Goal: Information Seeking & Learning: Check status

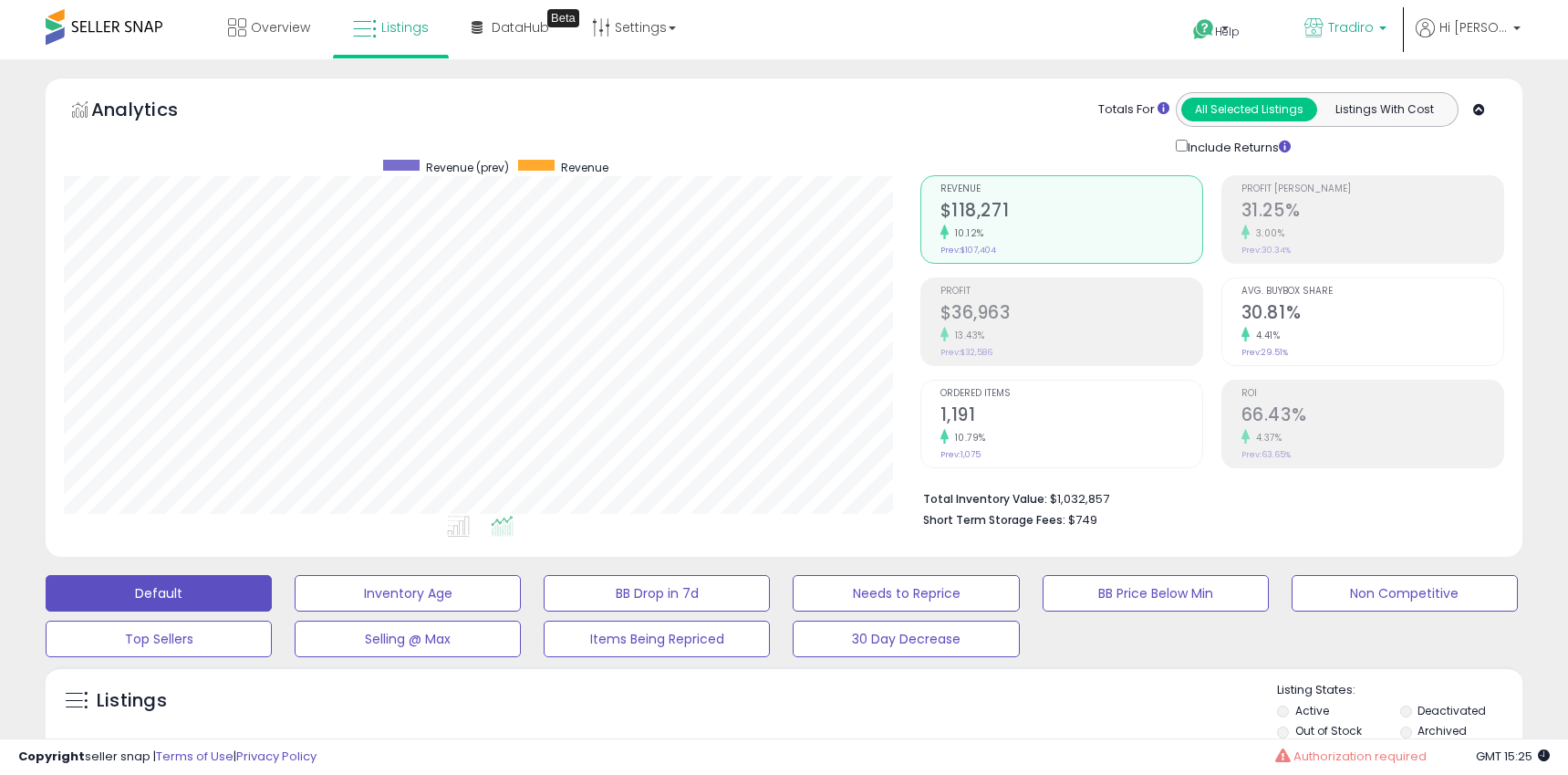
scroll to position [7764, 0]
click at [1387, 29] on b at bounding box center [1383, 33] width 7 height 13
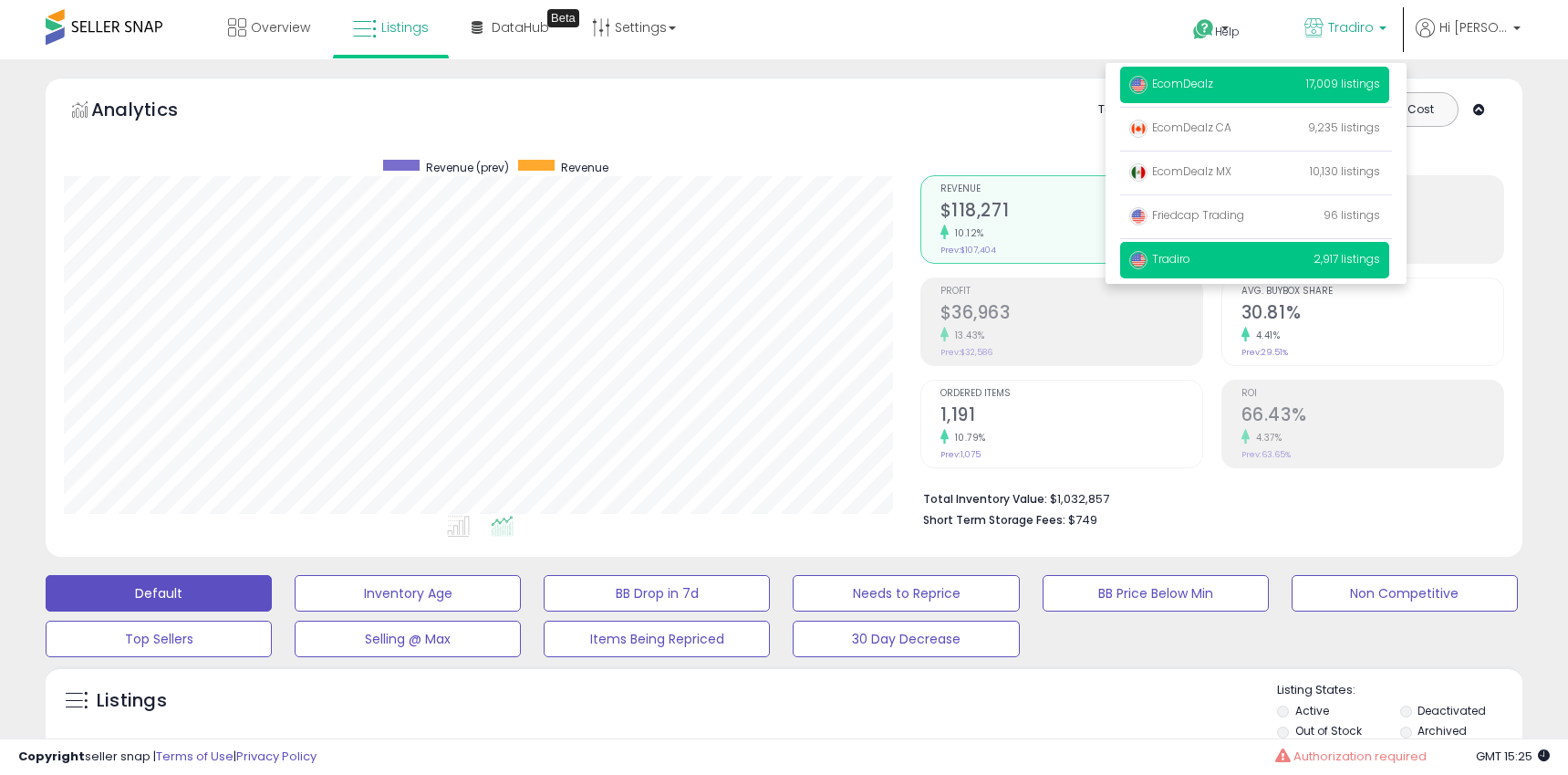
click at [1230, 82] on p "EcomDealz 17,009 listings" at bounding box center [1255, 84] width 269 height 37
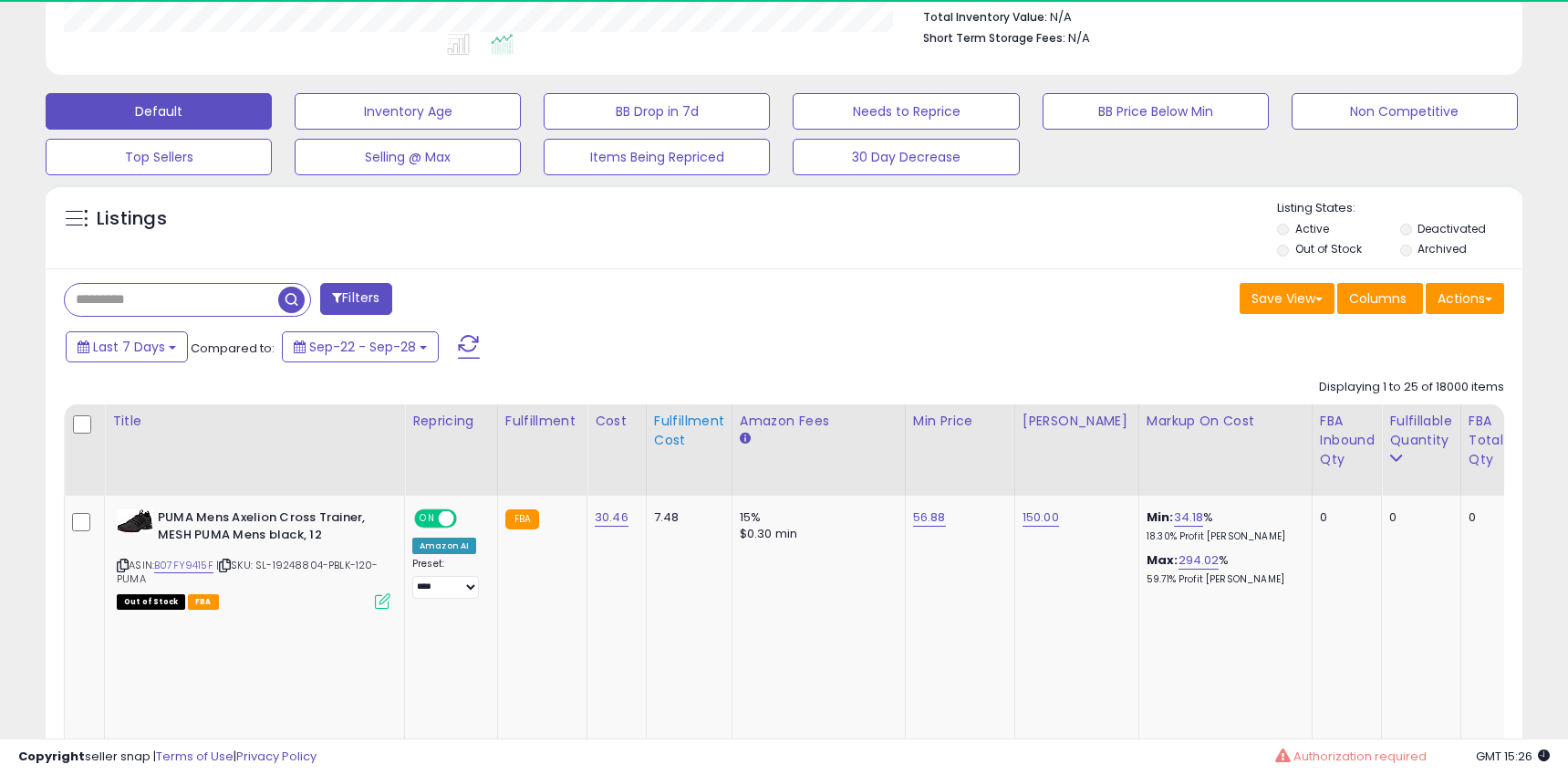
scroll to position [274, 0]
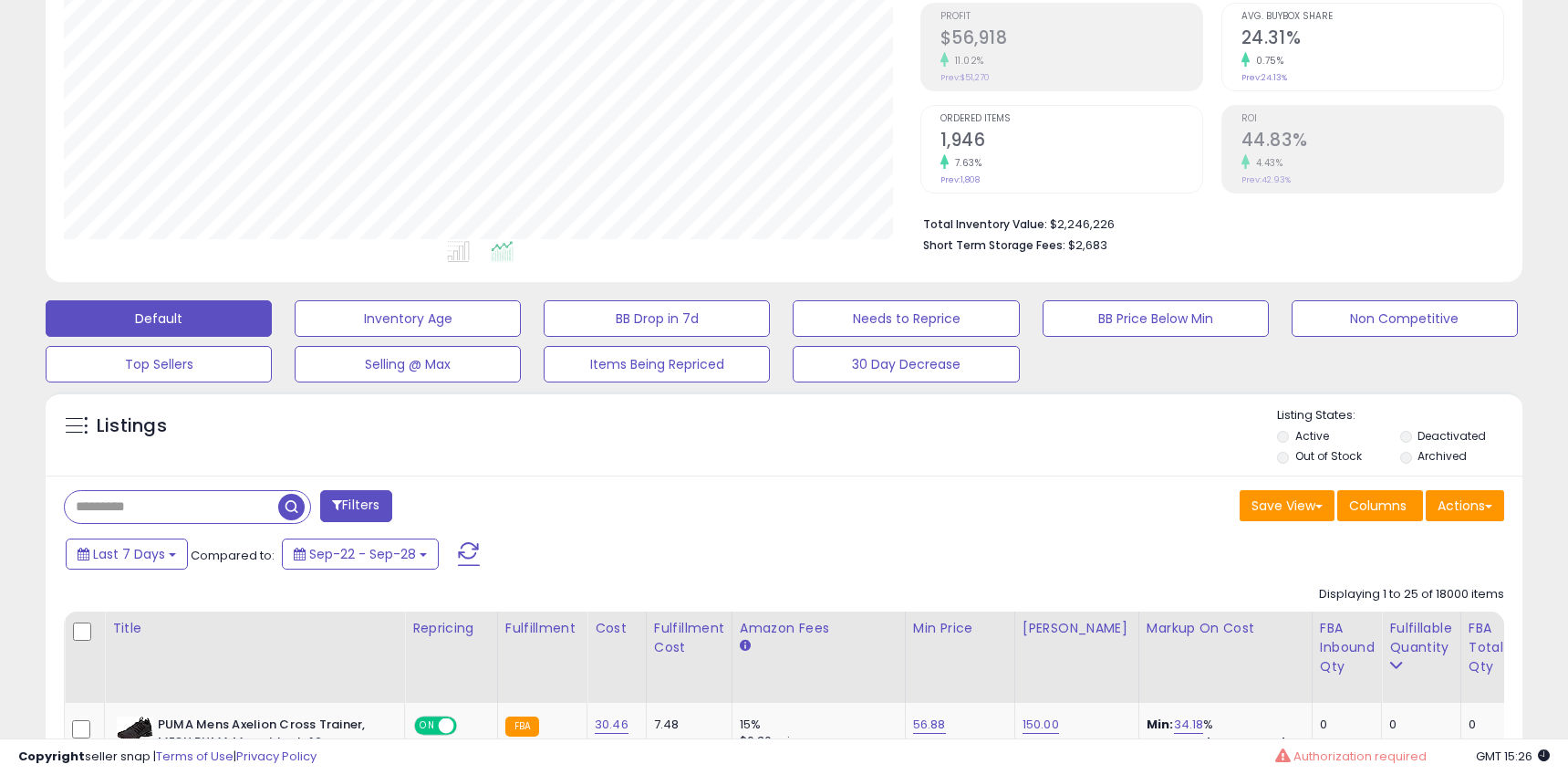
drag, startPoint x: 137, startPoint y: 510, endPoint x: 207, endPoint y: 507, distance: 70.1
click at [137, 509] on input "text" at bounding box center [171, 506] width 213 height 32
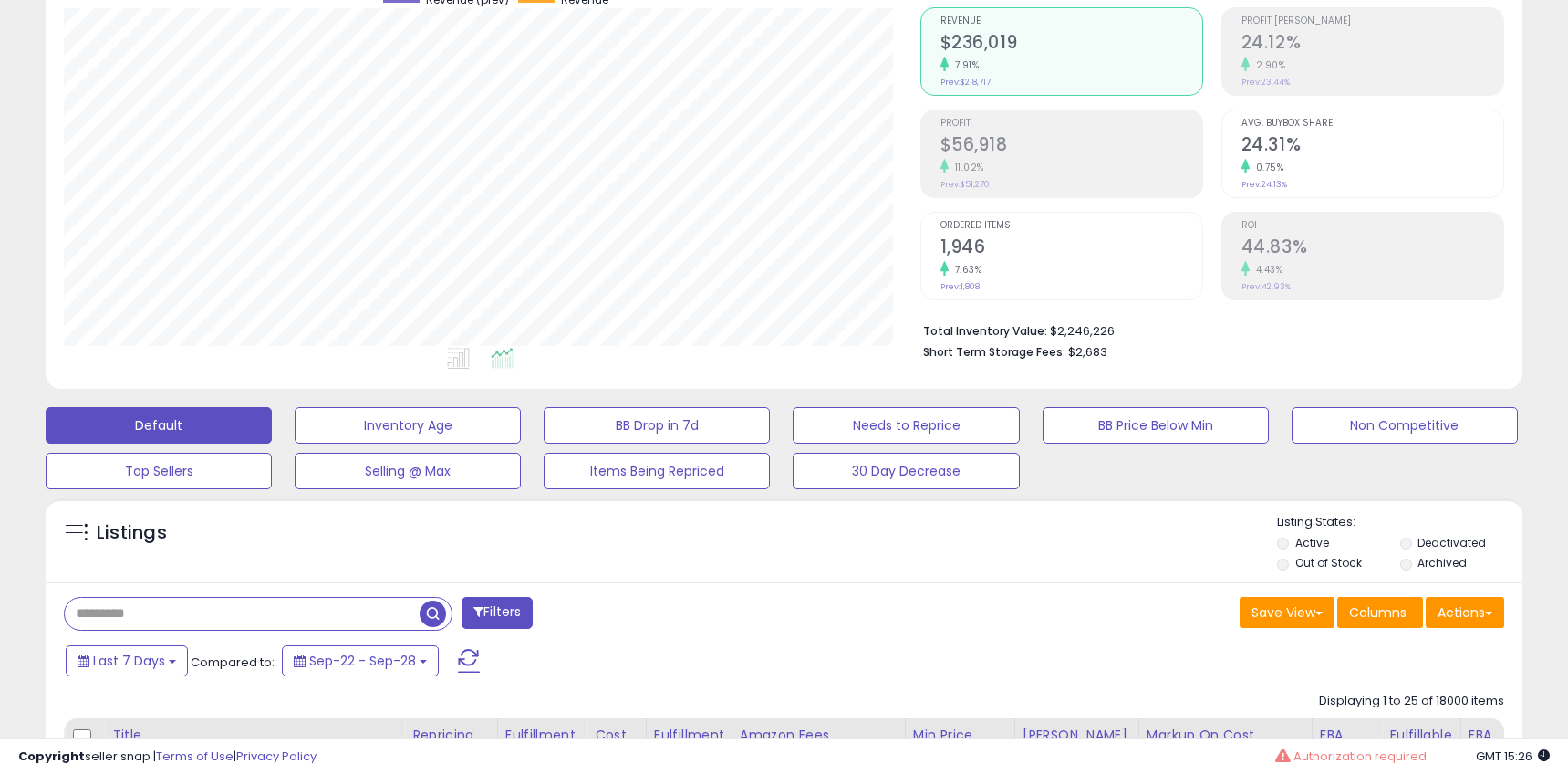
scroll to position [171, 0]
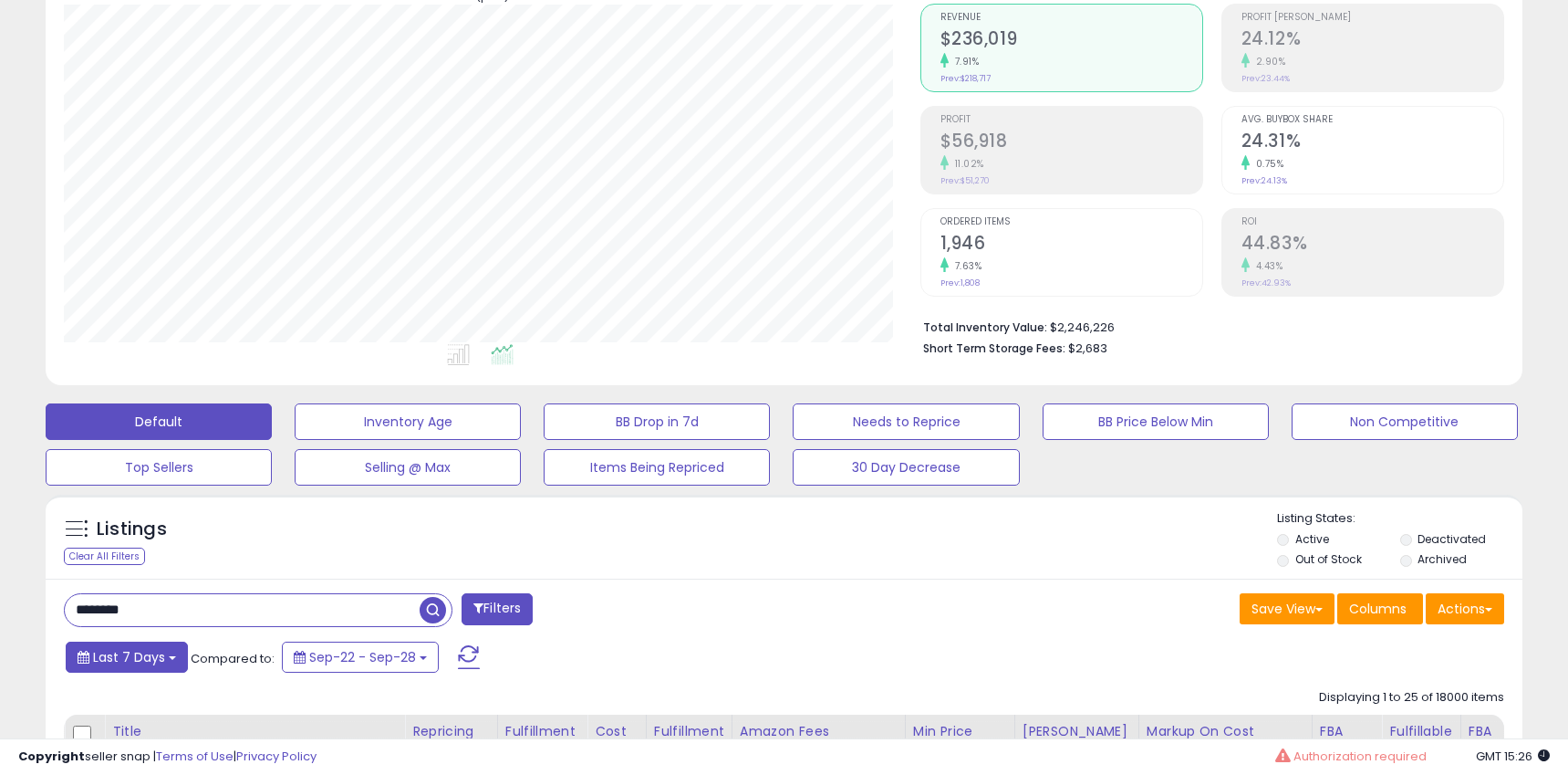
type input "********"
click at [119, 651] on span "Last 7 Days" at bounding box center [128, 656] width 72 height 18
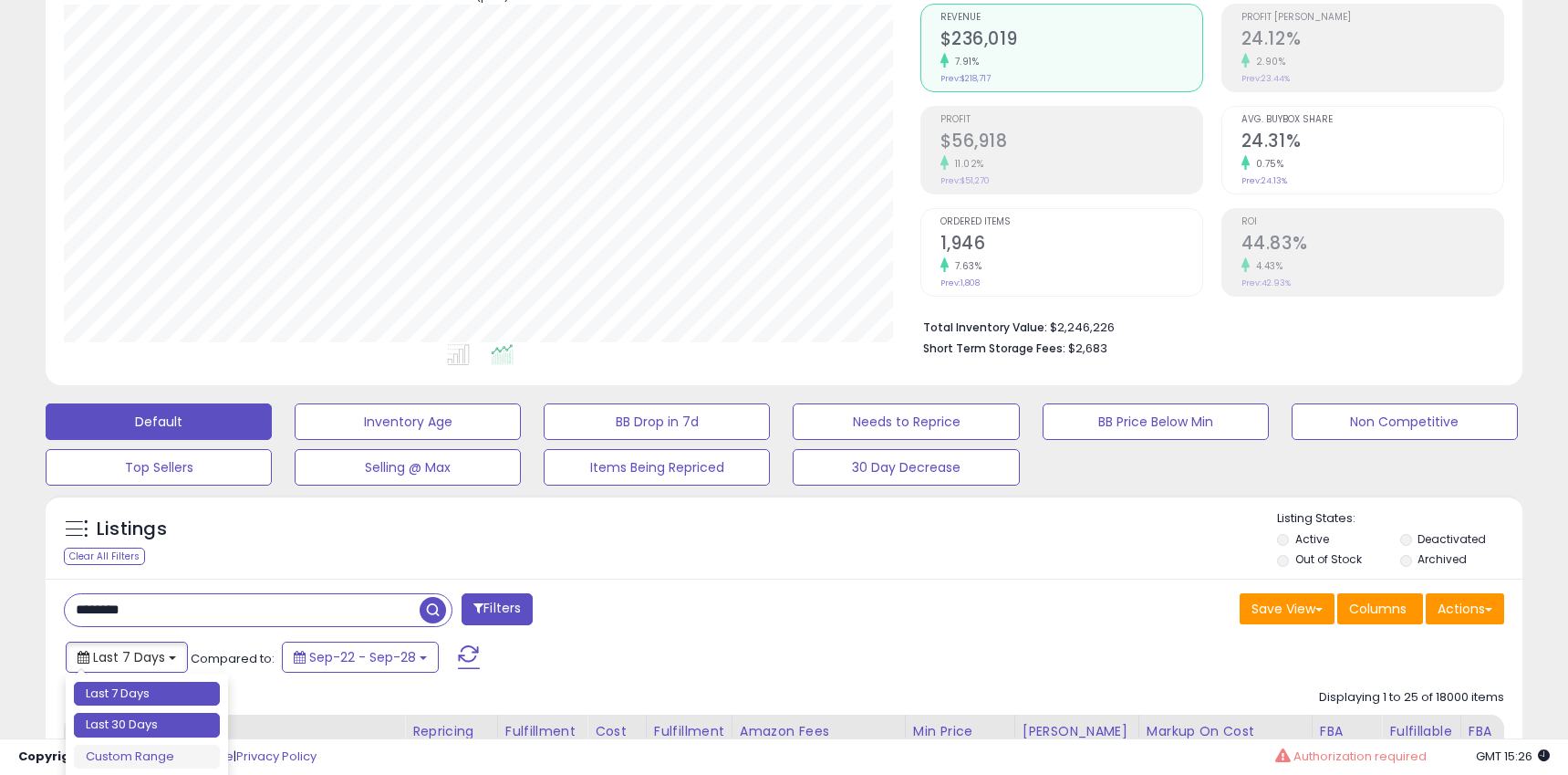
type input "**********"
drag, startPoint x: 160, startPoint y: 713, endPoint x: 205, endPoint y: 709, distance: 45.2
click at [160, 713] on li "Last 30 Days" at bounding box center [147, 724] width 146 height 24
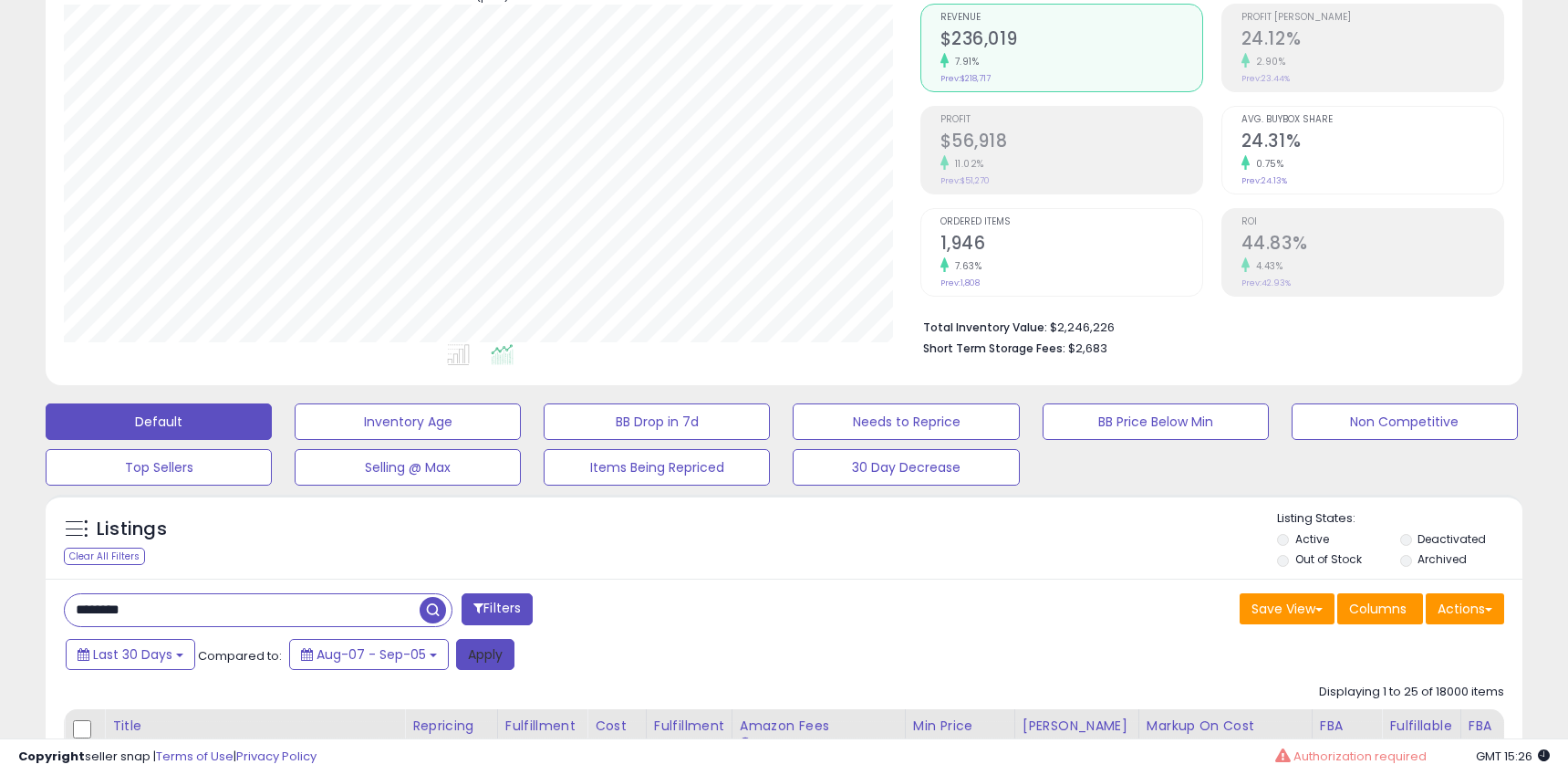
click at [485, 657] on button "Apply" at bounding box center [485, 653] width 58 height 31
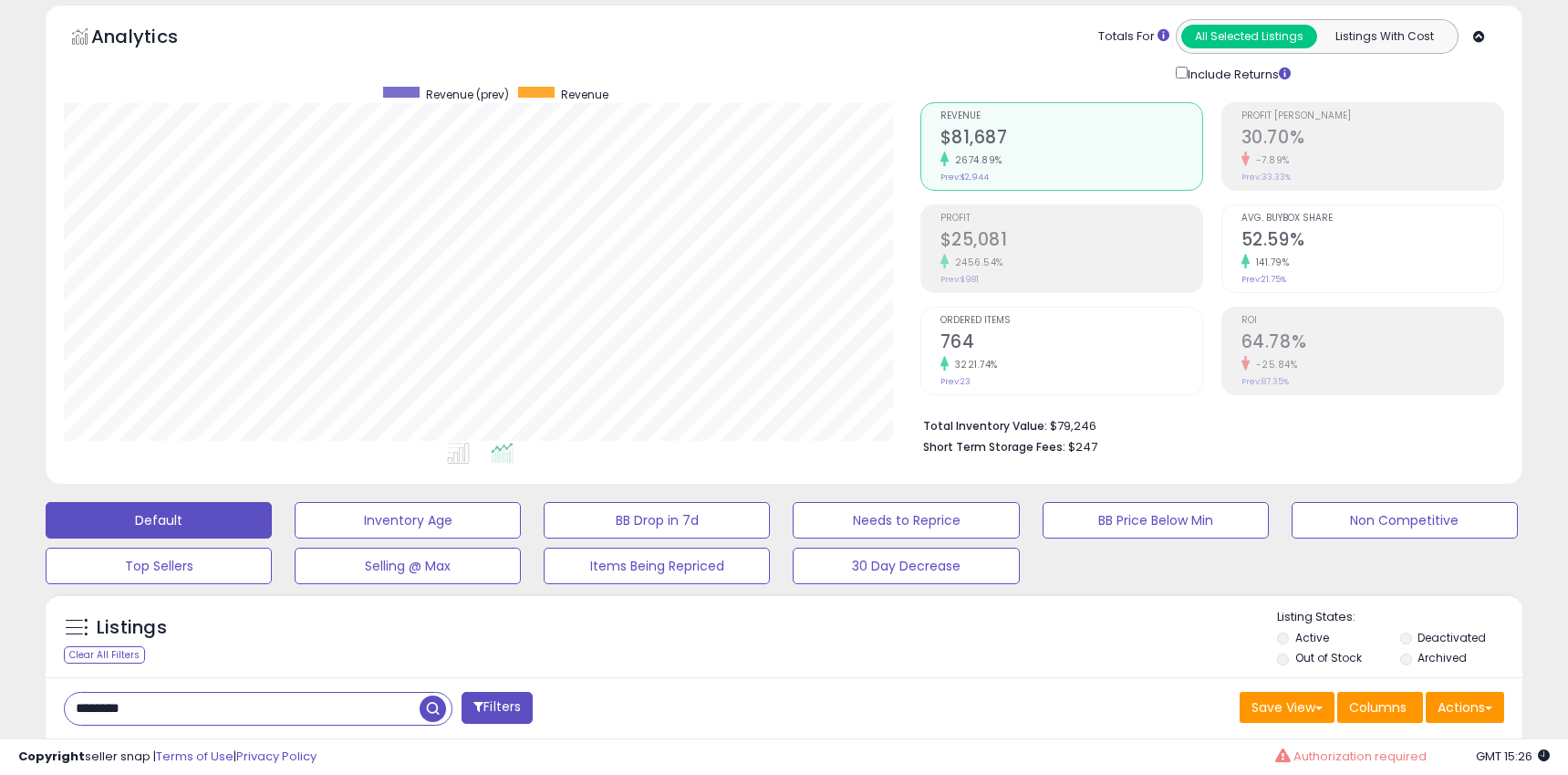
scroll to position [86, 0]
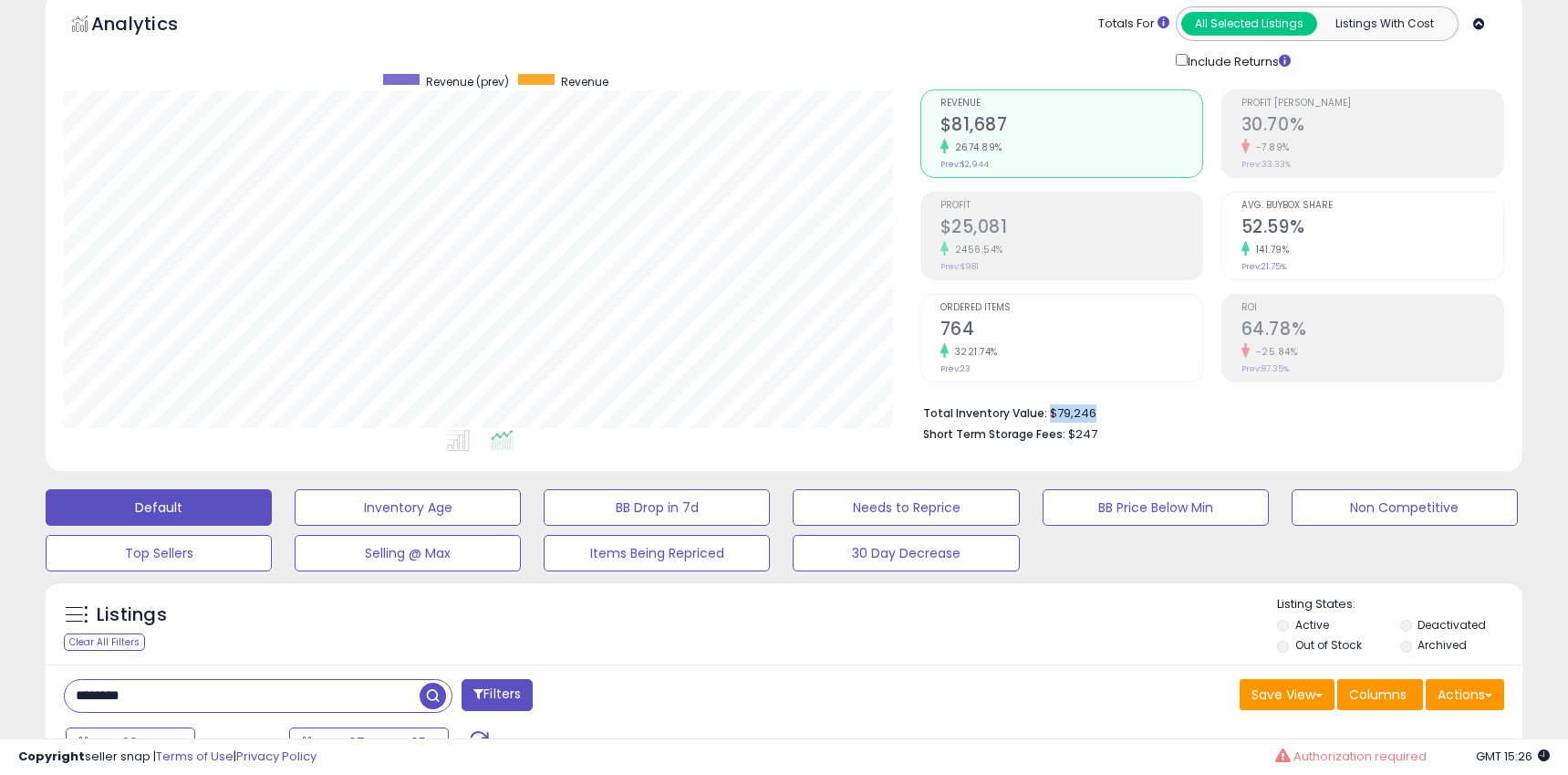
type textarea "*******"
click at [1124, 411] on li "Total Inventory Value: $79,246" at bounding box center [1207, 411] width 567 height 22
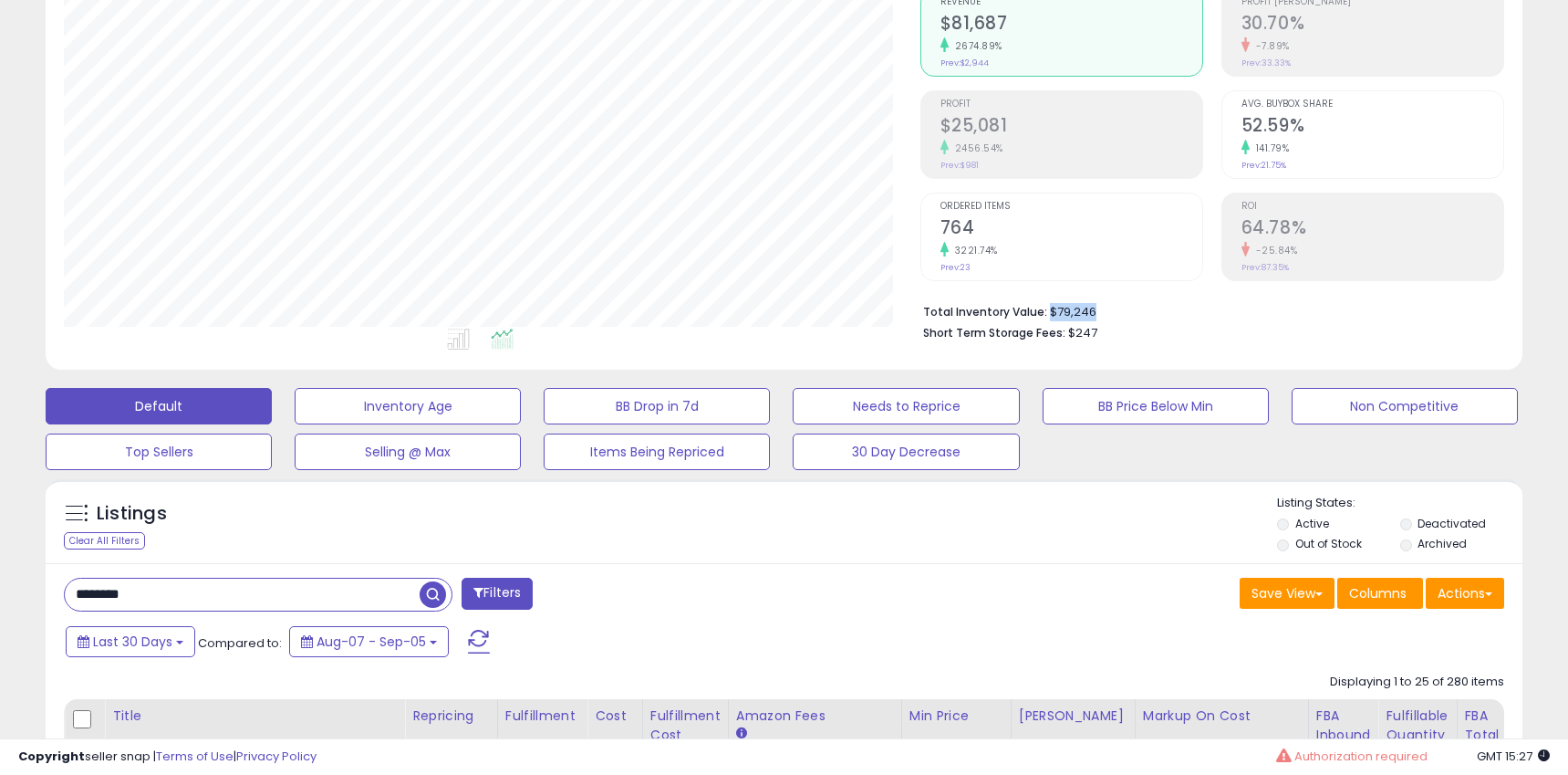
scroll to position [212, 0]
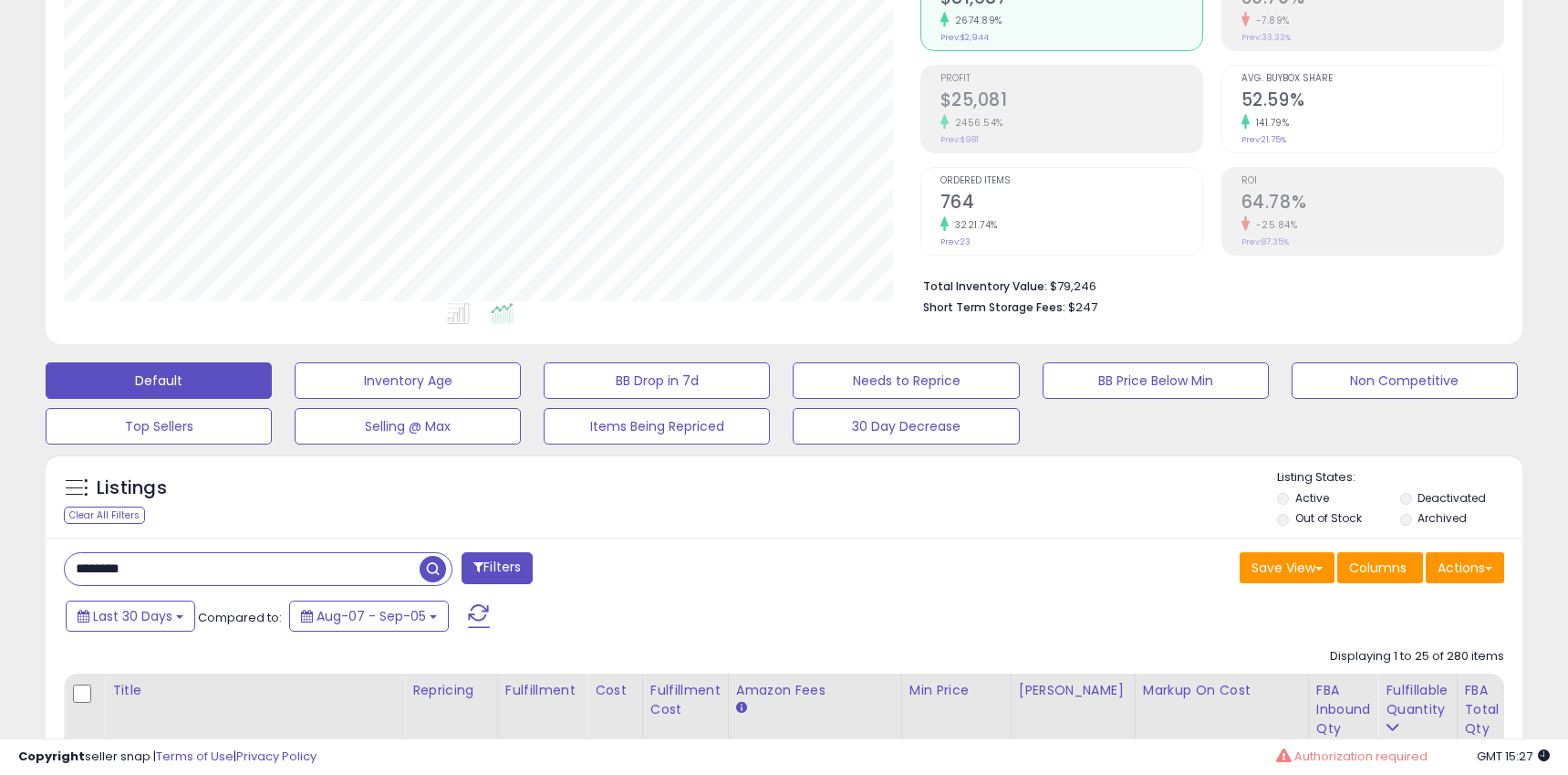
click at [1076, 292] on li "Total Inventory Value: $79,246" at bounding box center [1207, 284] width 567 height 22
drag, startPoint x: 1050, startPoint y: 285, endPoint x: 1131, endPoint y: 287, distance: 81.0
click at [1131, 287] on li "Total Inventory Value: $79,246" at bounding box center [1207, 284] width 567 height 22
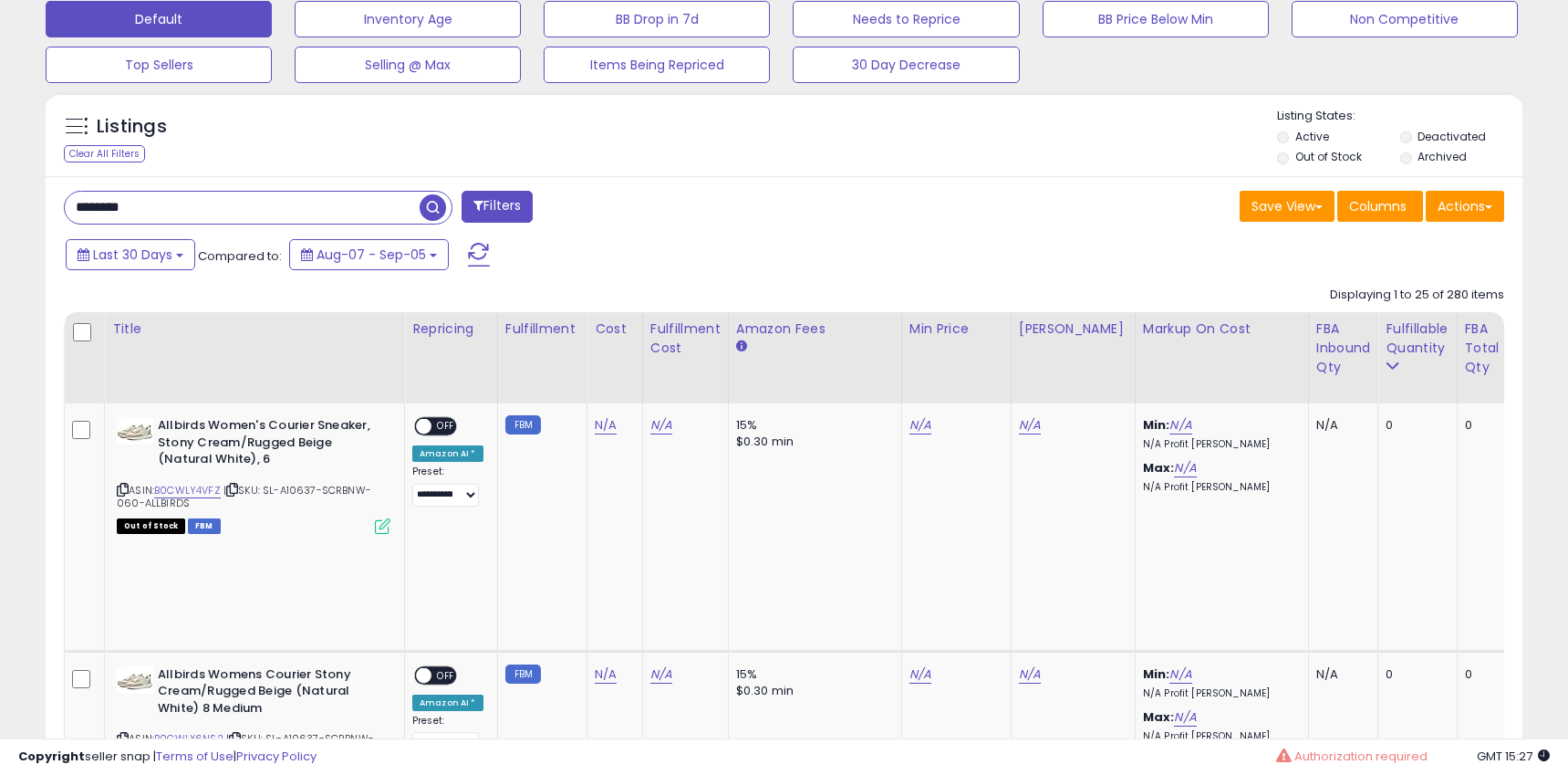
scroll to position [575, 0]
click at [491, 198] on button "Filters" at bounding box center [497, 206] width 71 height 32
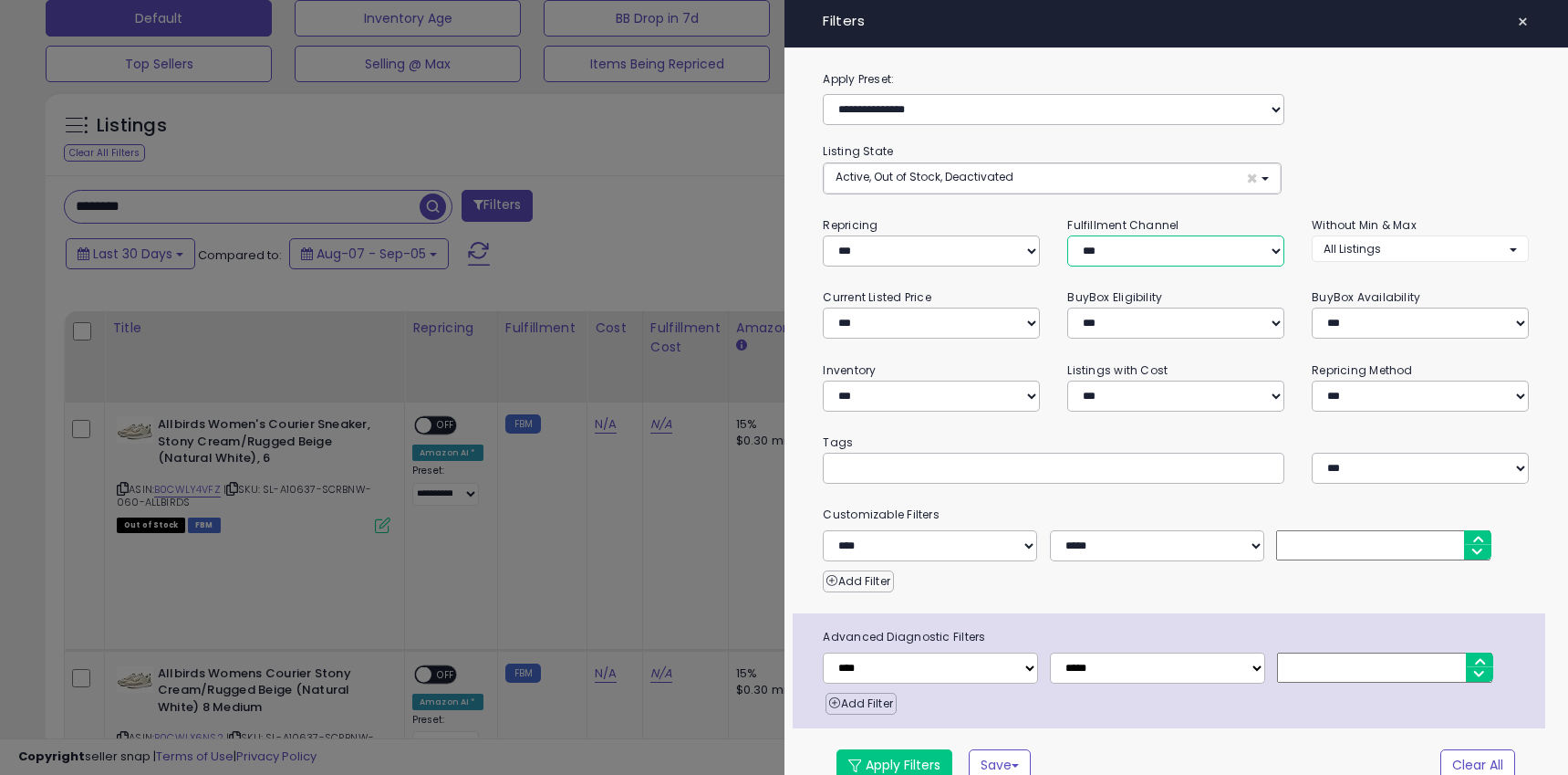
click at [1198, 260] on select "*** *** *** ***" at bounding box center [1176, 251] width 217 height 31
select select "***"
click at [1067, 236] on select "*** *** *** ***" at bounding box center [1176, 251] width 217 height 31
click at [924, 754] on button "Apply Filters" at bounding box center [894, 764] width 116 height 31
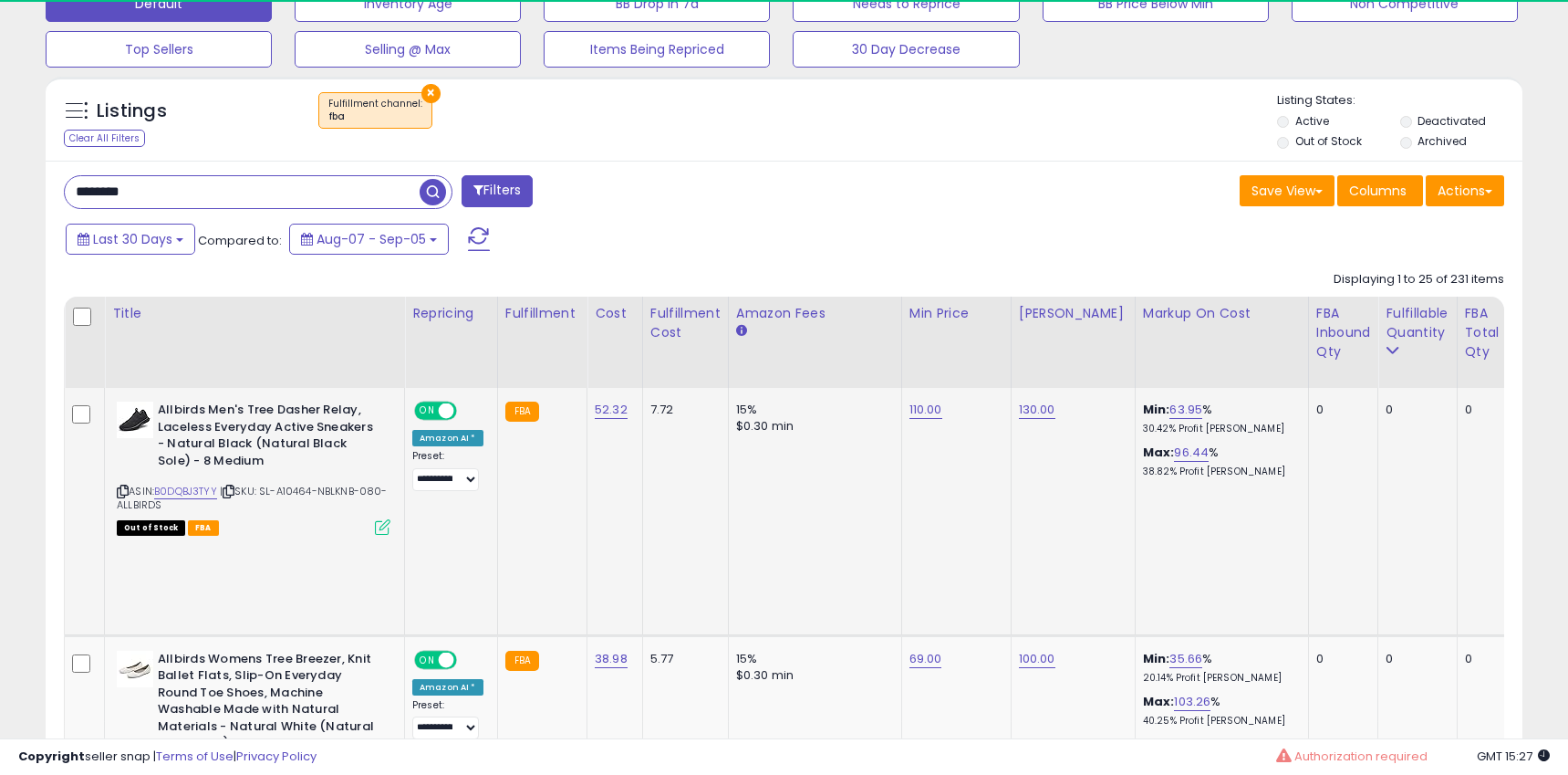
scroll to position [374, 855]
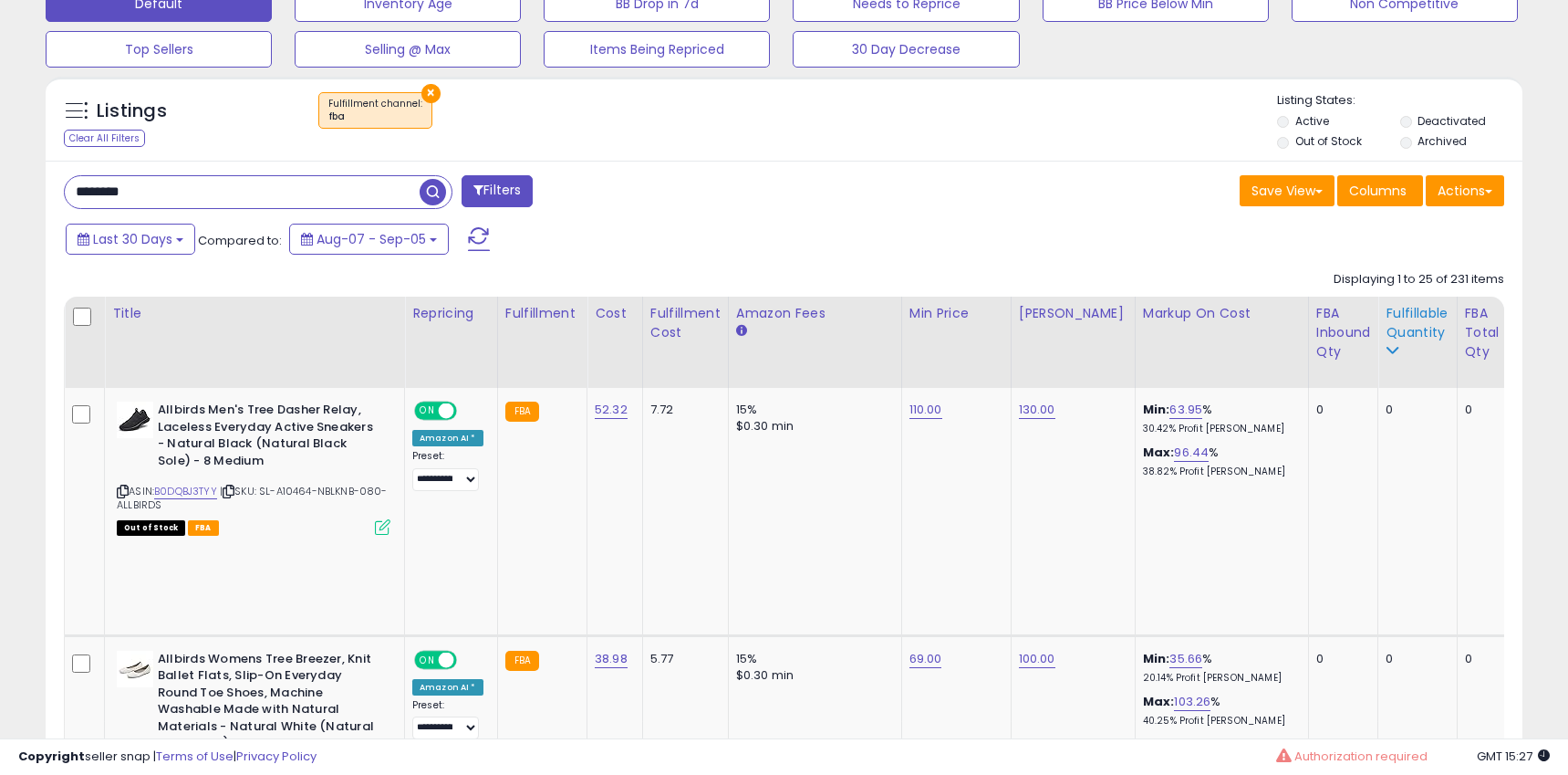
click at [1401, 334] on div "Fulfillable Quantity" at bounding box center [1416, 323] width 63 height 38
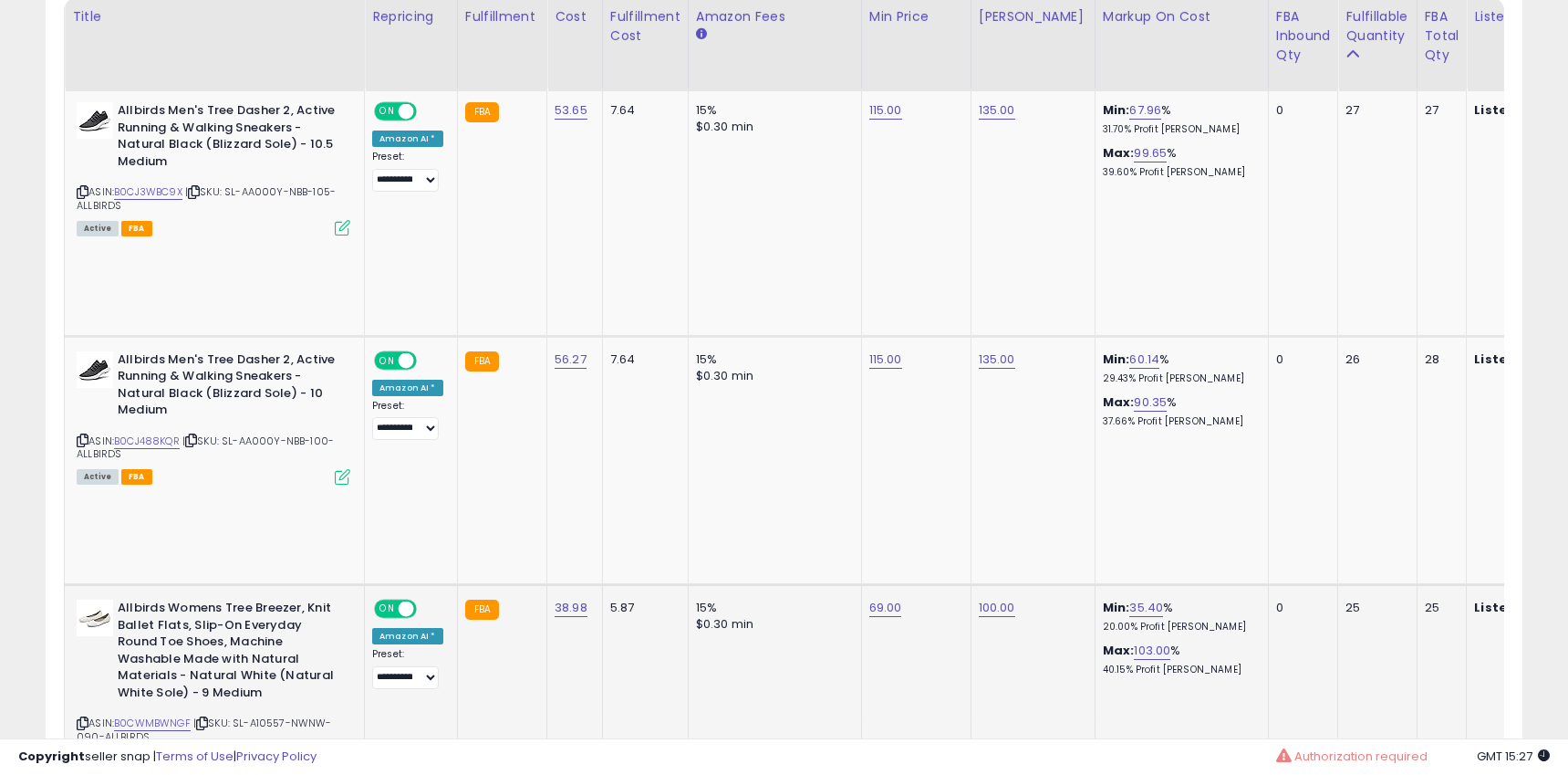
scroll to position [0, 0]
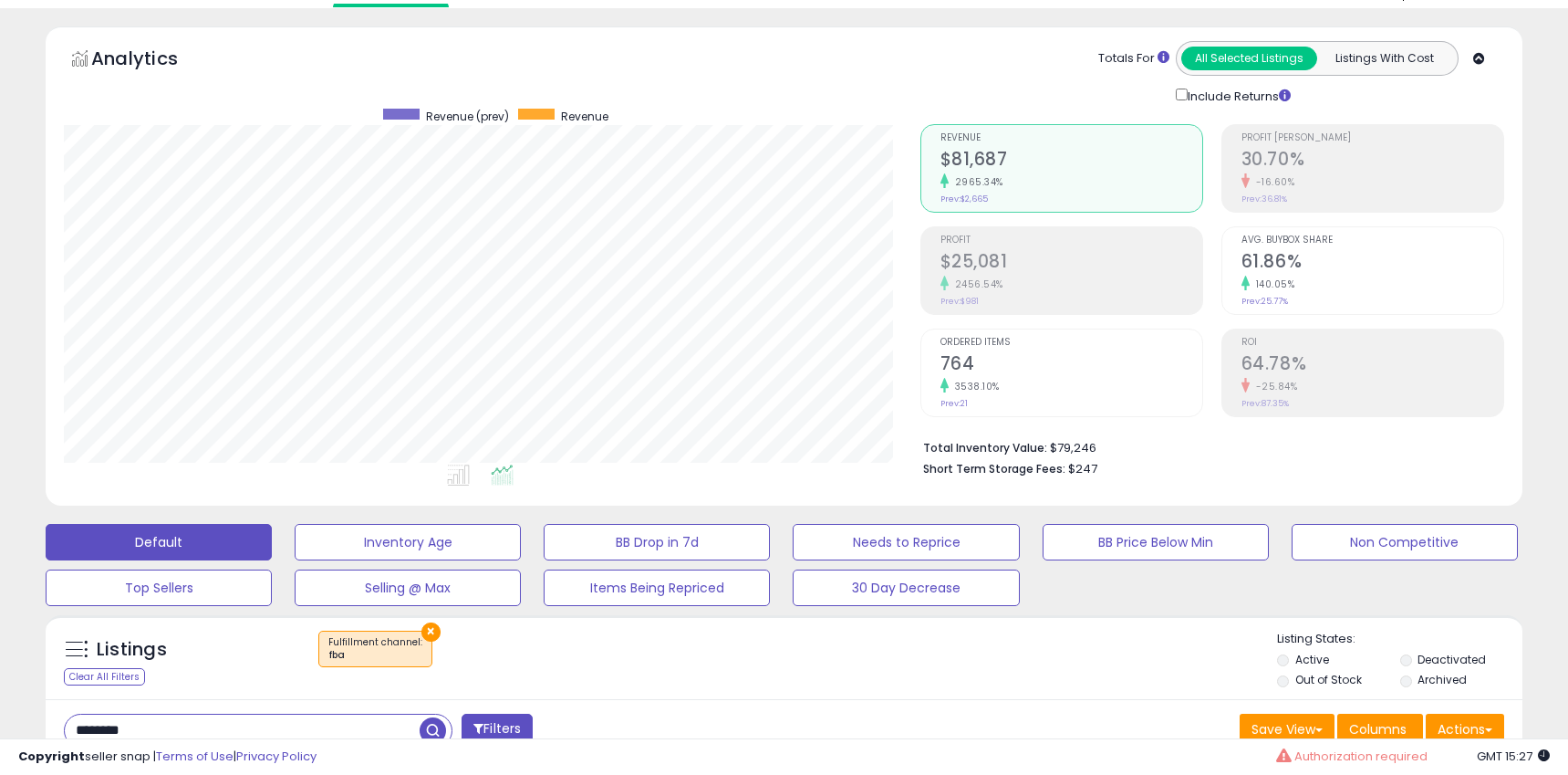
click at [1158, 446] on li "Total Inventory Value: $79,246" at bounding box center [1207, 446] width 567 height 22
drag, startPoint x: 1081, startPoint y: 447, endPoint x: 1115, endPoint y: 447, distance: 34.0
click at [1115, 447] on li "Total Inventory Value: $79,246" at bounding box center [1207, 446] width 567 height 22
click at [1113, 447] on li "Total Inventory Value: $79,246" at bounding box center [1207, 446] width 567 height 22
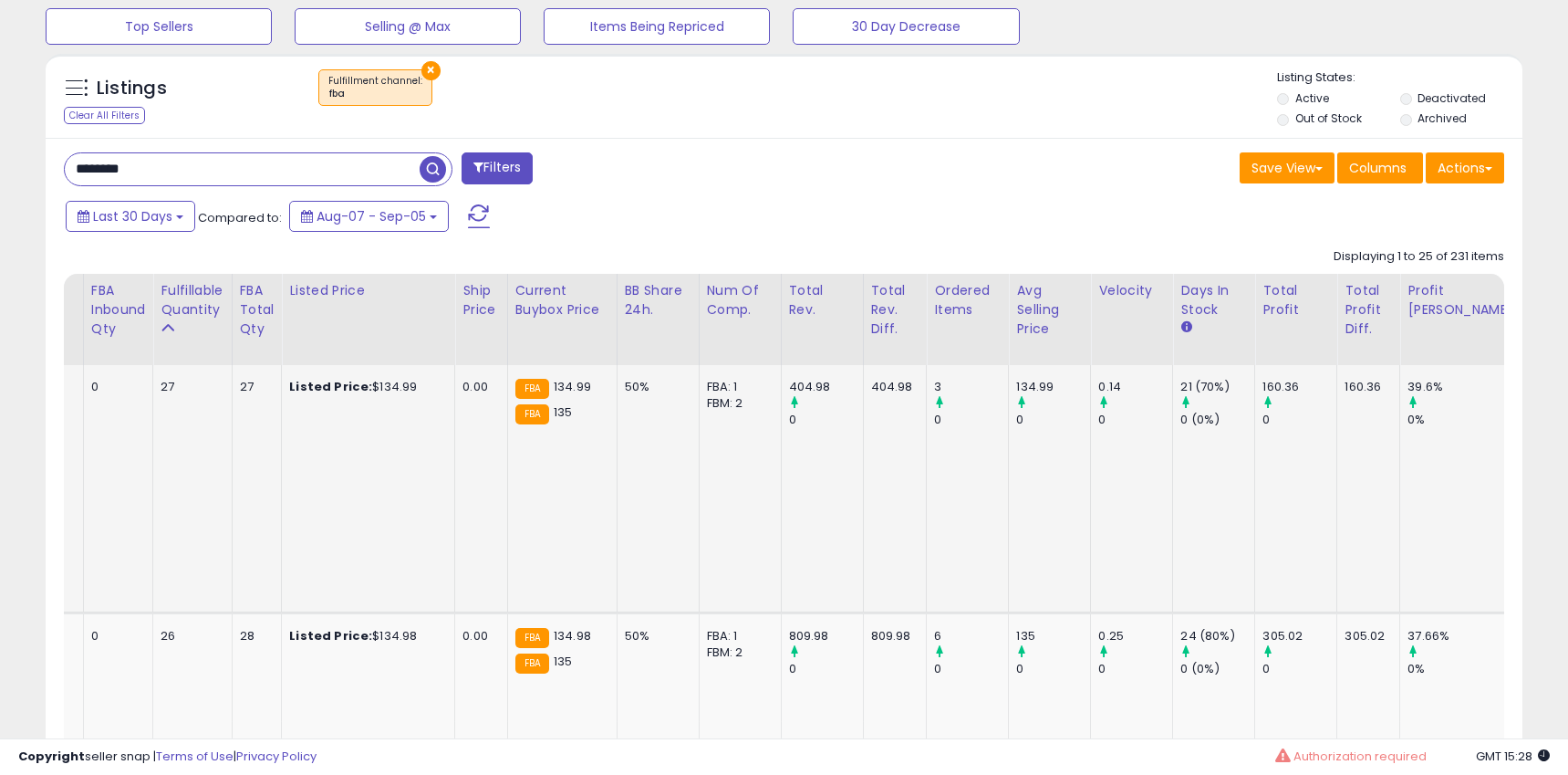
scroll to position [0, 1499]
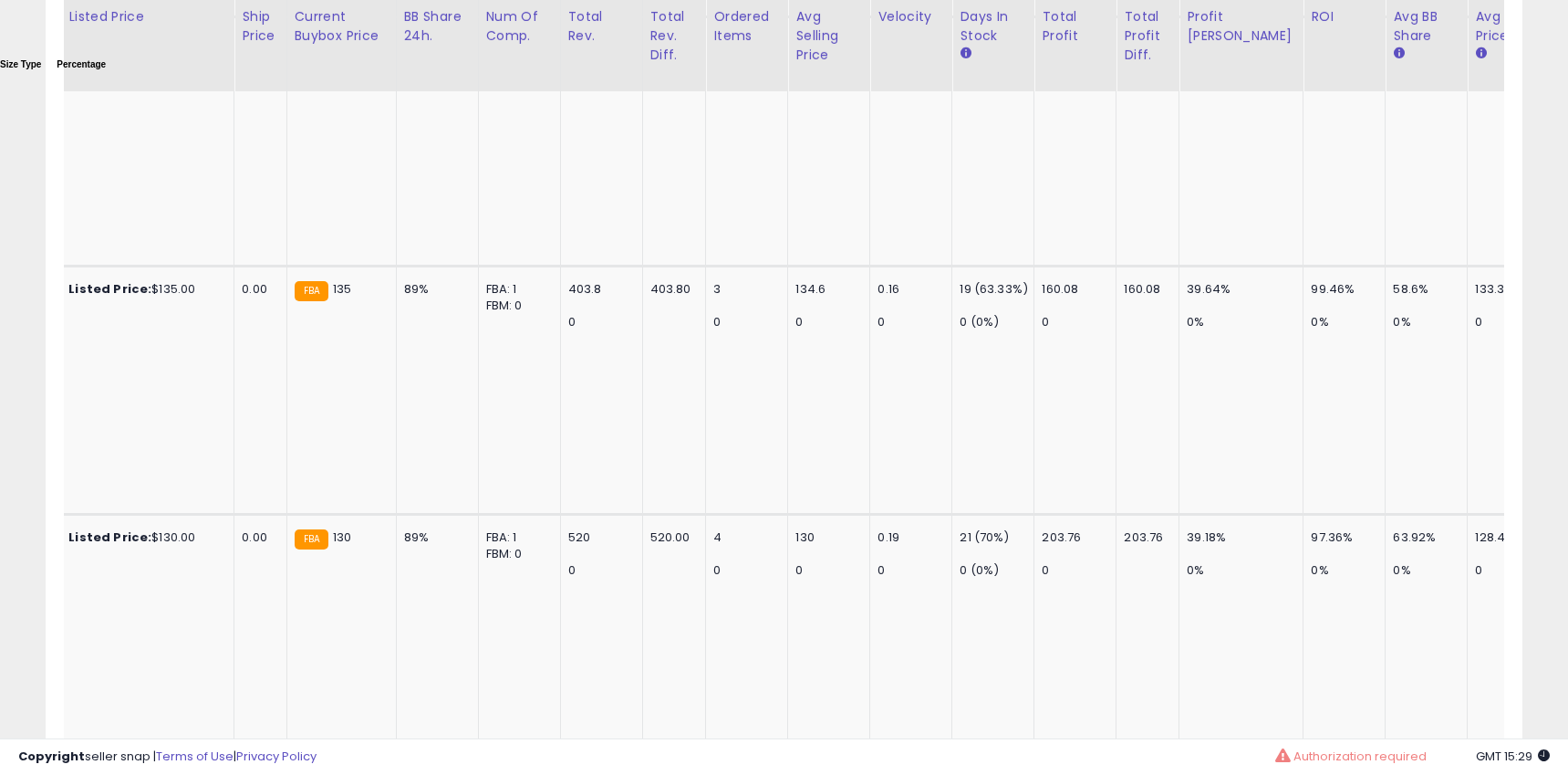
drag, startPoint x: 976, startPoint y: 208, endPoint x: 974, endPoint y: 217, distance: 9.2
drag, startPoint x: 1335, startPoint y: 203, endPoint x: 1365, endPoint y: 212, distance: 31.3
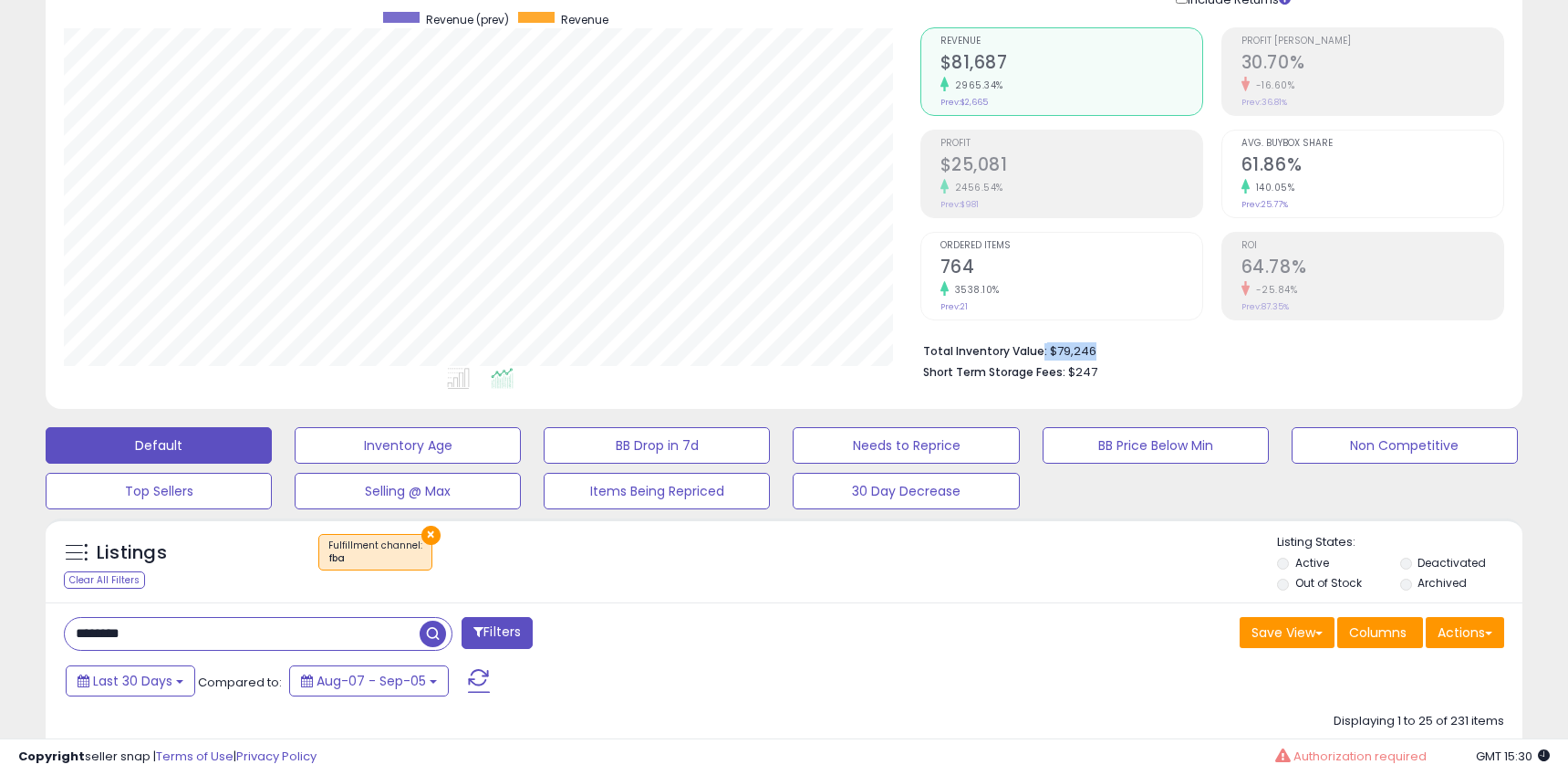
drag, startPoint x: 1036, startPoint y: 348, endPoint x: 1139, endPoint y: 346, distance: 103.0
click at [1139, 346] on li "Total Inventory Value: $79,246" at bounding box center [1207, 349] width 567 height 22
click at [1116, 349] on li "Total Inventory Value: $79,246" at bounding box center [1207, 349] width 567 height 22
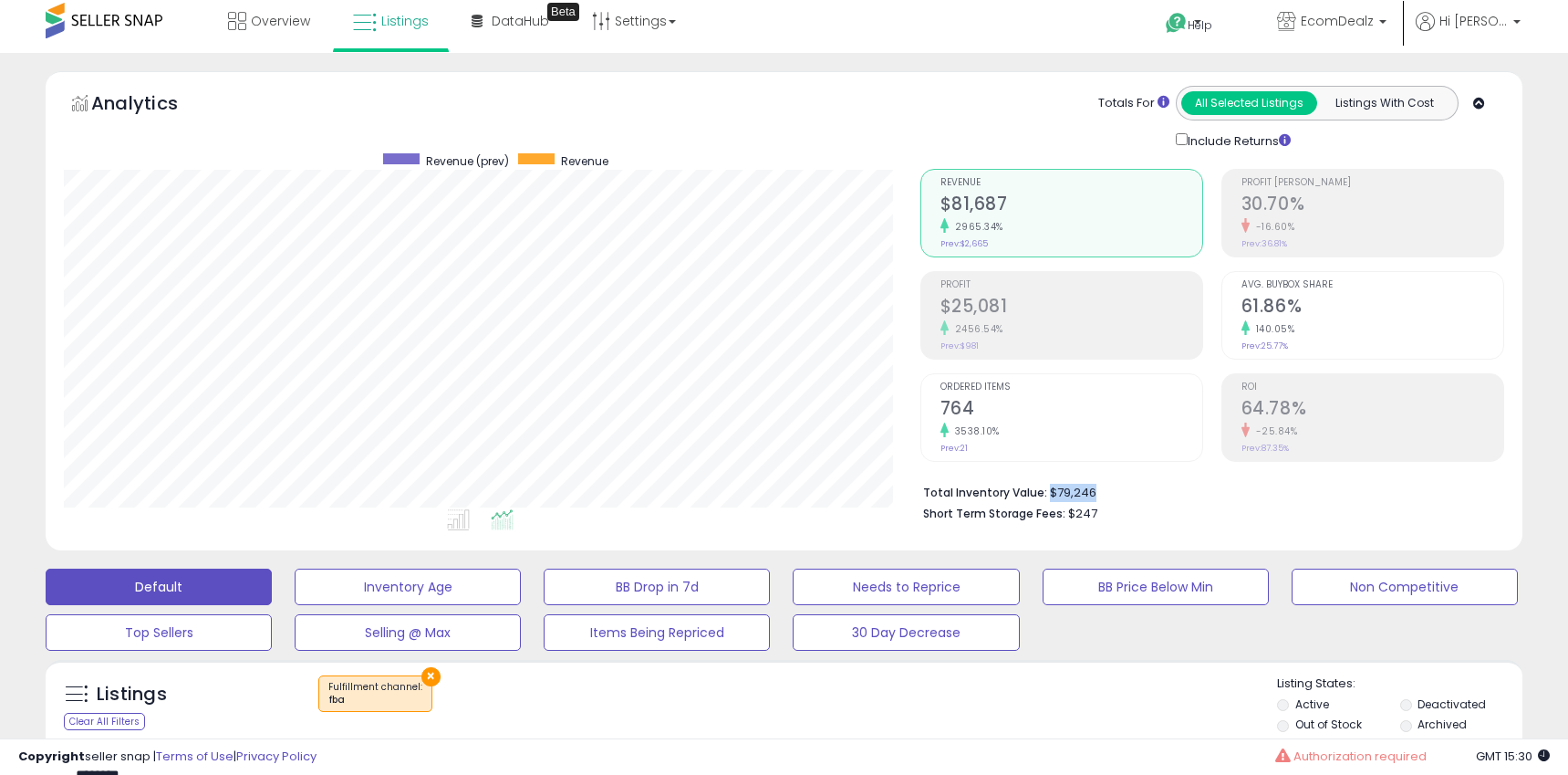
drag, startPoint x: 1058, startPoint y: 490, endPoint x: 1117, endPoint y: 487, distance: 59.1
click at [1117, 487] on li "Total Inventory Value: $79,246" at bounding box center [1207, 490] width 567 height 22
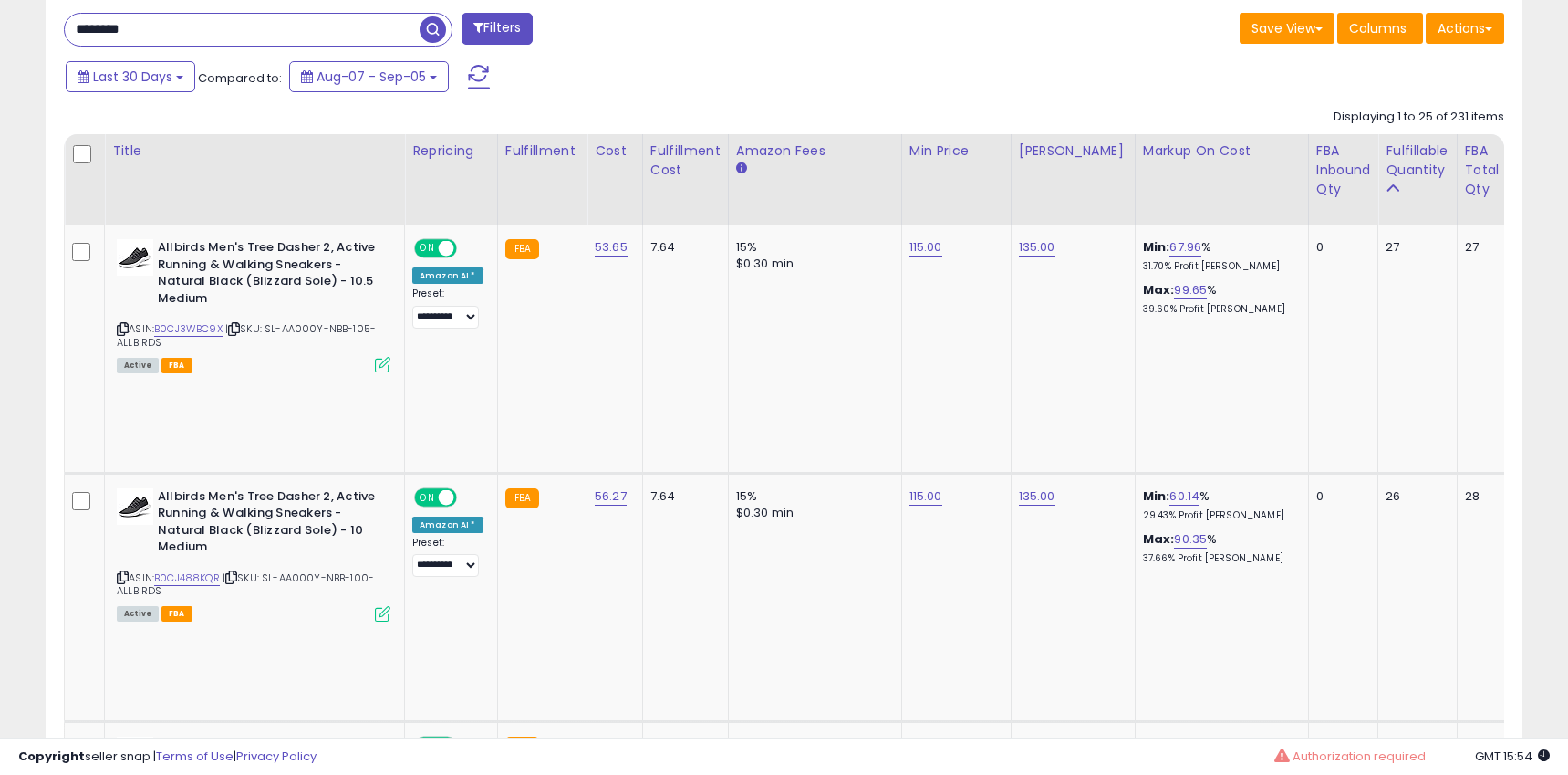
click at [222, 43] on input "********" at bounding box center [241, 30] width 355 height 32
paste input "**"
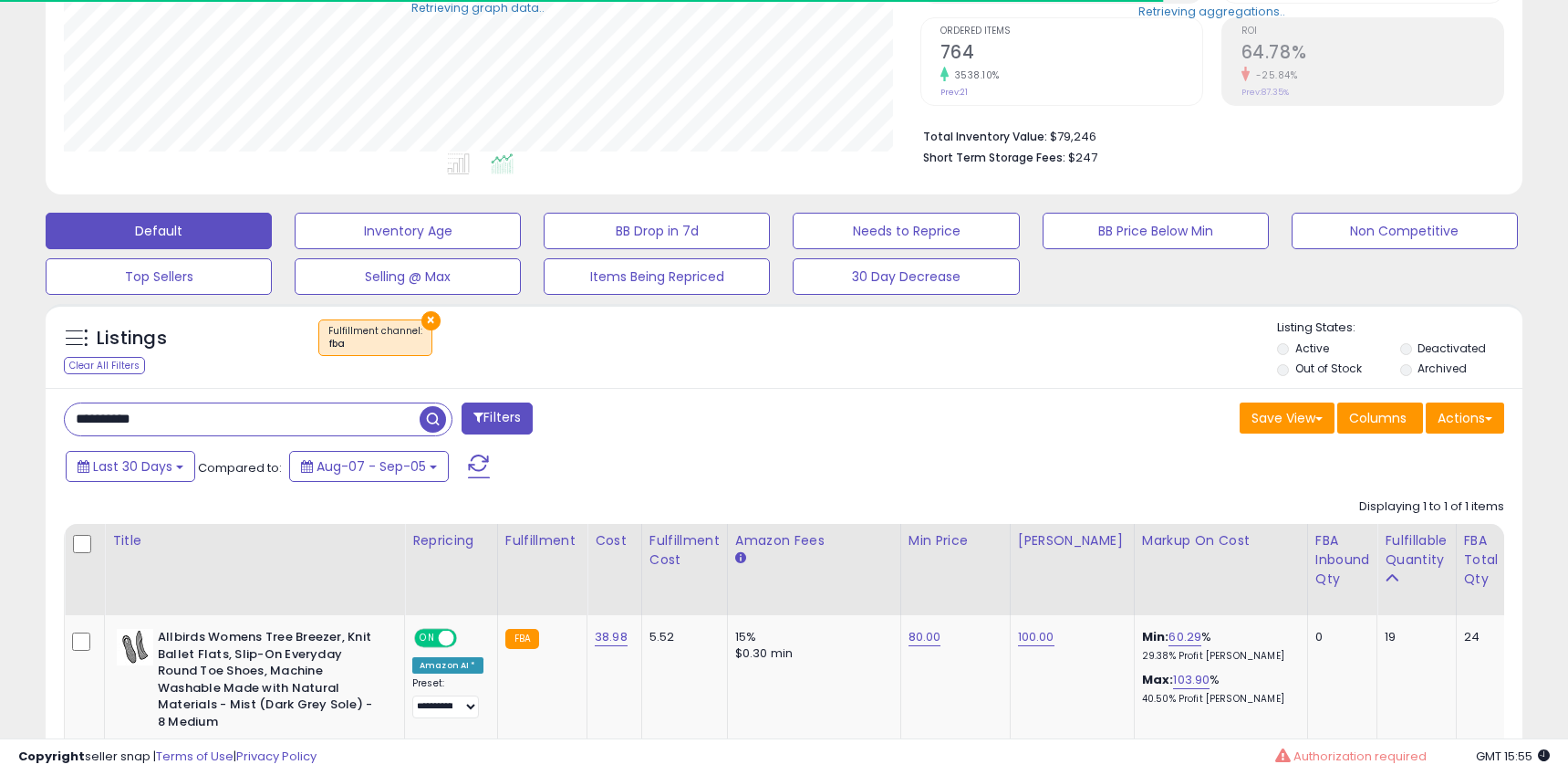
scroll to position [535, 0]
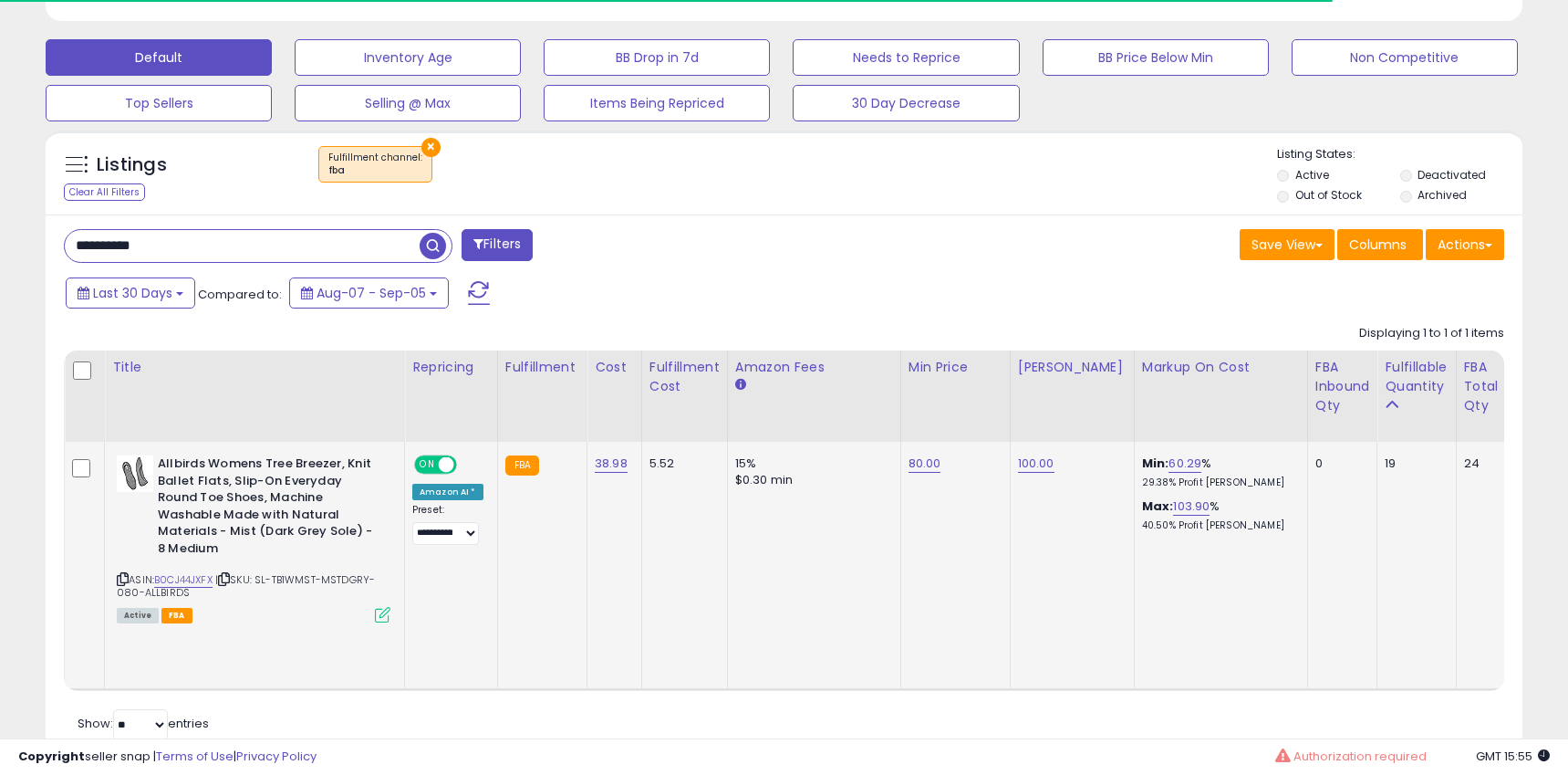
click at [310, 578] on span "| SKU: SL-TB1WMST-MSTDGRY-080-ALLBIRDS" at bounding box center [246, 585] width 258 height 27
click at [309, 578] on span "| SKU: SL-TB1WMST-MSTDGRY-080-ALLBIRDS" at bounding box center [246, 585] width 258 height 27
copy span "TB1WMST"
drag, startPoint x: 573, startPoint y: 604, endPoint x: 383, endPoint y: 592, distance: 190.4
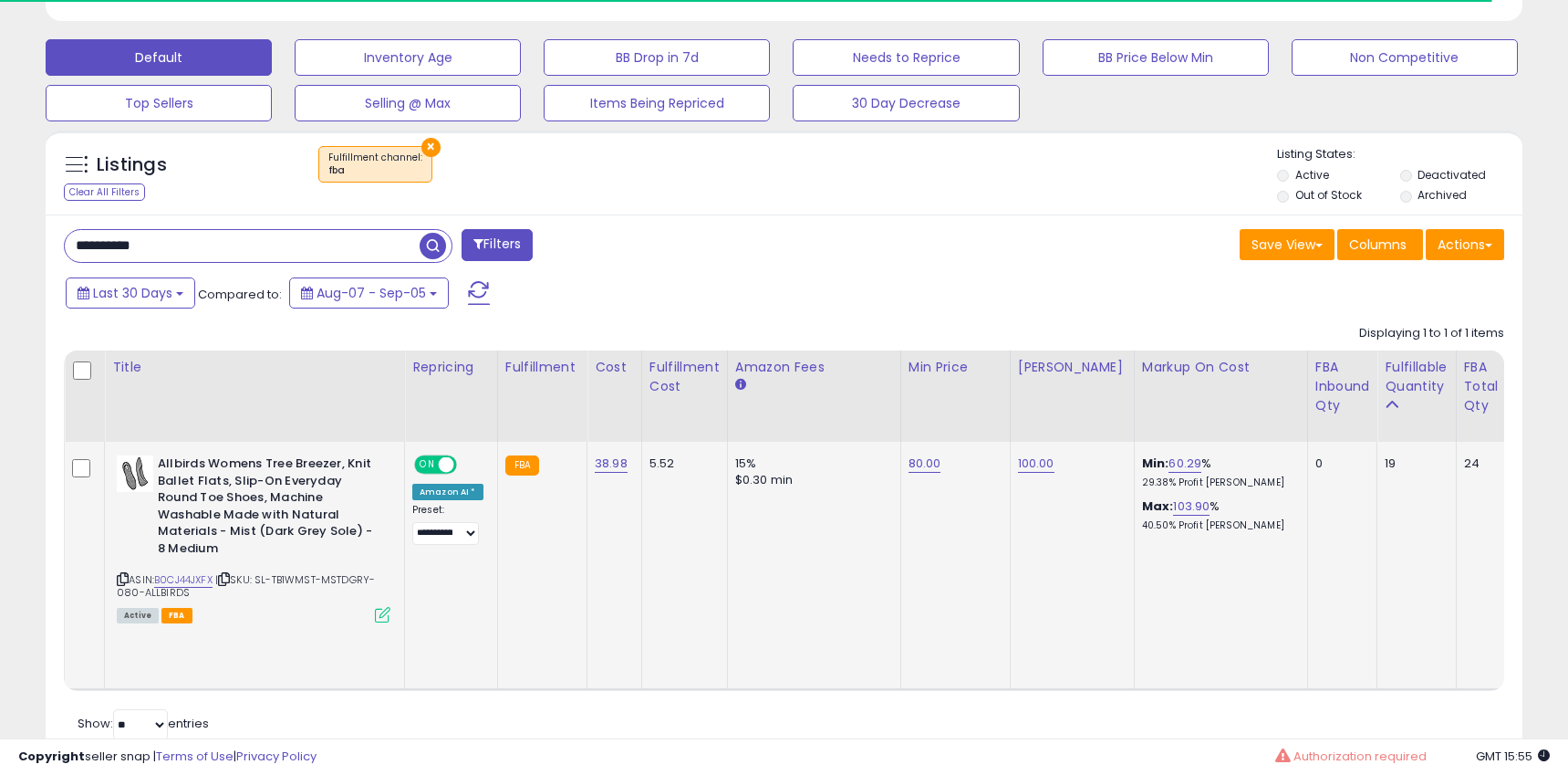
click at [571, 604] on td "FBA" at bounding box center [542, 565] width 90 height 247
click at [300, 577] on span "| SKU: SL-TB1WMST-MSTDGRY-080-ALLBIRDS" at bounding box center [246, 585] width 258 height 27
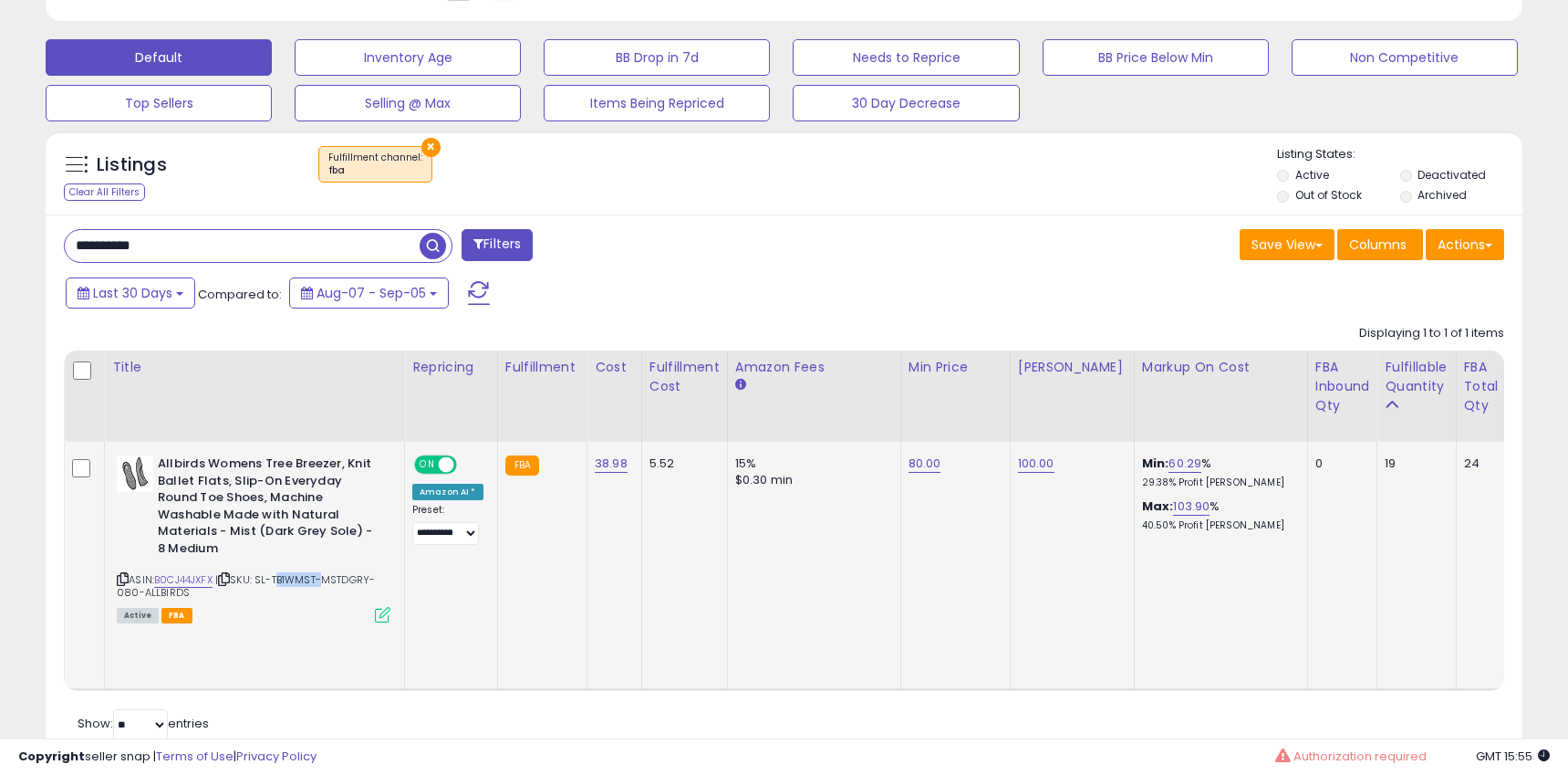
copy span "TB1WMST"
click at [205, 247] on input "**********" at bounding box center [241, 246] width 355 height 32
paste input "text"
type input "*******"
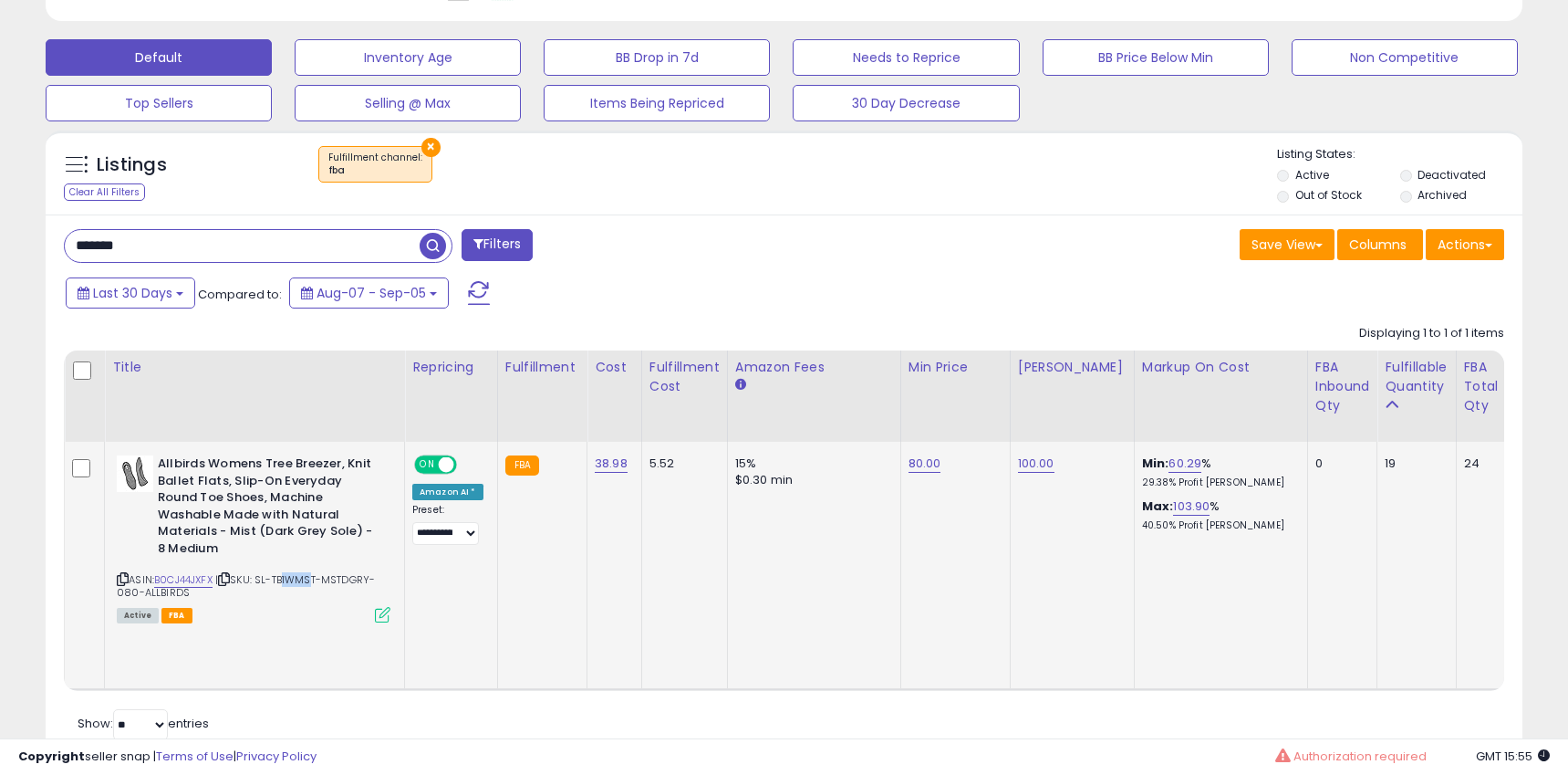
drag, startPoint x: 285, startPoint y: 578, endPoint x: 310, endPoint y: 578, distance: 25.0
click at [310, 578] on span "| SKU: SL-TB1WMST-MSTDGRY-080-ALLBIRDS" at bounding box center [246, 585] width 258 height 27
drag, startPoint x: 312, startPoint y: 579, endPoint x: 296, endPoint y: 585, distance: 17.1
click at [312, 579] on span "| SKU: SL-TB1WMST-MSTDGRY-080-ALLBIRDS" at bounding box center [246, 585] width 258 height 27
drag, startPoint x: 282, startPoint y: 579, endPoint x: 323, endPoint y: 580, distance: 41.0
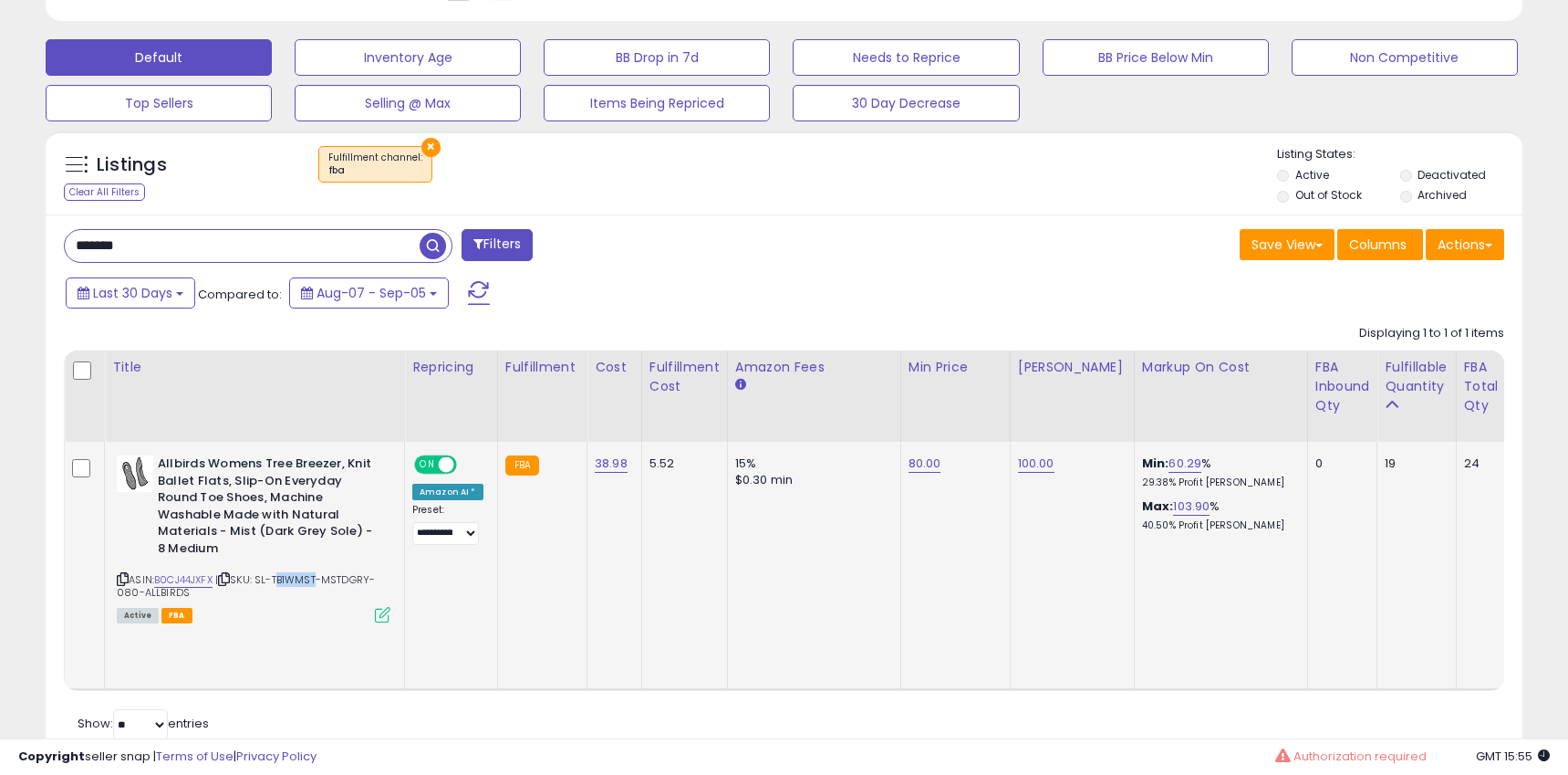
click at [323, 580] on span "| SKU: SL-TB1WMST-MSTDGRY-080-ALLBIRDS" at bounding box center [246, 585] width 258 height 27
drag, startPoint x: 430, startPoint y: 245, endPoint x: 419, endPoint y: 271, distance: 28.2
click at [429, 246] on span "button" at bounding box center [432, 246] width 26 height 26
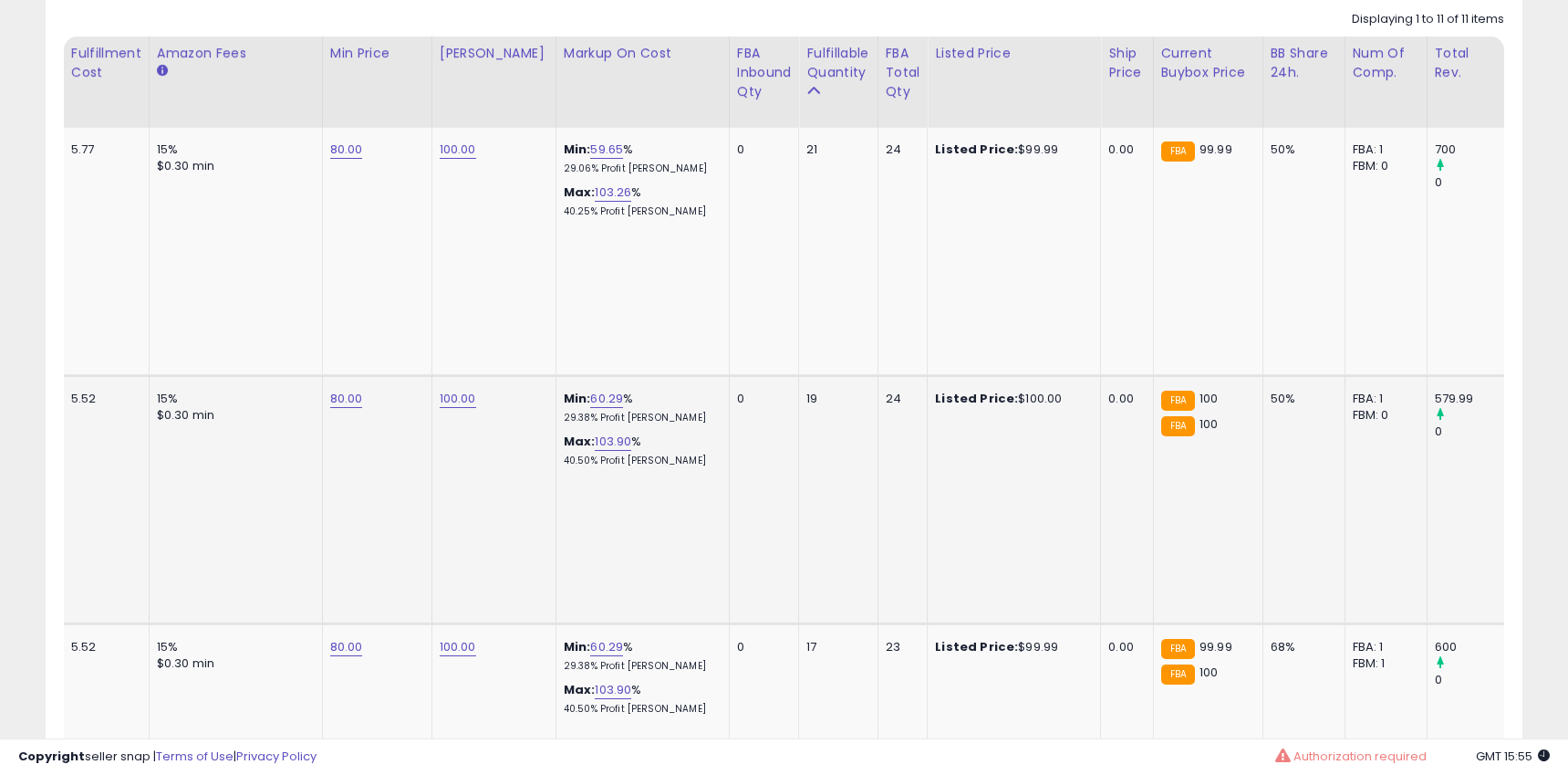
scroll to position [0, 698]
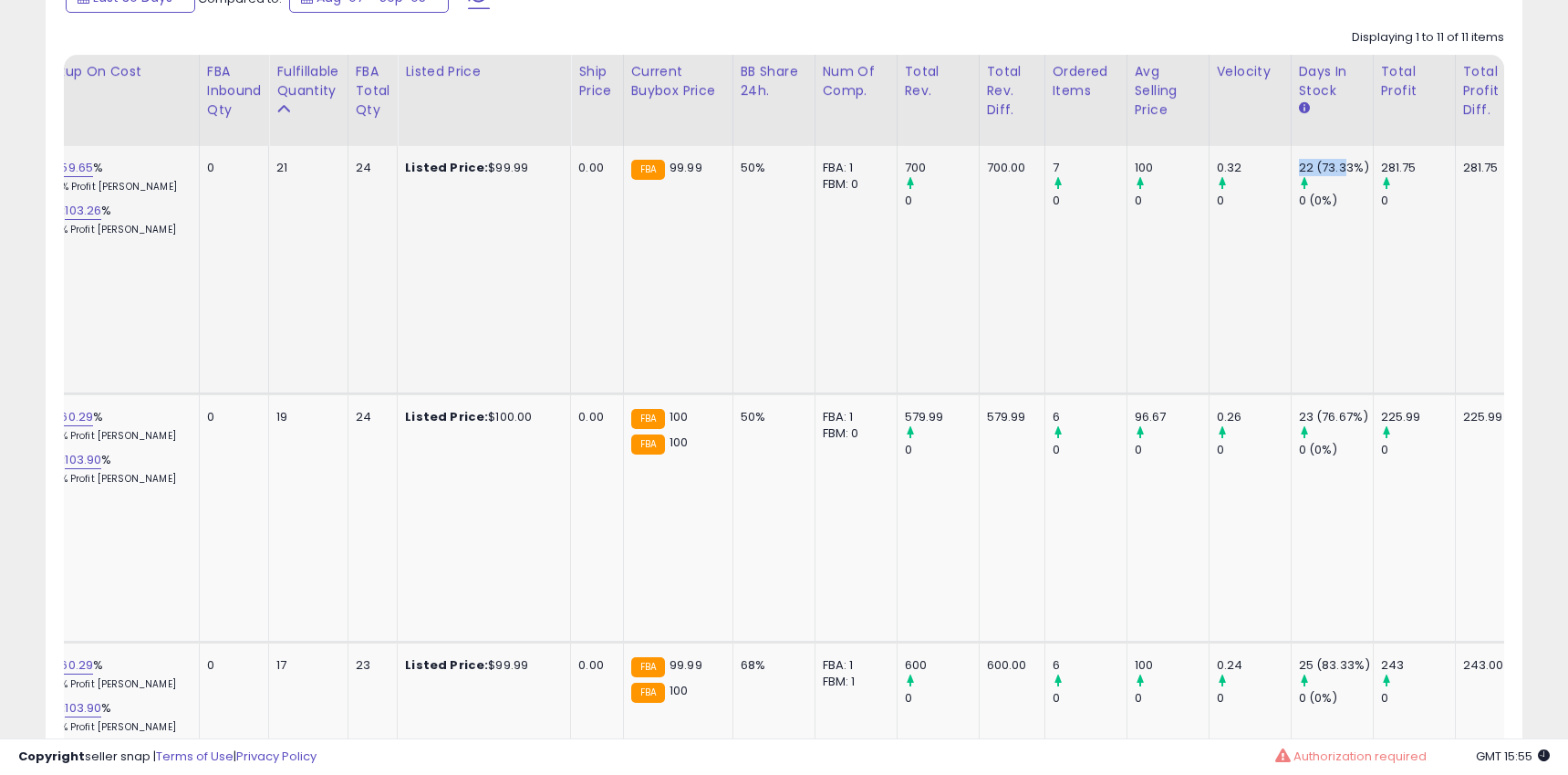
click at [1318, 167] on td "22 (73.33%) 0 (0%)" at bounding box center [1331, 270] width 82 height 247
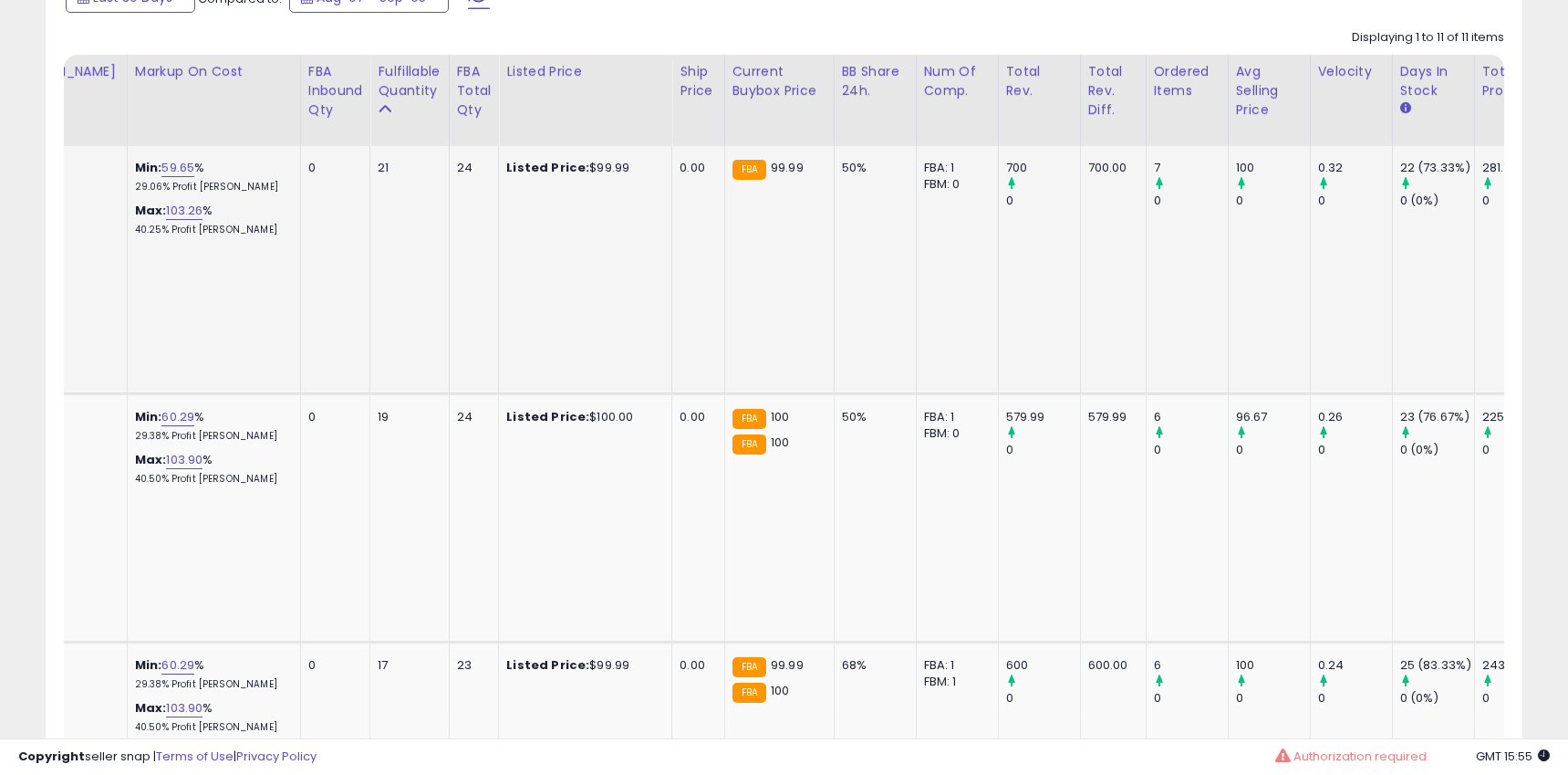
drag, startPoint x: 242, startPoint y: 227, endPoint x: 287, endPoint y: 202, distance: 51.5
click at [251, 216] on div "Max: 103.26 % 40.25% Profit [PERSON_NAME]" at bounding box center [211, 219] width 152 height 34
drag, startPoint x: 357, startPoint y: 168, endPoint x: 392, endPoint y: 165, distance: 35.1
click at [392, 165] on div "21" at bounding box center [406, 168] width 56 height 17
drag, startPoint x: 352, startPoint y: 367, endPoint x: 372, endPoint y: 405, distance: 42.9
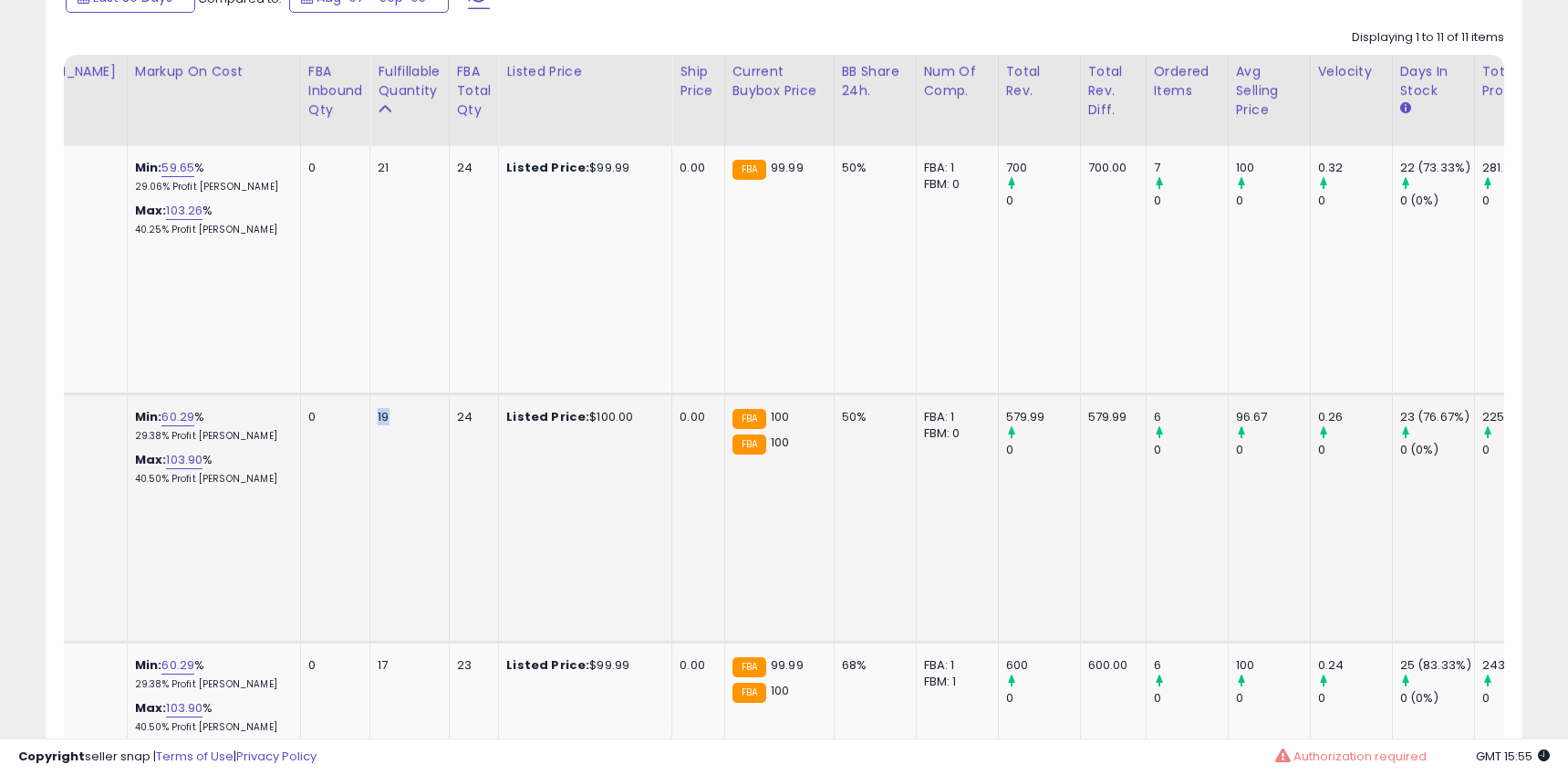
click at [391, 393] on td "19" at bounding box center [410, 517] width 79 height 248
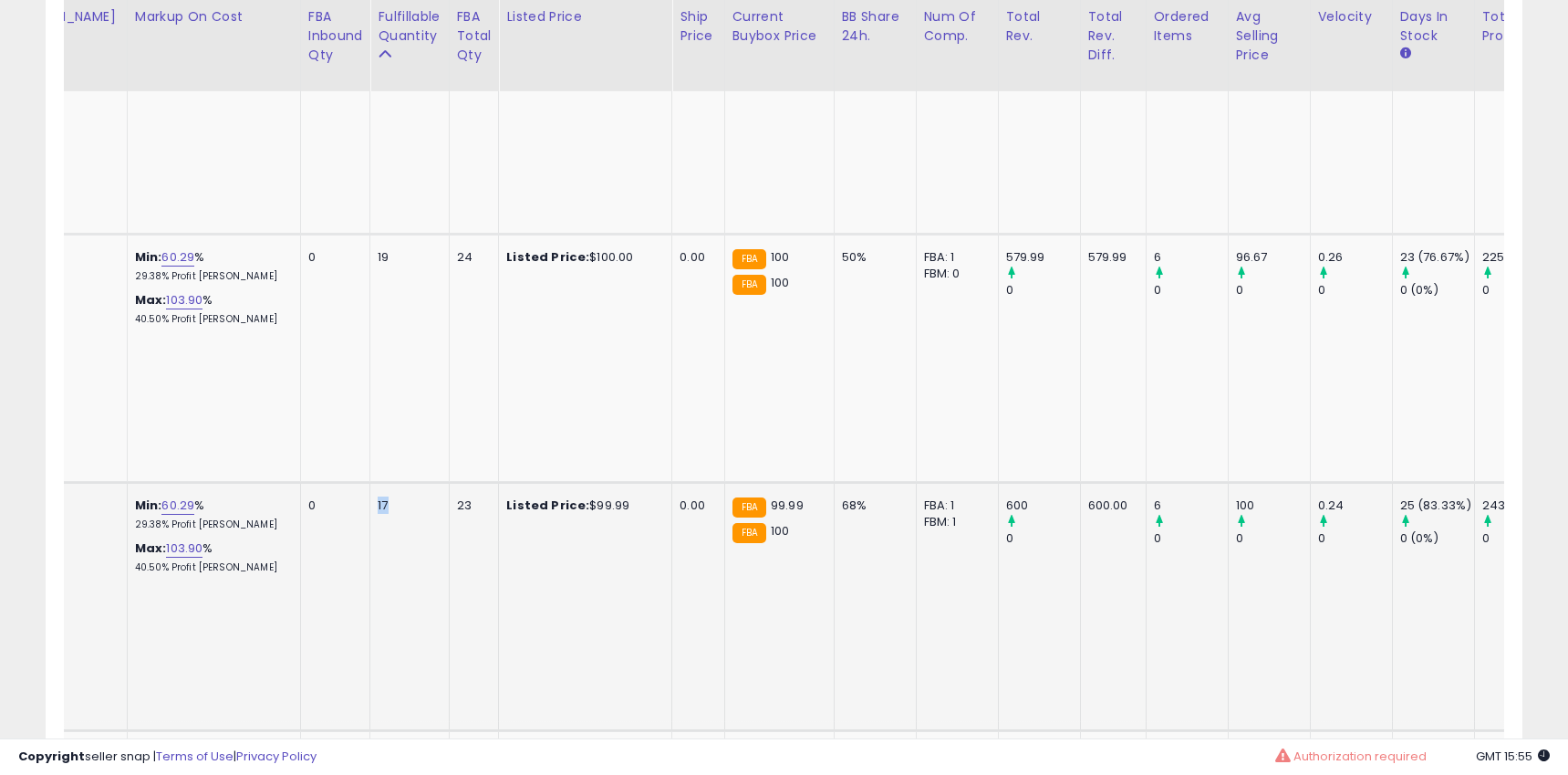
drag, startPoint x: 356, startPoint y: 388, endPoint x: 372, endPoint y: 427, distance: 42.2
click at [384, 482] on td "17" at bounding box center [410, 606] width 79 height 248
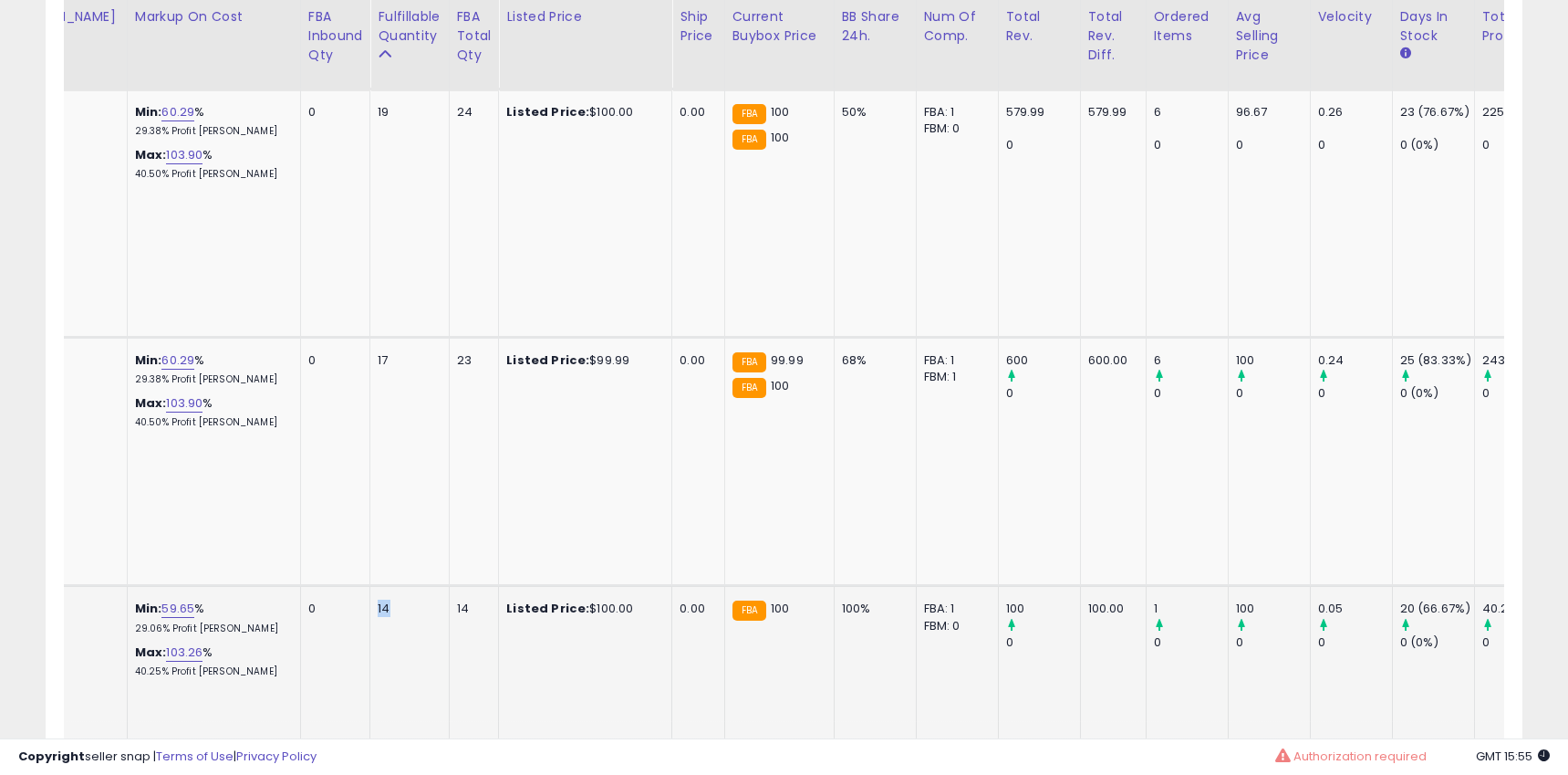
drag, startPoint x: 350, startPoint y: 445, endPoint x: 383, endPoint y: 454, distance: 34.2
click at [372, 586] on td "14" at bounding box center [410, 709] width 79 height 248
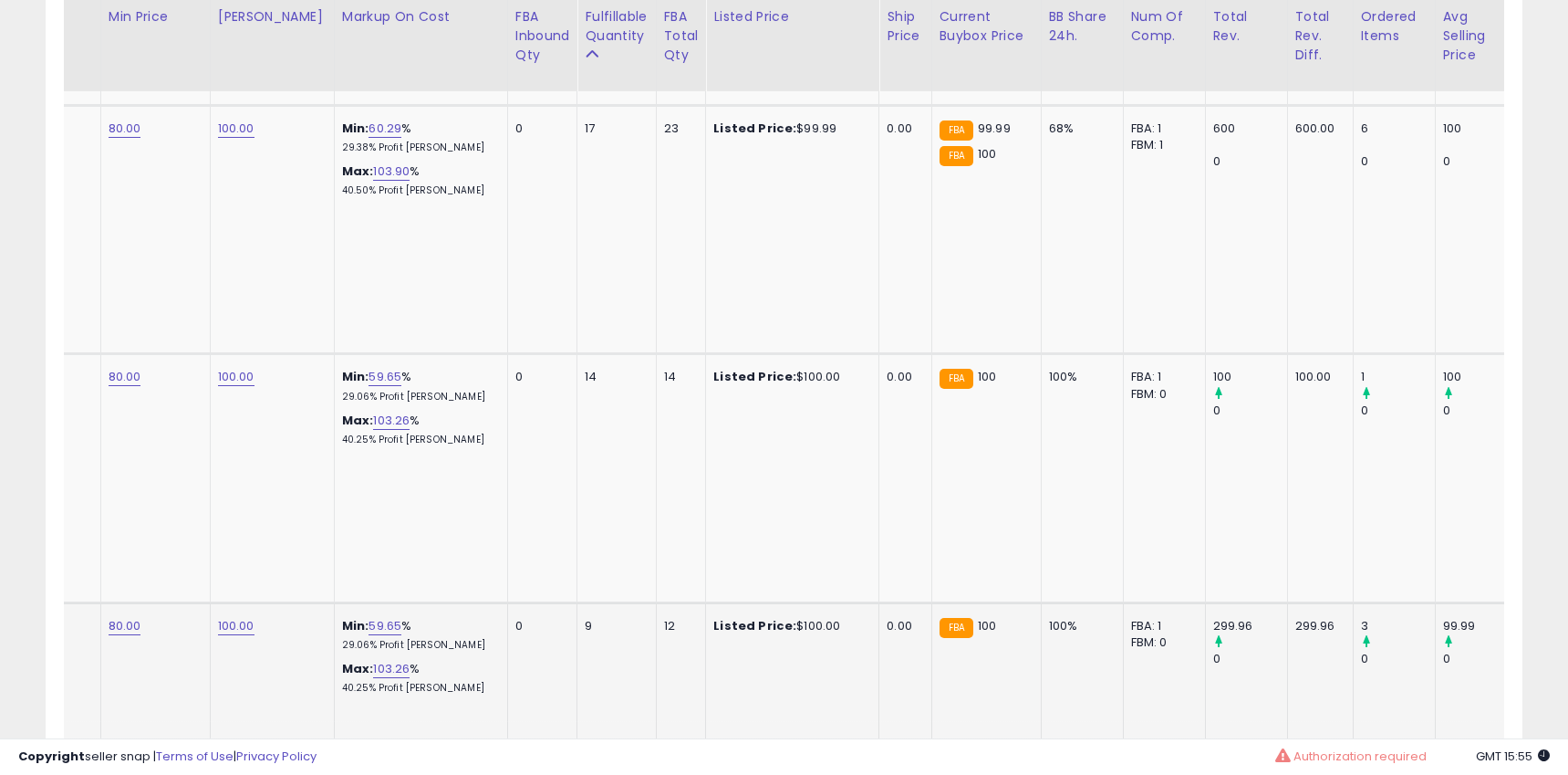
drag, startPoint x: 583, startPoint y: 399, endPoint x: 611, endPoint y: 459, distance: 66.2
click at [588, 618] on div "9" at bounding box center [613, 626] width 56 height 17
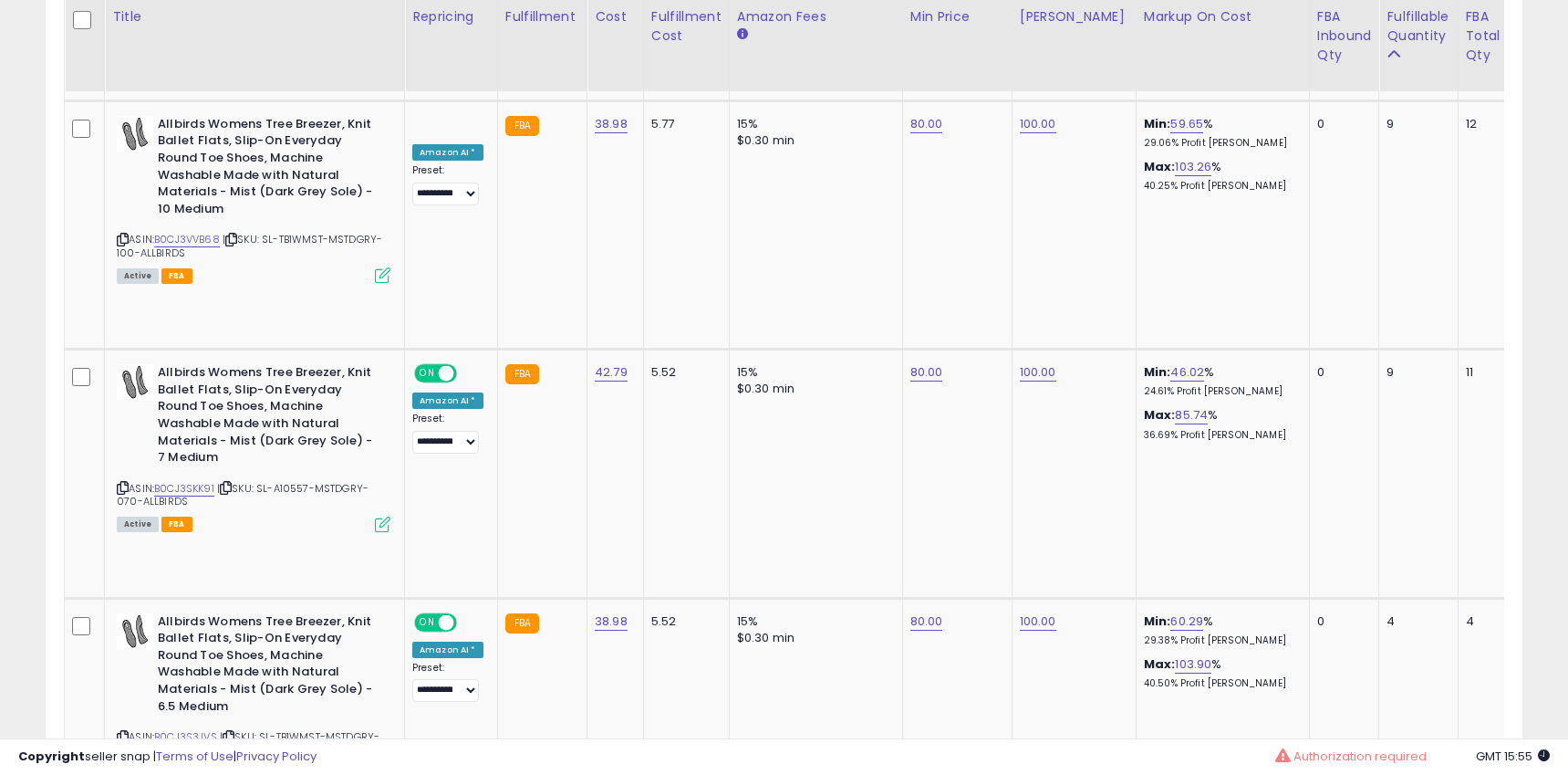
drag, startPoint x: 158, startPoint y: 565, endPoint x: 237, endPoint y: 566, distance: 79.0
drag, startPoint x: 159, startPoint y: 565, endPoint x: 231, endPoint y: 564, distance: 72.0
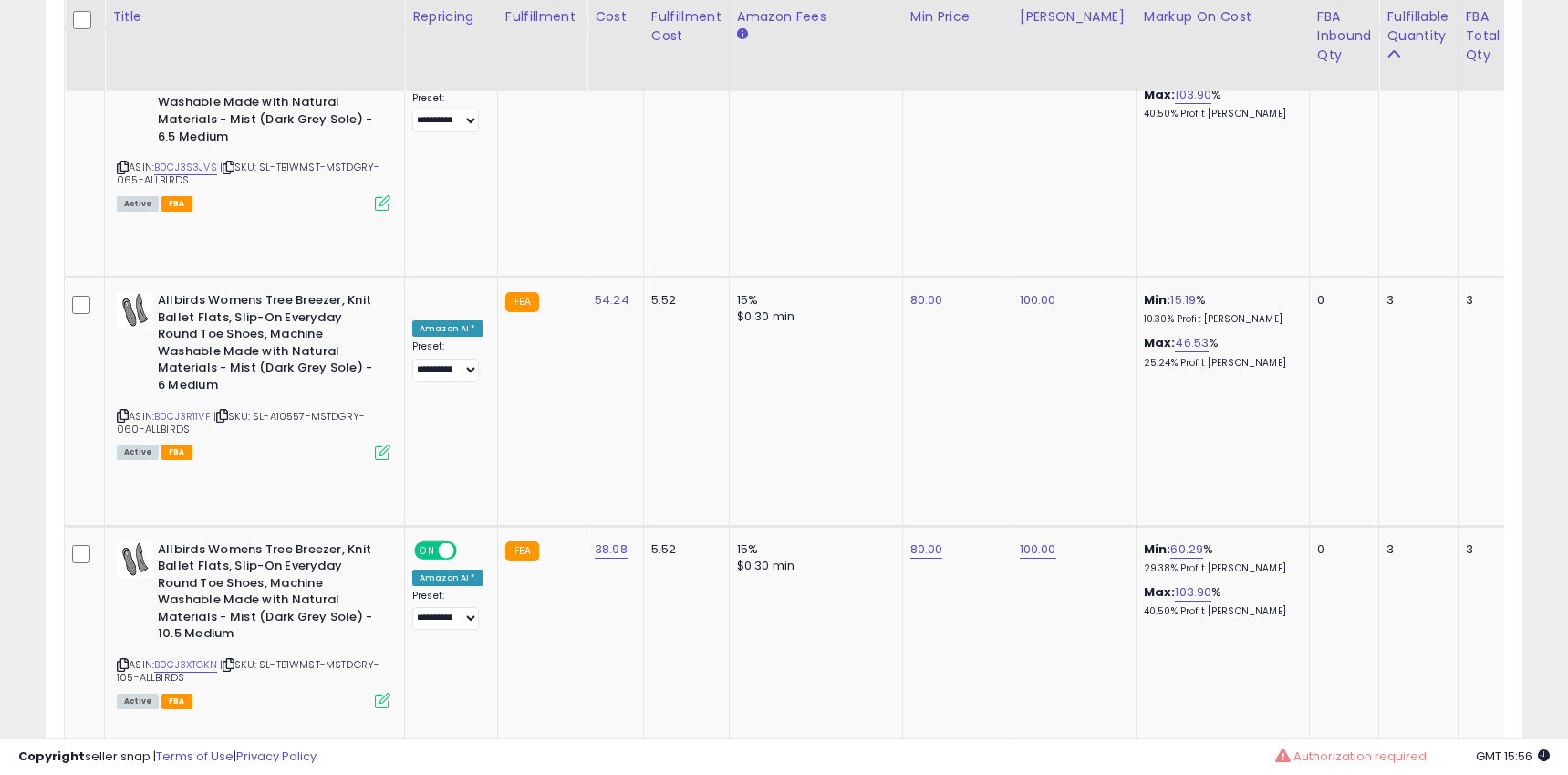
drag, startPoint x: 223, startPoint y: 573, endPoint x: 261, endPoint y: 573, distance: 38.0
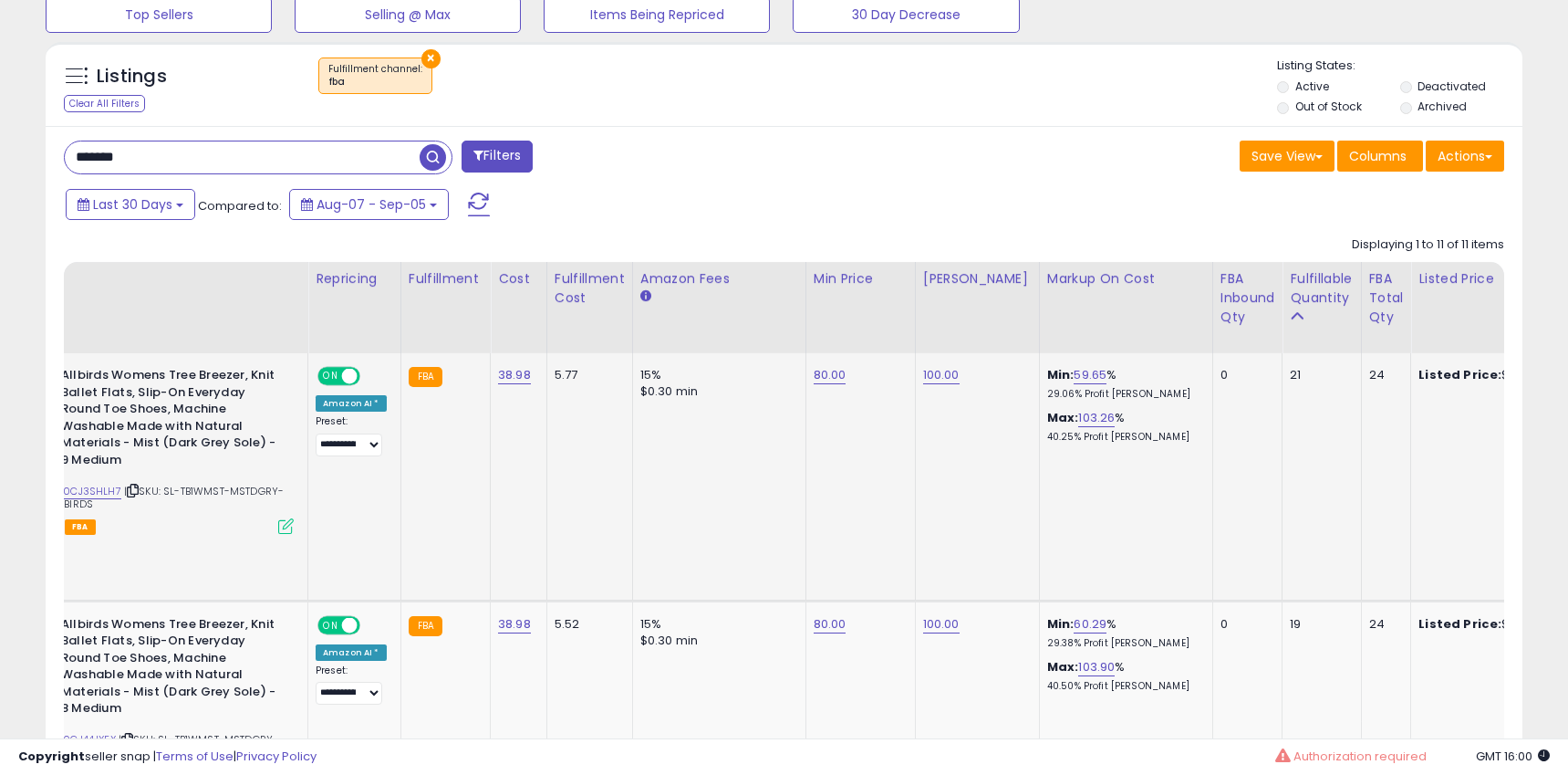
scroll to position [0, 0]
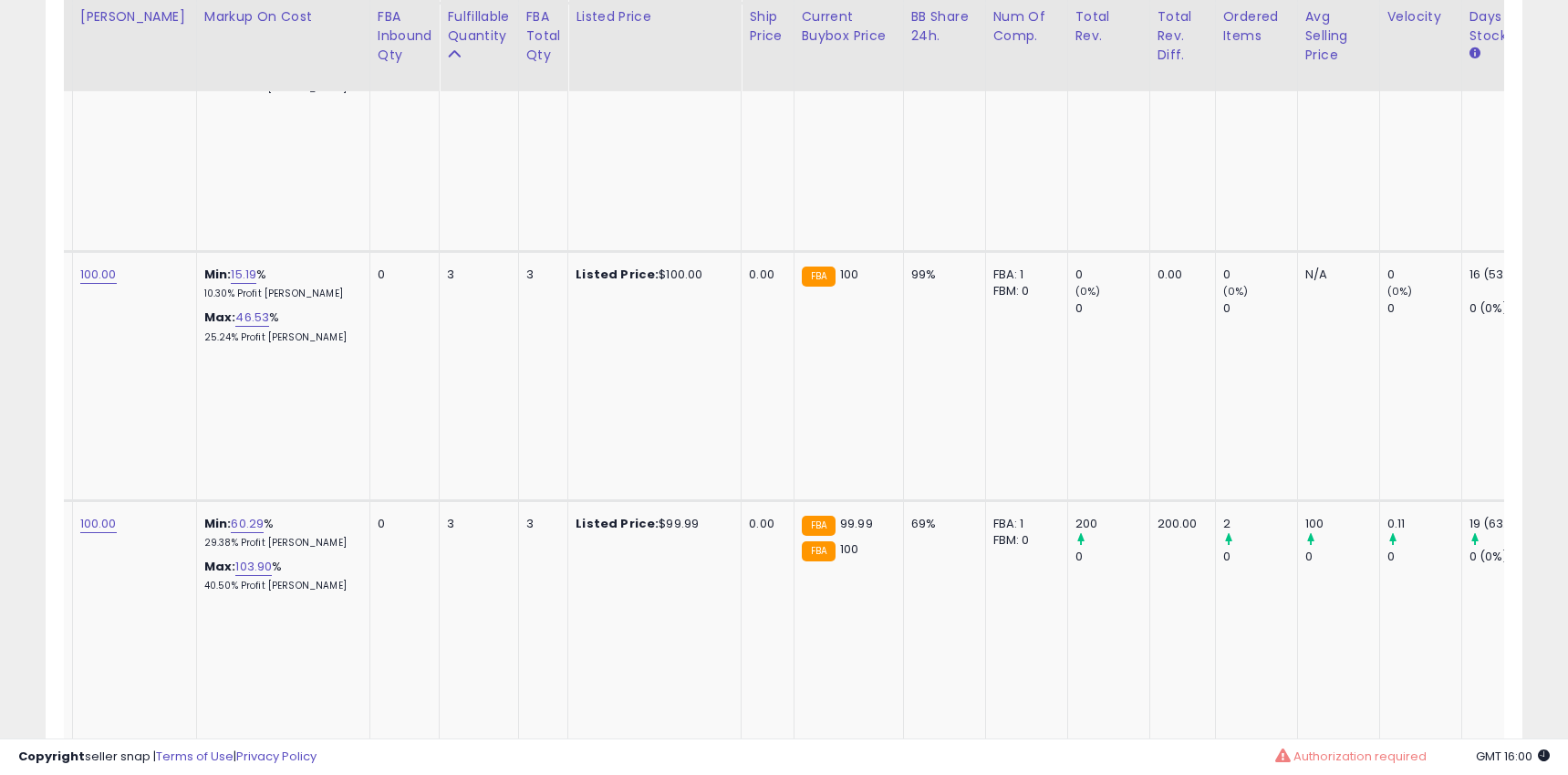
drag, startPoint x: 1198, startPoint y: 463, endPoint x: 1230, endPoint y: 465, distance: 32.1
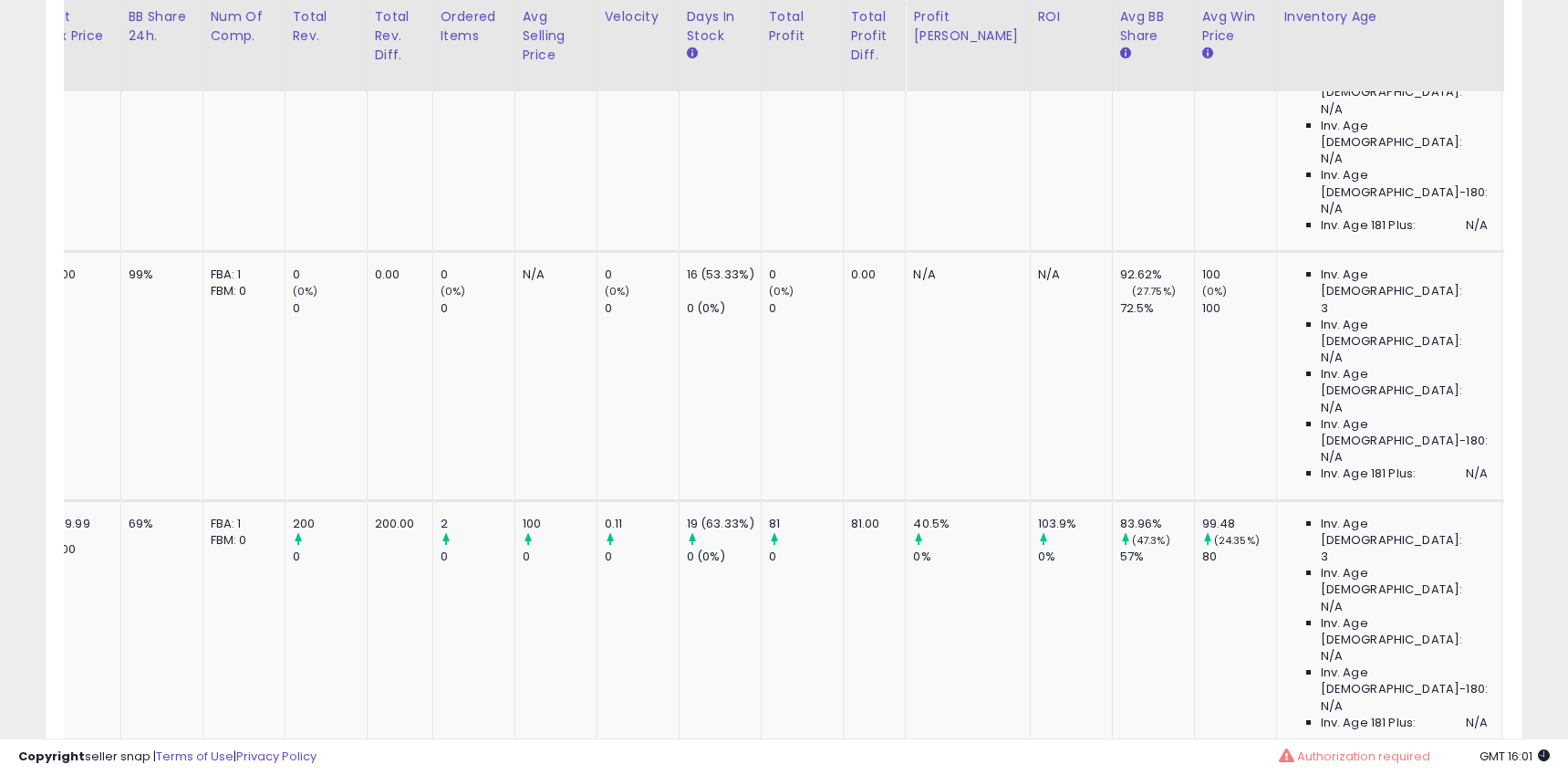
drag, startPoint x: 1076, startPoint y: 460, endPoint x: 1089, endPoint y: 463, distance: 13.3
drag, startPoint x: 849, startPoint y: 521, endPoint x: 835, endPoint y: 517, distance: 14.6
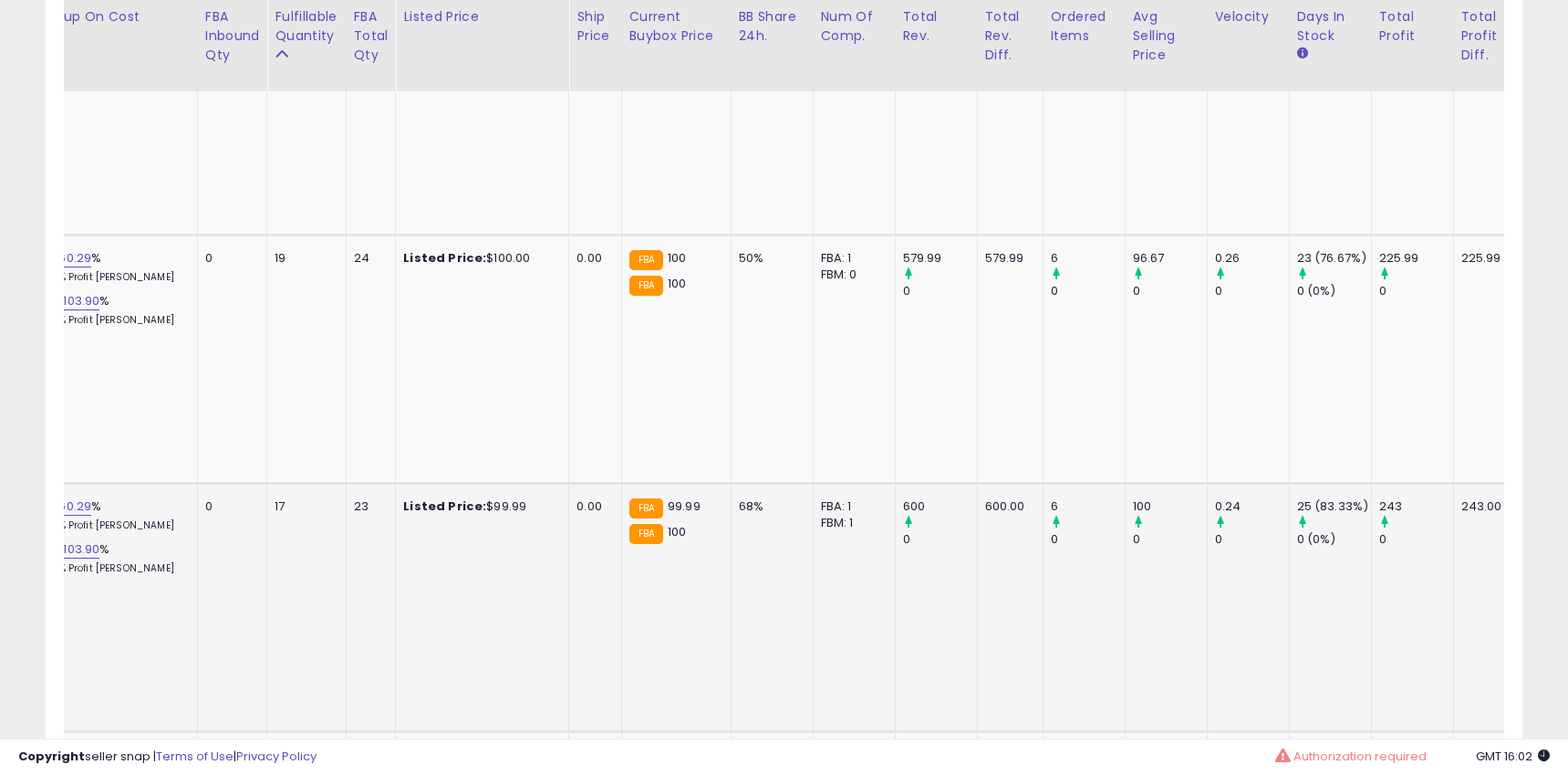
scroll to position [0, 1118]
drag, startPoint x: 1011, startPoint y: 395, endPoint x: 1045, endPoint y: 400, distance: 34.4
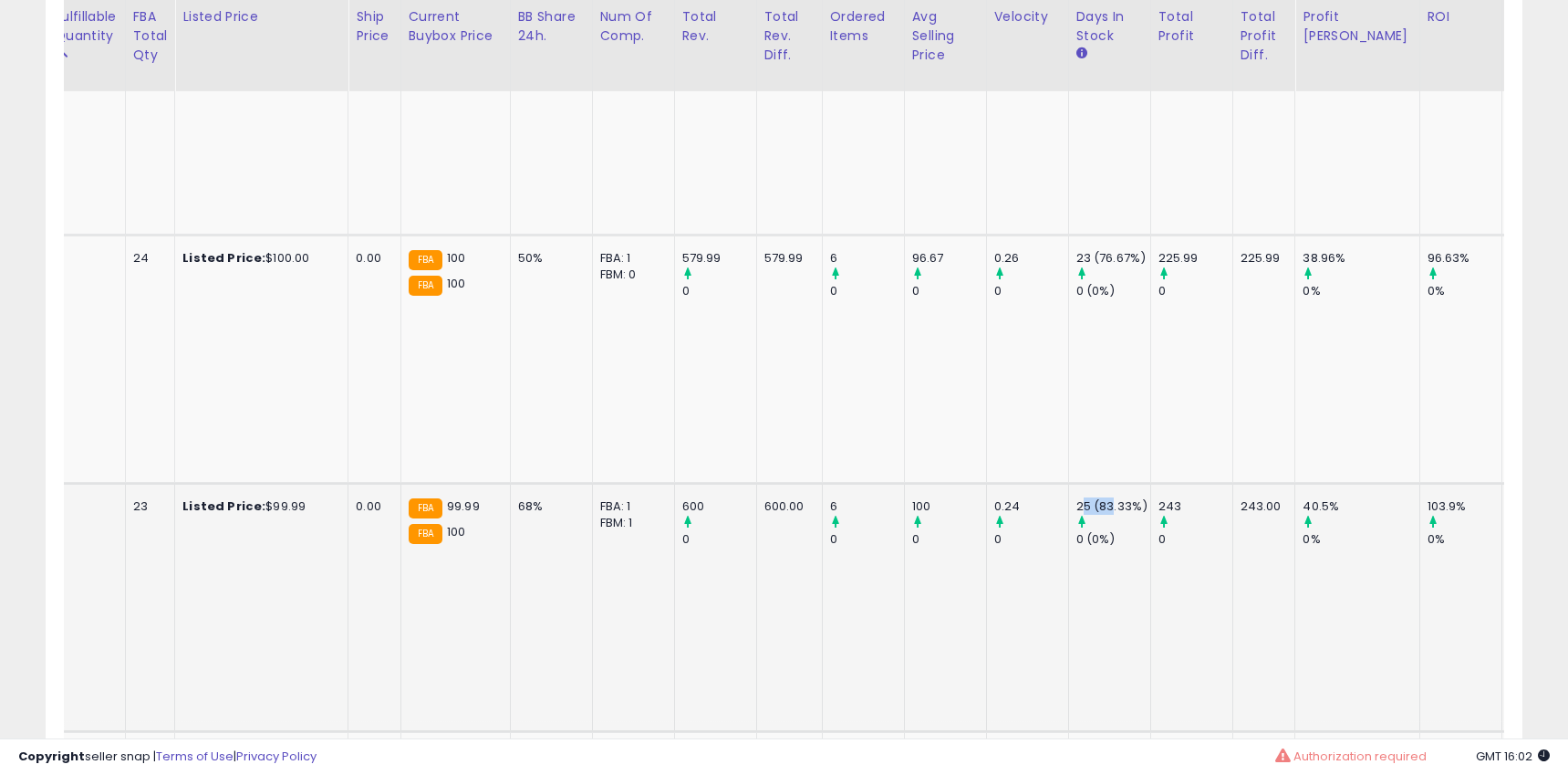
drag, startPoint x: 1060, startPoint y: 393, endPoint x: 1102, endPoint y: 389, distance: 42.2
click at [1099, 498] on div "25 (83.33%)" at bounding box center [1112, 506] width 74 height 17
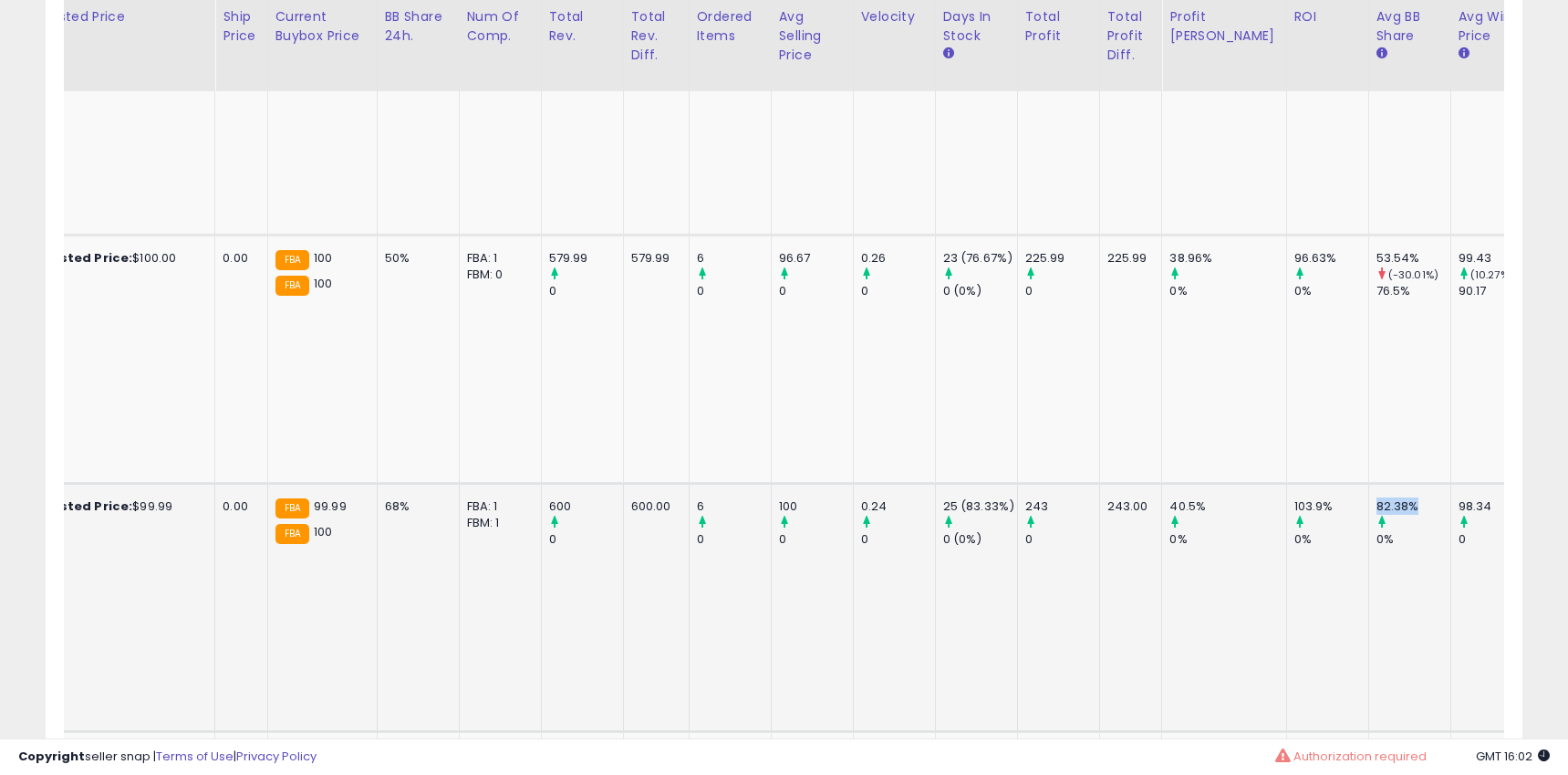
drag, startPoint x: 1305, startPoint y: 389, endPoint x: 1344, endPoint y: 404, distance: 41.8
click at [1368, 483] on td "82.38% 0%" at bounding box center [1409, 607] width 82 height 248
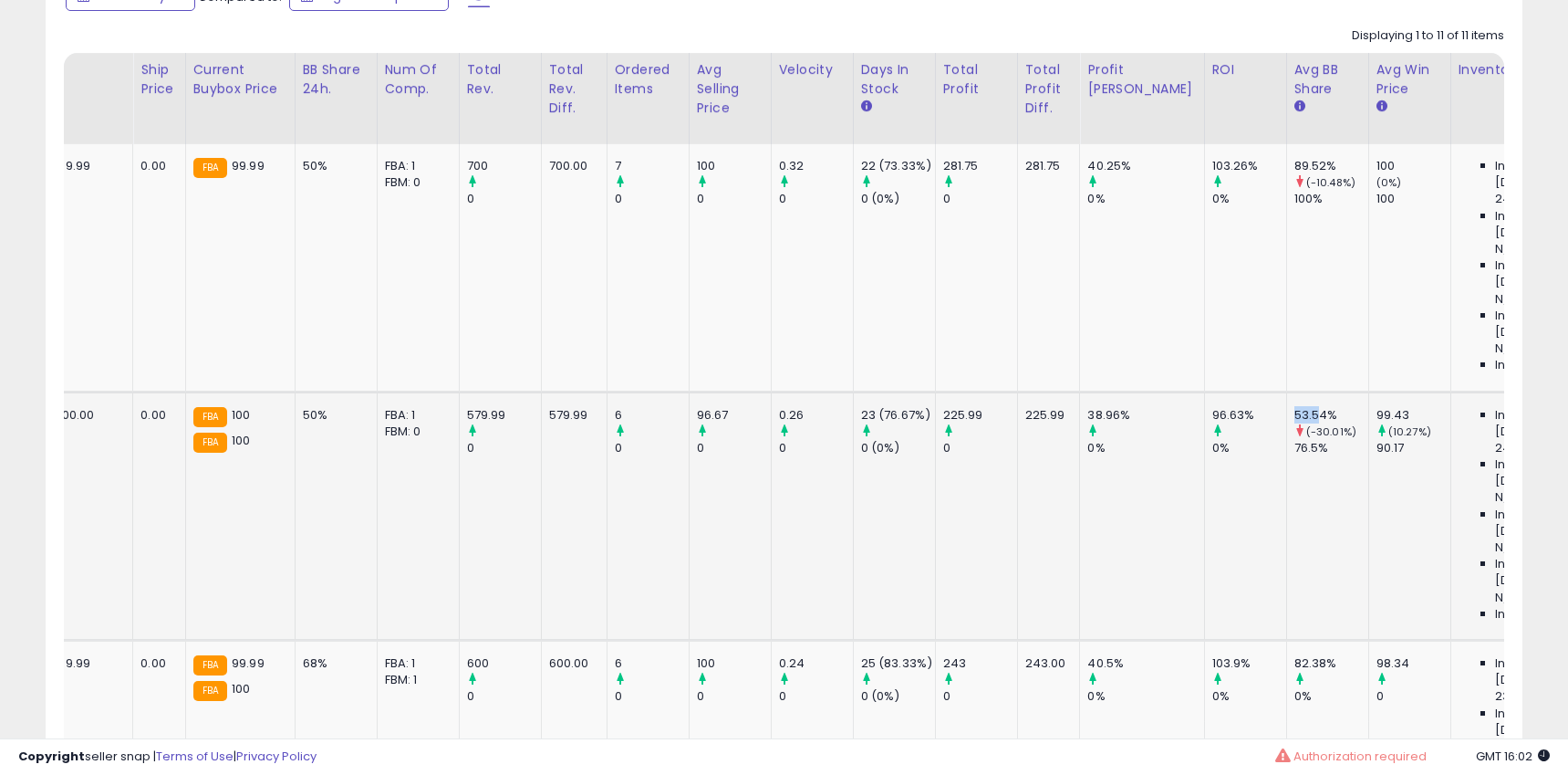
drag, startPoint x: 1220, startPoint y: 353, endPoint x: 1174, endPoint y: 360, distance: 46.5
click at [1286, 391] on td "53.54% (-30.01%) 76.5%" at bounding box center [1328, 515] width 82 height 248
drag, startPoint x: 585, startPoint y: 358, endPoint x: 1036, endPoint y: 375, distance: 451.3
click at [607, 391] on td "6 0" at bounding box center [647, 515] width 82 height 248
drag, startPoint x: 1262, startPoint y: 352, endPoint x: 1279, endPoint y: 356, distance: 17.5
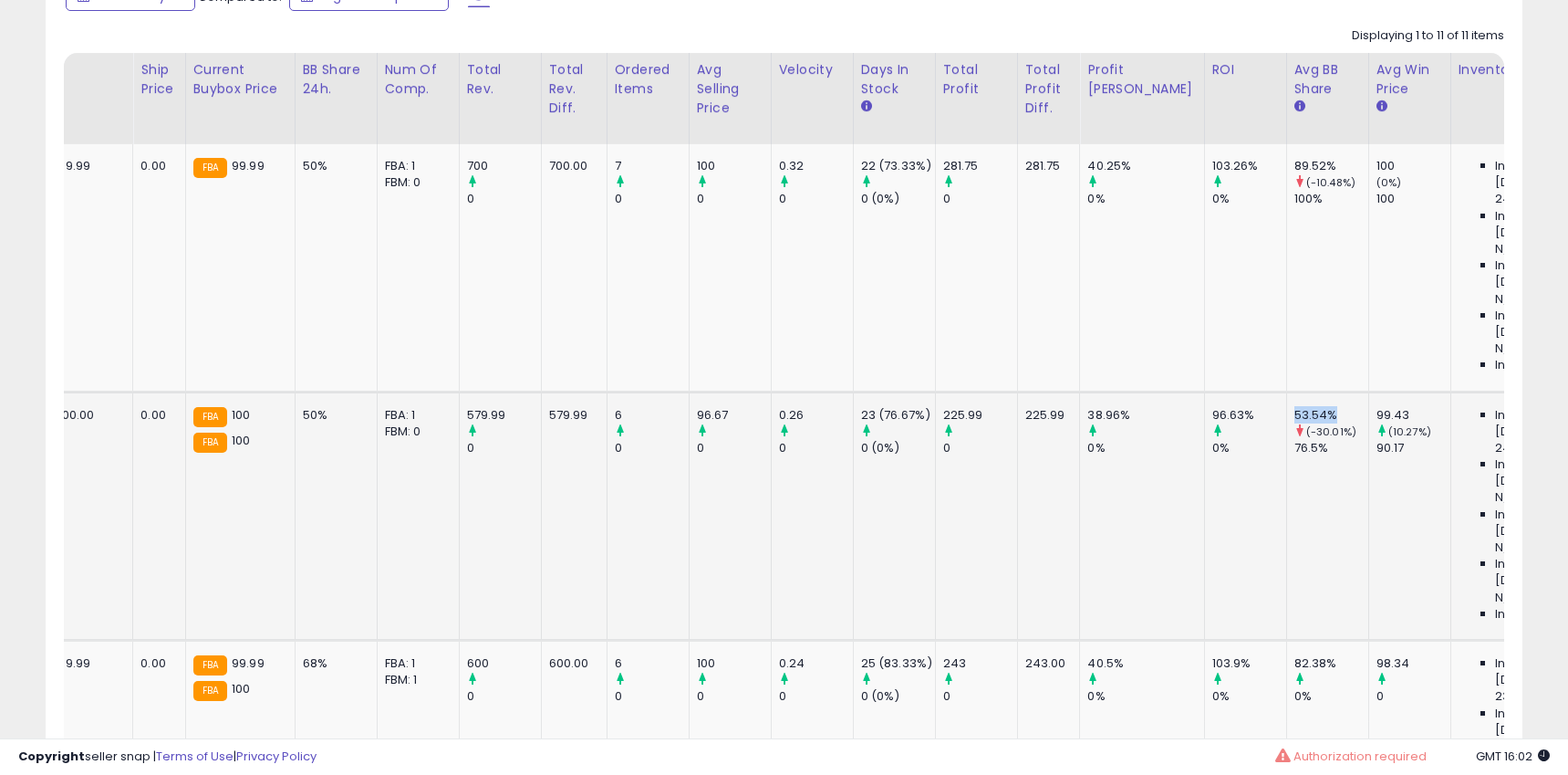
click at [1294, 407] on div "53.54%" at bounding box center [1330, 416] width 74 height 17
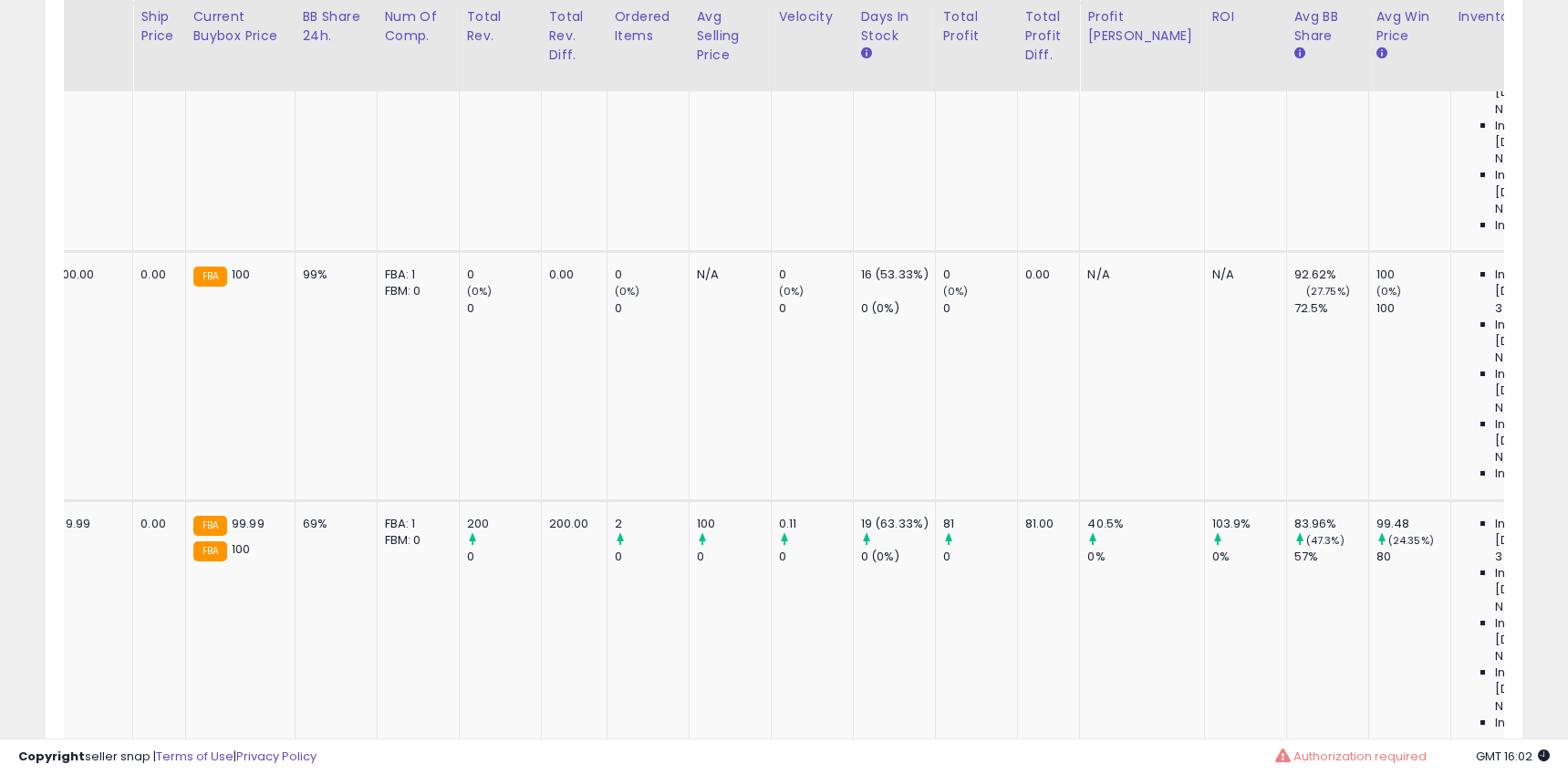
drag, startPoint x: 592, startPoint y: 461, endPoint x: 627, endPoint y: 464, distance: 35.1
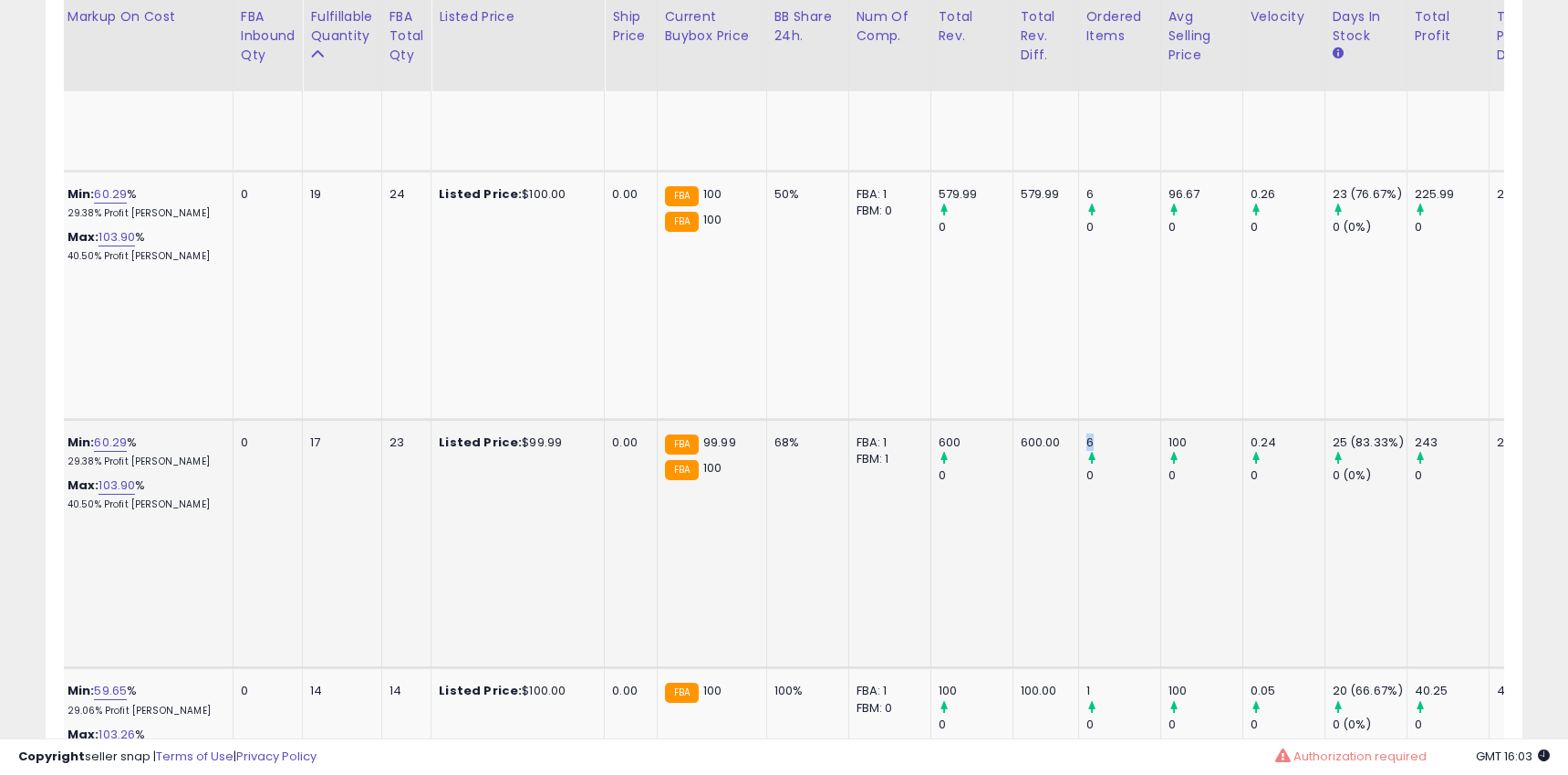
drag, startPoint x: 1064, startPoint y: 334, endPoint x: 1086, endPoint y: 334, distance: 22.0
click at [1089, 434] on div "6" at bounding box center [1123, 443] width 74 height 17
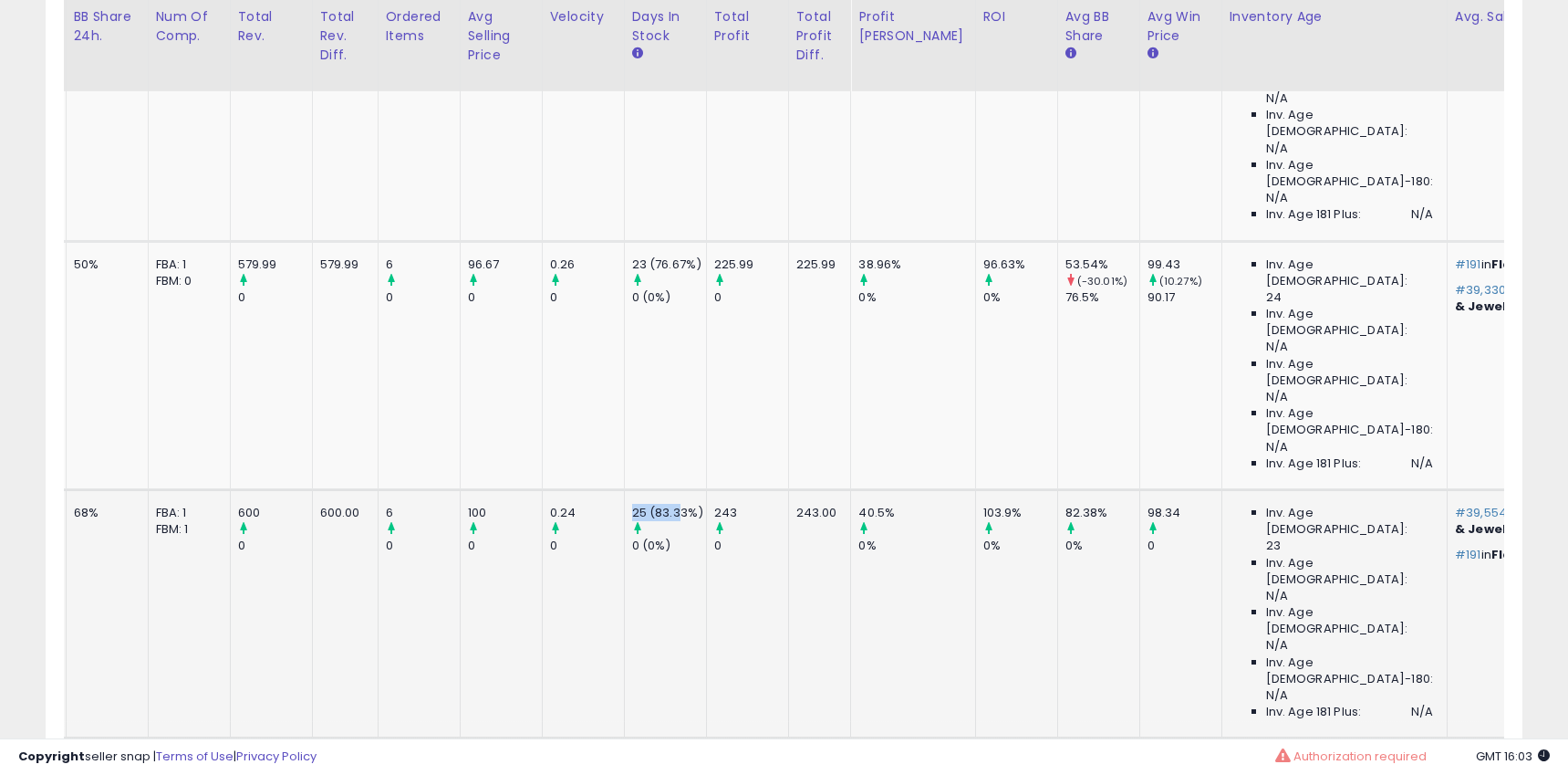
drag, startPoint x: 610, startPoint y: 402, endPoint x: 660, endPoint y: 403, distance: 50.0
click at [660, 504] on div "25 (83.33%)" at bounding box center [669, 513] width 74 height 17
drag, startPoint x: 997, startPoint y: 399, endPoint x: 1056, endPoint y: 402, distance: 59.1
click at [1061, 490] on td "82.38% 0%" at bounding box center [1098, 613] width 82 height 248
drag, startPoint x: 599, startPoint y: 403, endPoint x: 644, endPoint y: 402, distance: 45.0
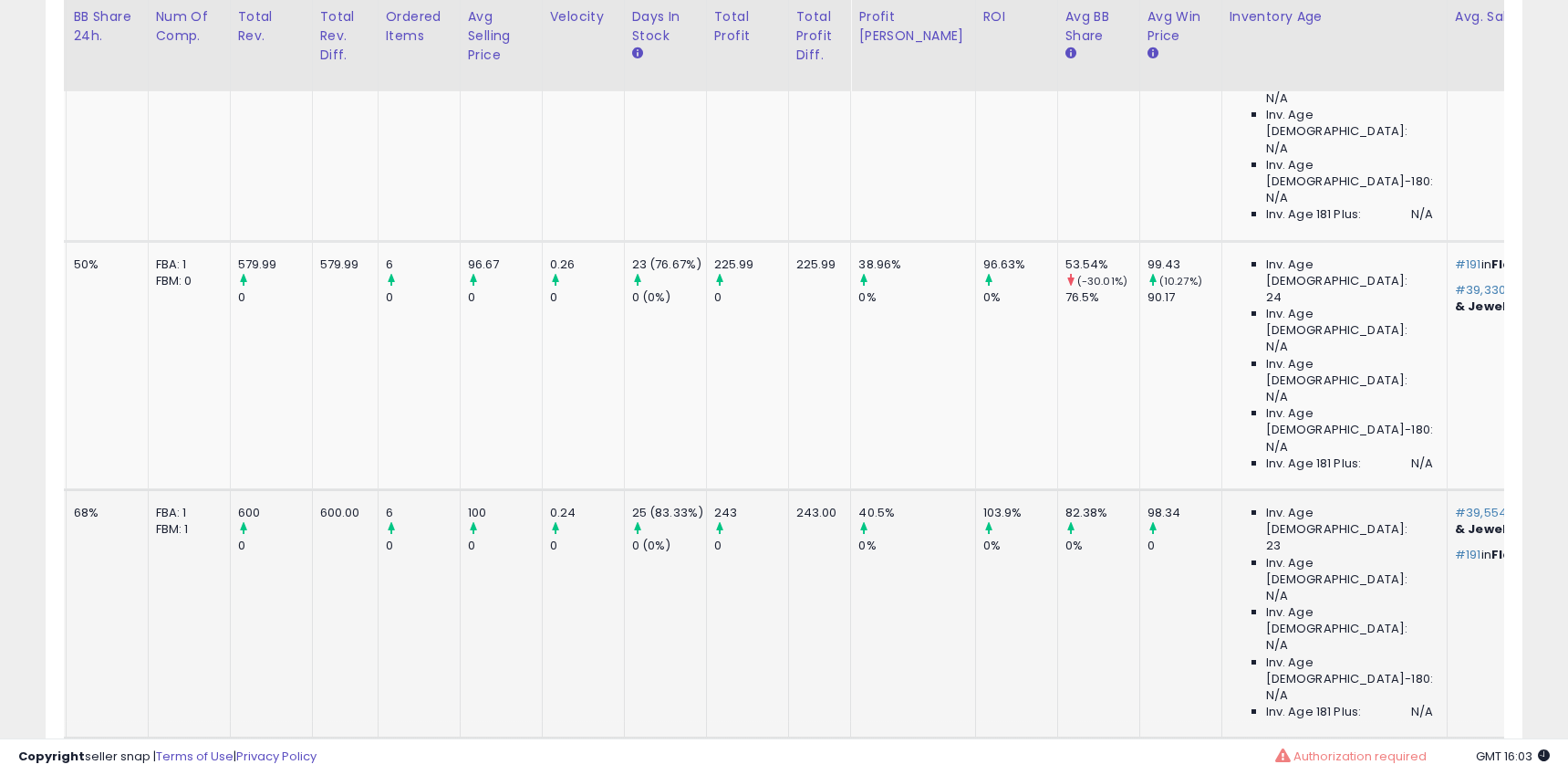
click at [642, 490] on td "25 (83.33%) 0 (0%)" at bounding box center [665, 613] width 82 height 248
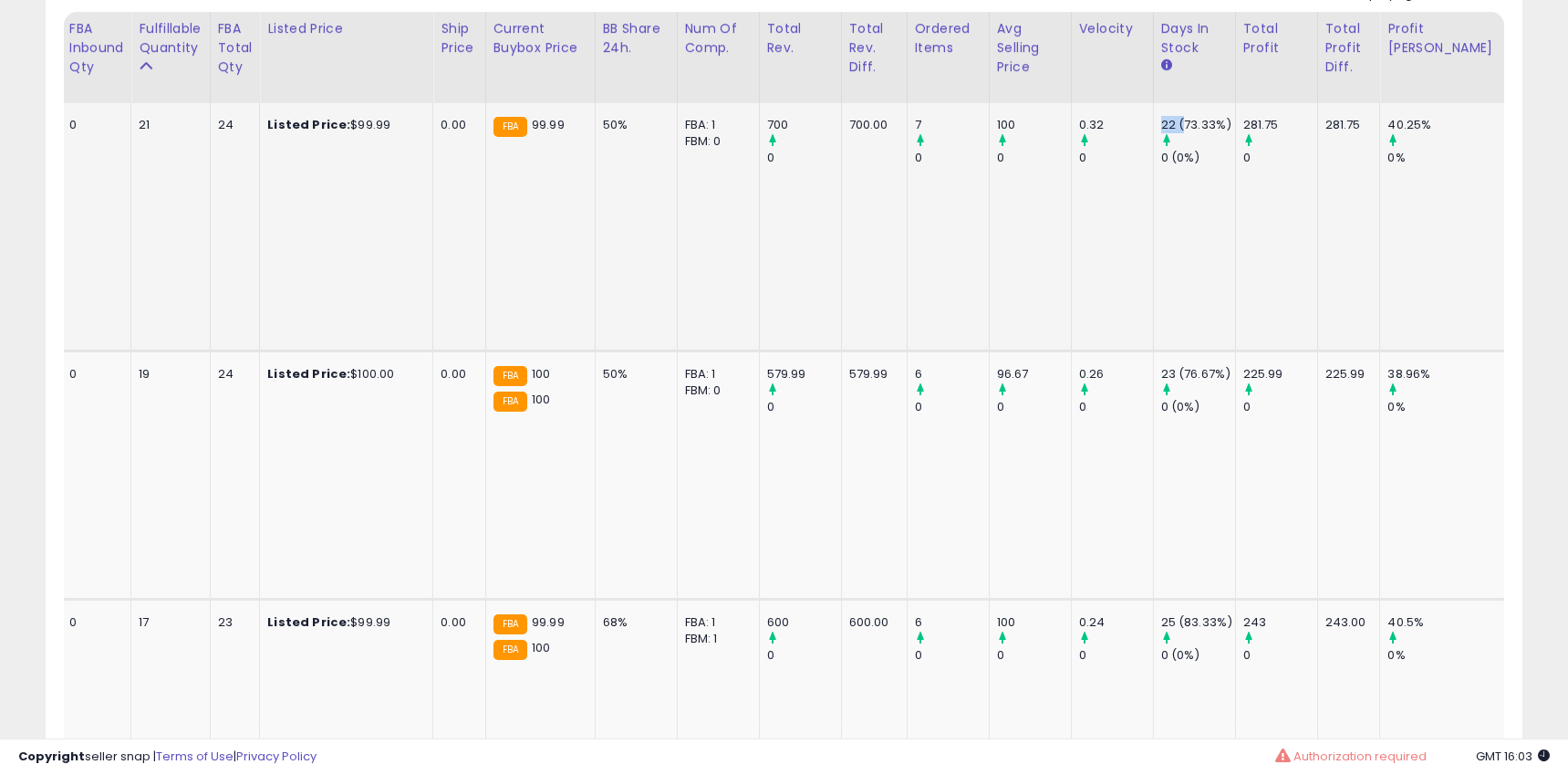
drag, startPoint x: 1142, startPoint y: 127, endPoint x: 1153, endPoint y: 136, distance: 14.2
click at [1161, 126] on div "22 (73.33%)" at bounding box center [1198, 125] width 74 height 17
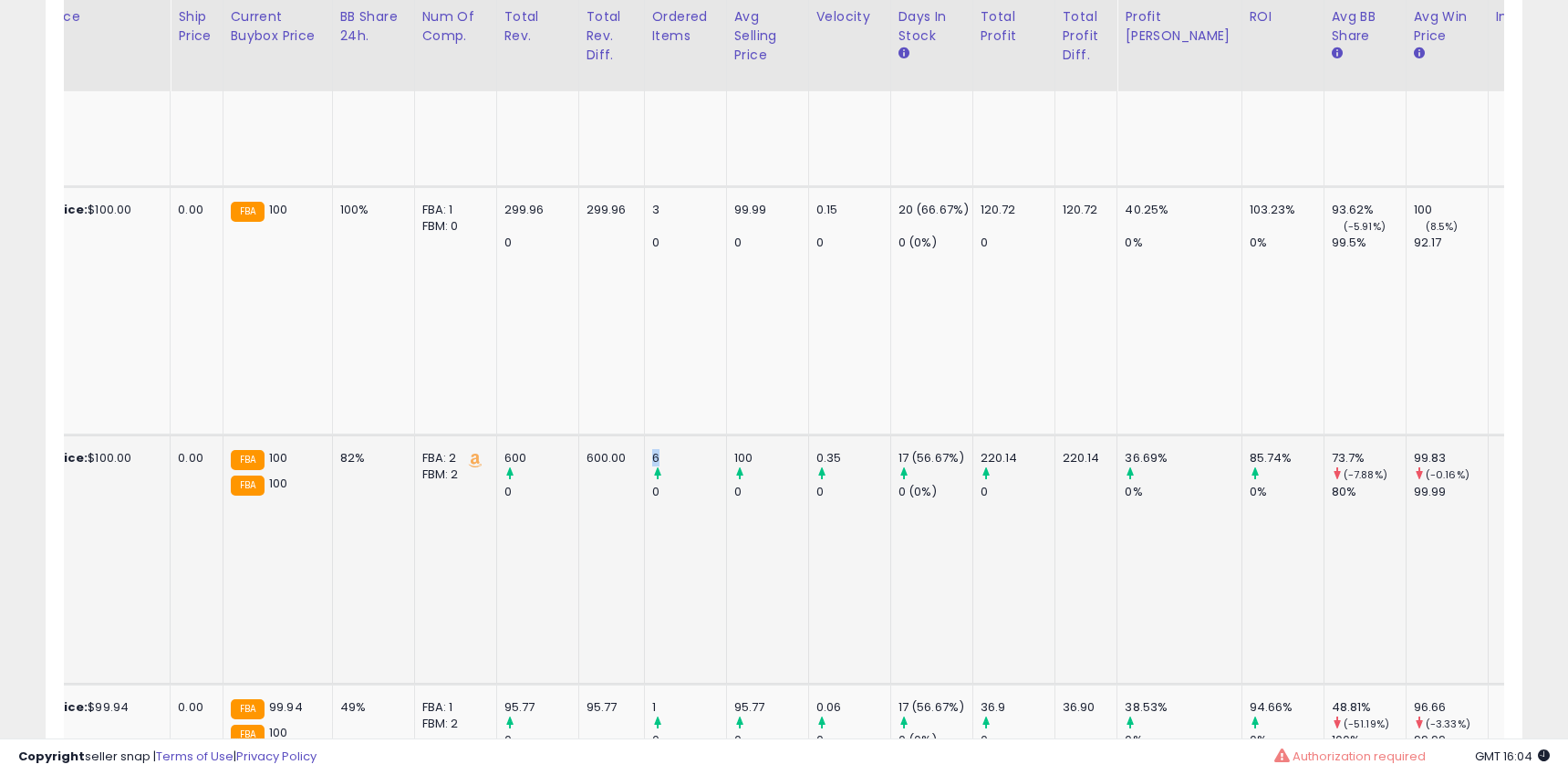
drag, startPoint x: 673, startPoint y: 178, endPoint x: 690, endPoint y: 188, distance: 19.7
click at [696, 435] on td "6 0" at bounding box center [685, 559] width 82 height 248
drag, startPoint x: 661, startPoint y: 271, endPoint x: 649, endPoint y: 271, distance: 12.0
click at [661, 435] on td "6 0" at bounding box center [685, 559] width 82 height 248
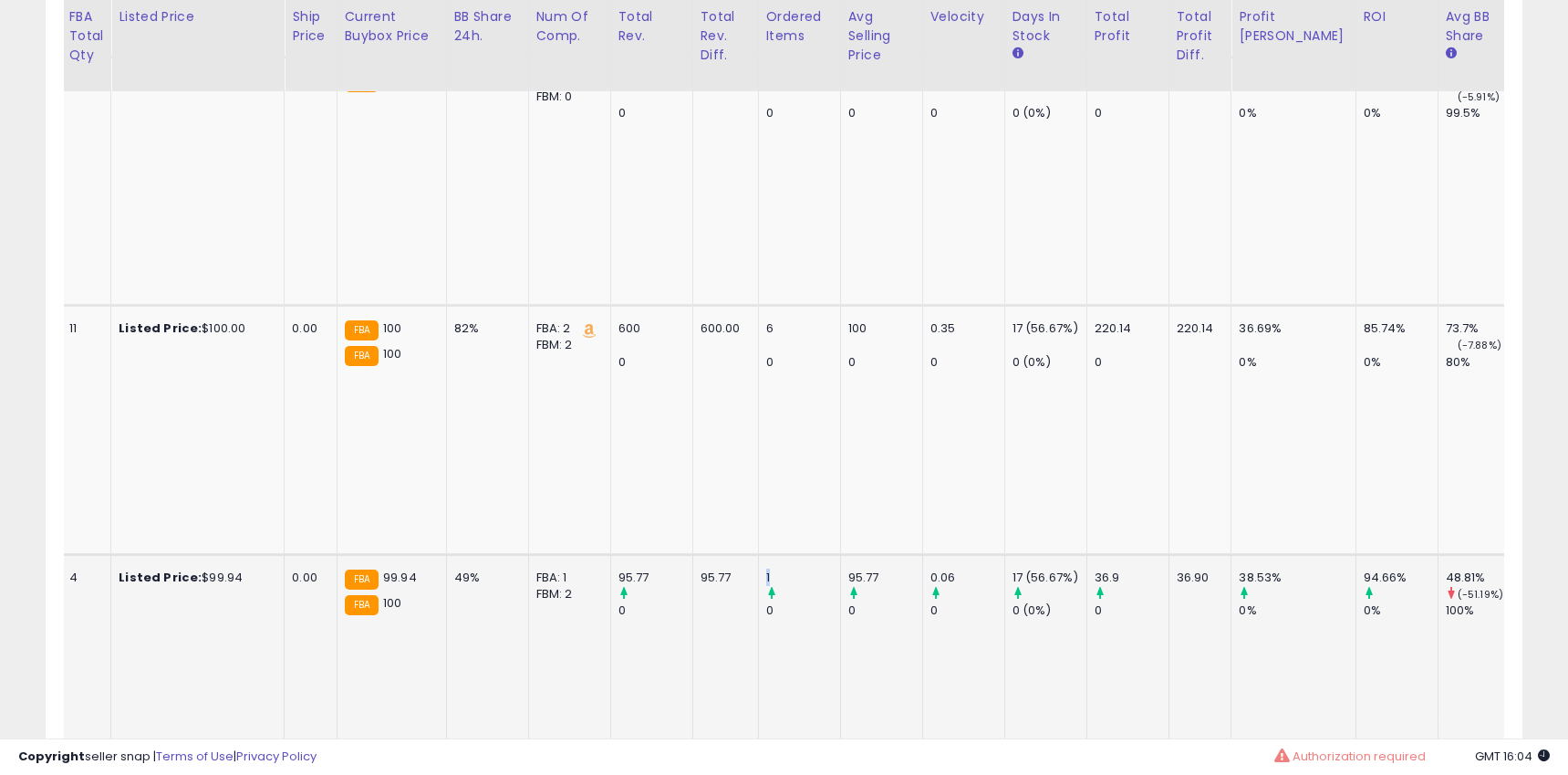
click at [758, 554] on td "1 0" at bounding box center [799, 678] width 82 height 248
drag, startPoint x: 762, startPoint y: 238, endPoint x: 863, endPoint y: 242, distance: 101.1
click at [816, 554] on tr "Allbirds Womens Tree Breezer, Knit Ballet Flats, Slip-On Everyday Round Toe Sho…" at bounding box center [1471, 678] width 5605 height 248
click at [1024, 554] on td "17 (56.67%) 0 (0%)" at bounding box center [1045, 678] width 82 height 248
drag, startPoint x: 1297, startPoint y: 241, endPoint x: 1348, endPoint y: 242, distance: 51.0
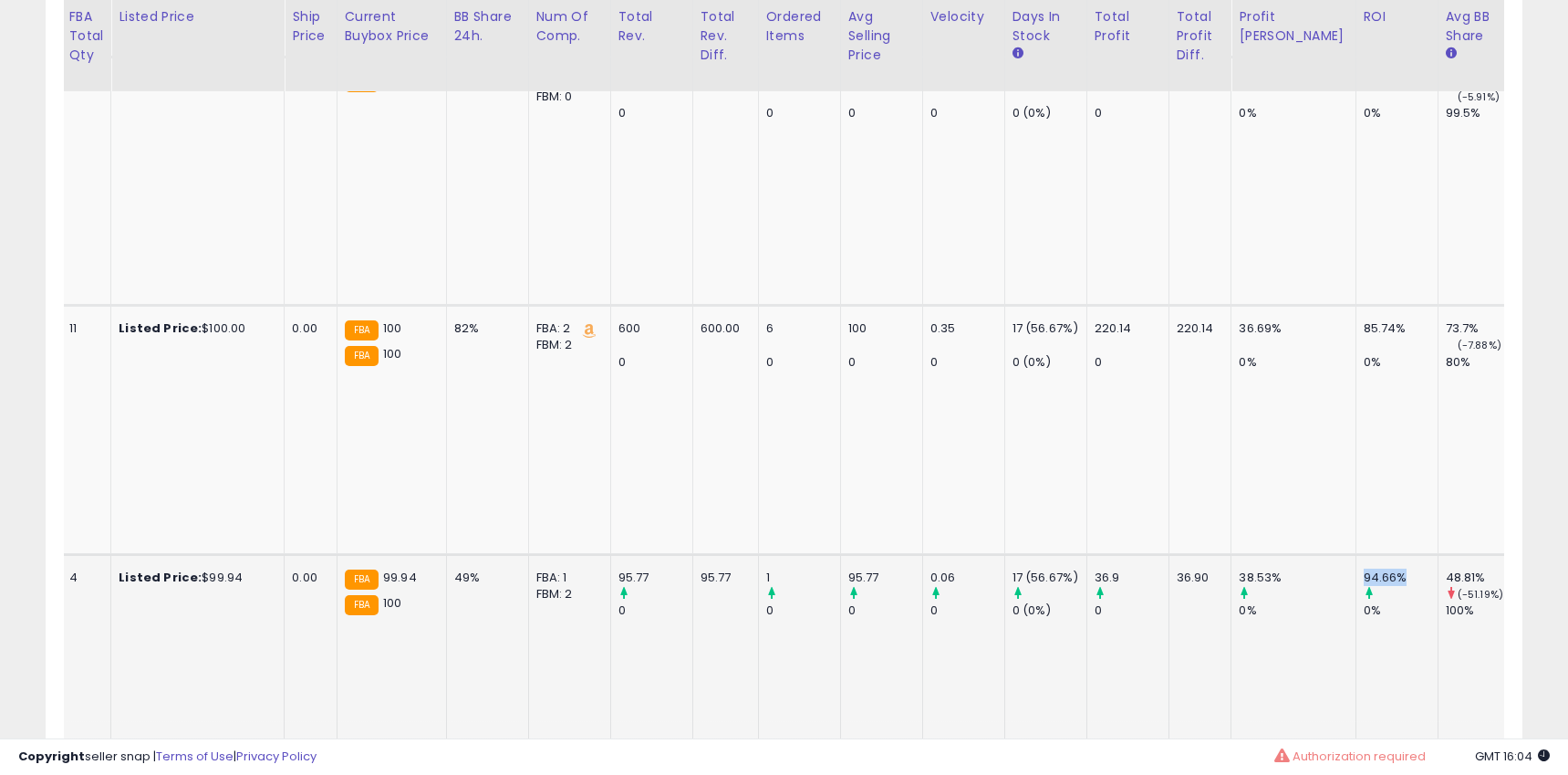
click at [1363, 569] on div "94.66%" at bounding box center [1400, 578] width 74 height 17
drag, startPoint x: 1379, startPoint y: 238, endPoint x: 1421, endPoint y: 238, distance: 42.0
click at [1445, 569] on div "48.81%" at bounding box center [1482, 578] width 74 height 17
drag, startPoint x: 740, startPoint y: 240, endPoint x: 762, endPoint y: 241, distance: 22.0
click at [759, 554] on td "1 0" at bounding box center [799, 678] width 82 height 248
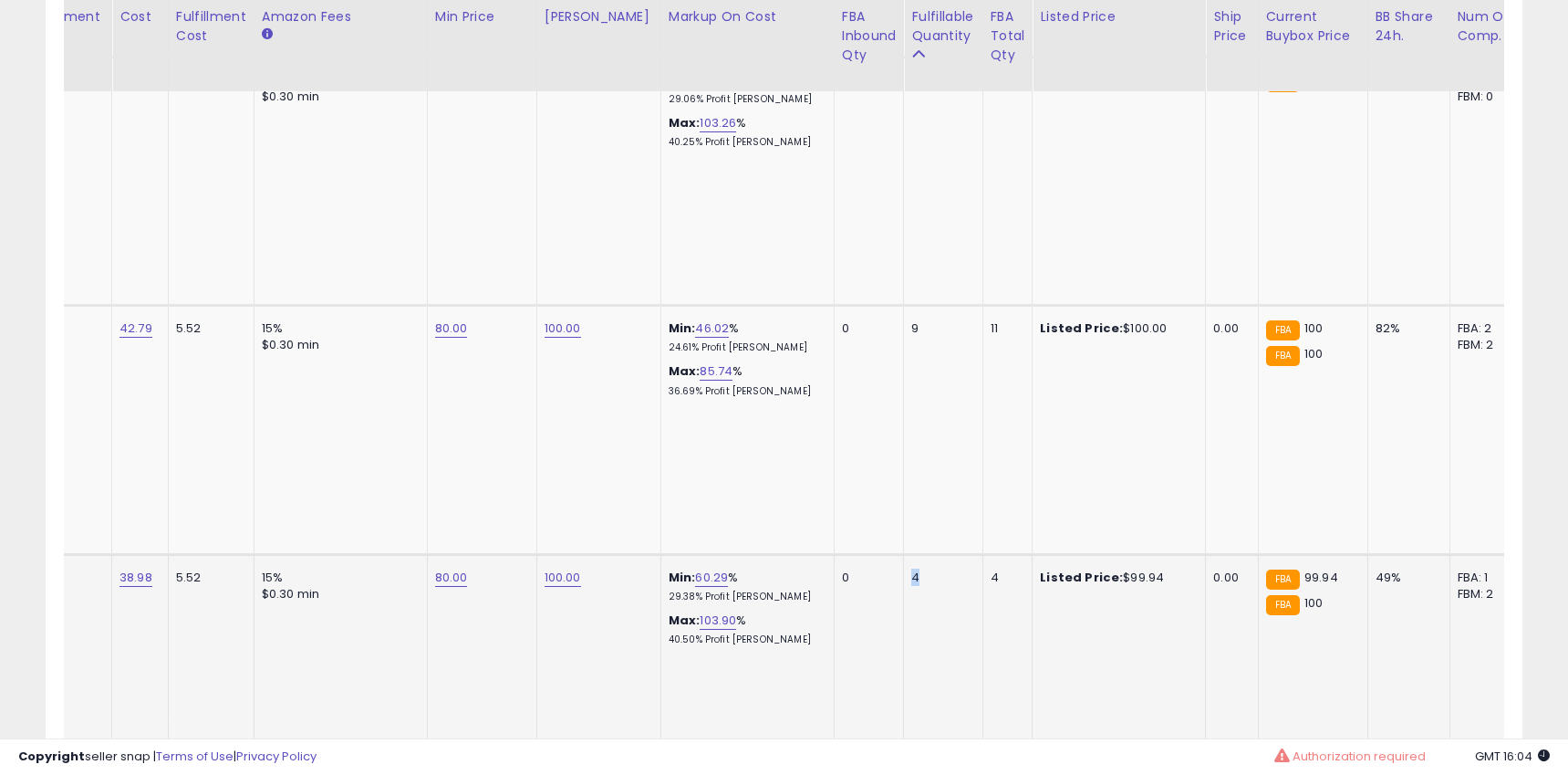
drag, startPoint x: 893, startPoint y: 245, endPoint x: 918, endPoint y: 267, distance: 33.3
click at [916, 569] on div "4" at bounding box center [939, 578] width 56 height 17
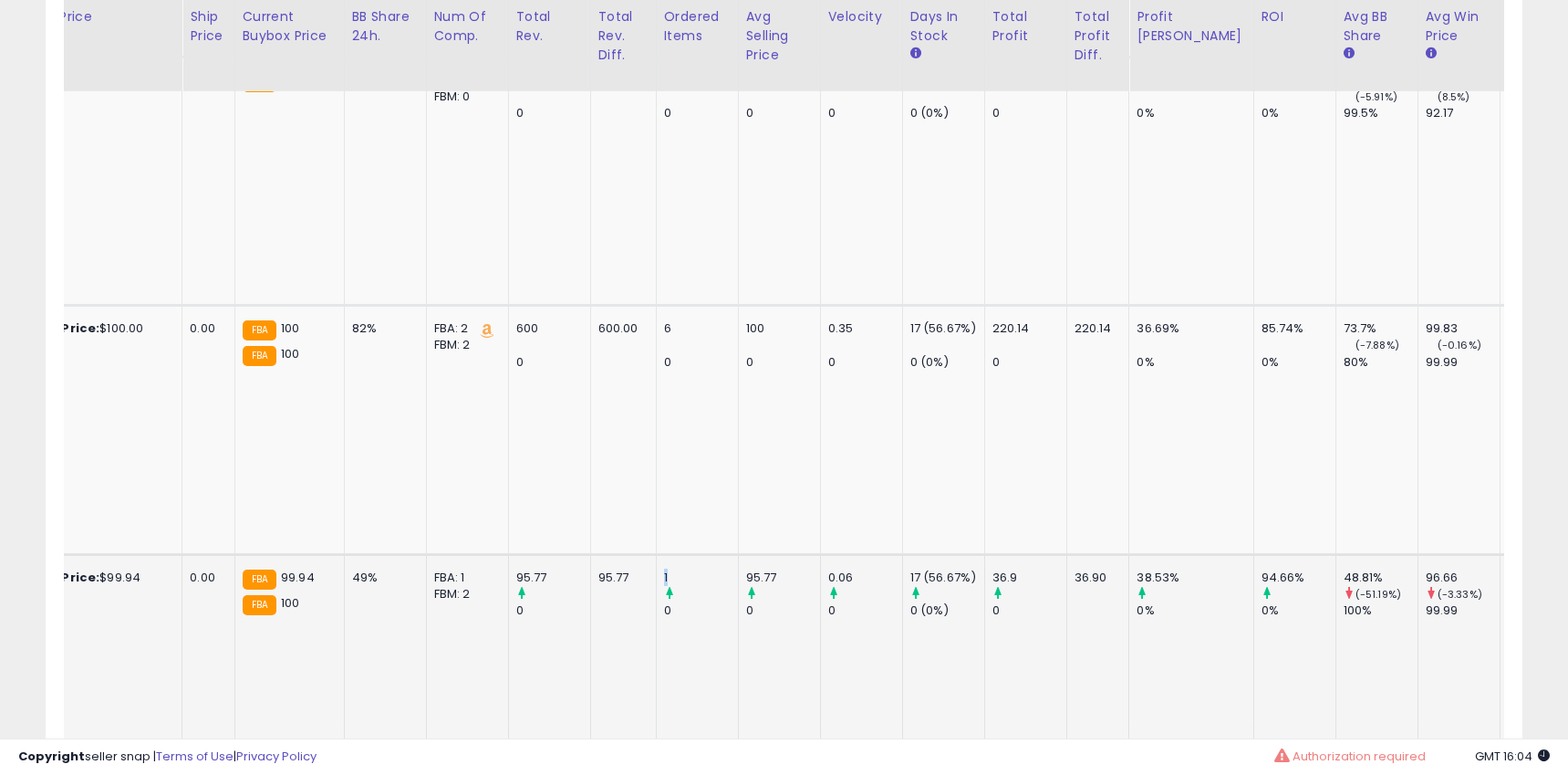
drag, startPoint x: 663, startPoint y: 244, endPoint x: 755, endPoint y: 284, distance: 100.3
click at [701, 554] on tr "Allbirds Womens Tree Breezer, Knit Ballet Flats, Slip-On Everyday Round Toe Sho…" at bounding box center [1369, 678] width 5605 height 248
drag, startPoint x: 1277, startPoint y: 243, endPoint x: 1317, endPoint y: 244, distance: 40.0
click at [1343, 569] on div "48.81%" at bounding box center [1380, 578] width 74 height 17
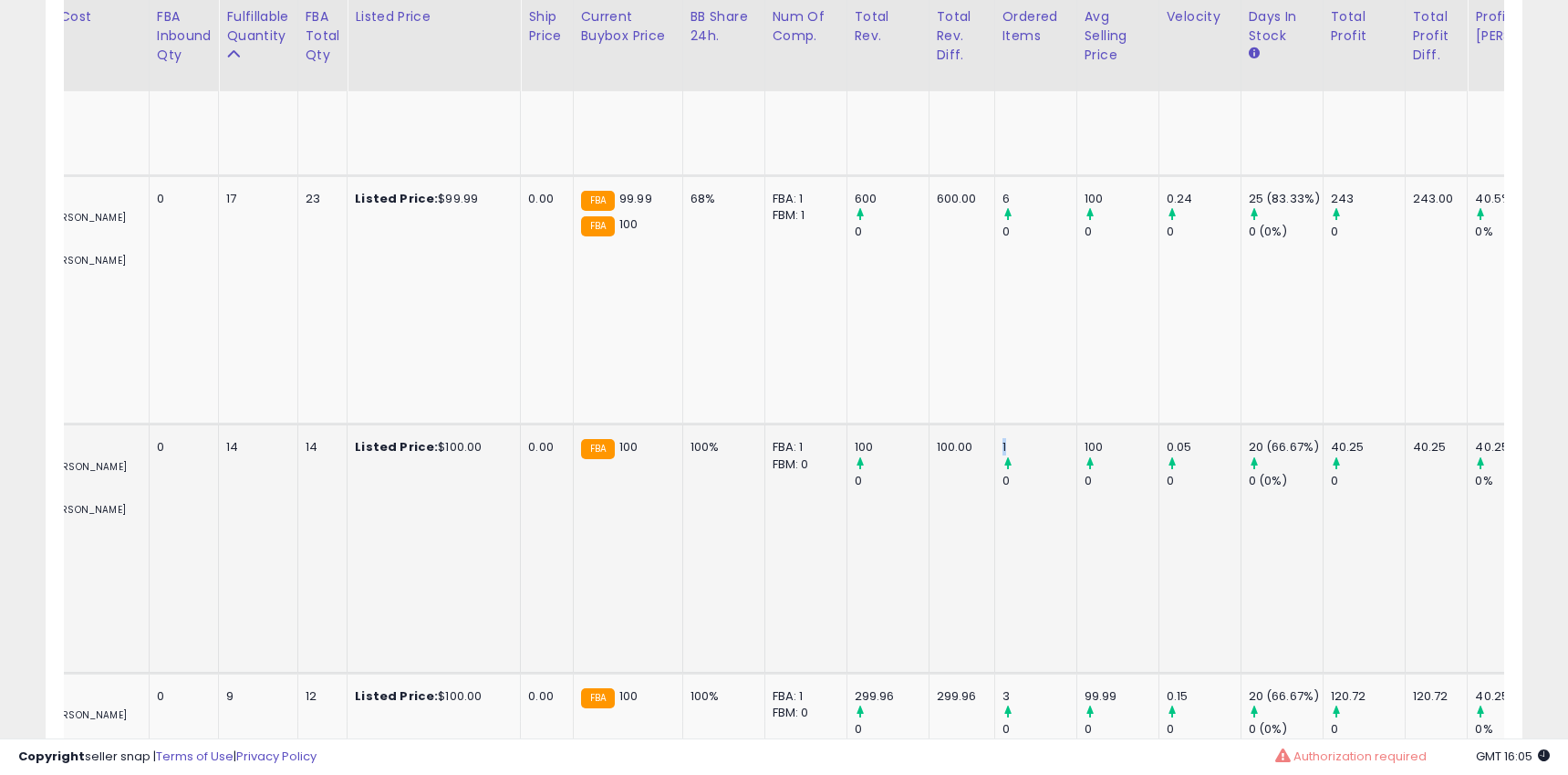
drag, startPoint x: 973, startPoint y: 284, endPoint x: 1011, endPoint y: 298, distance: 40.5
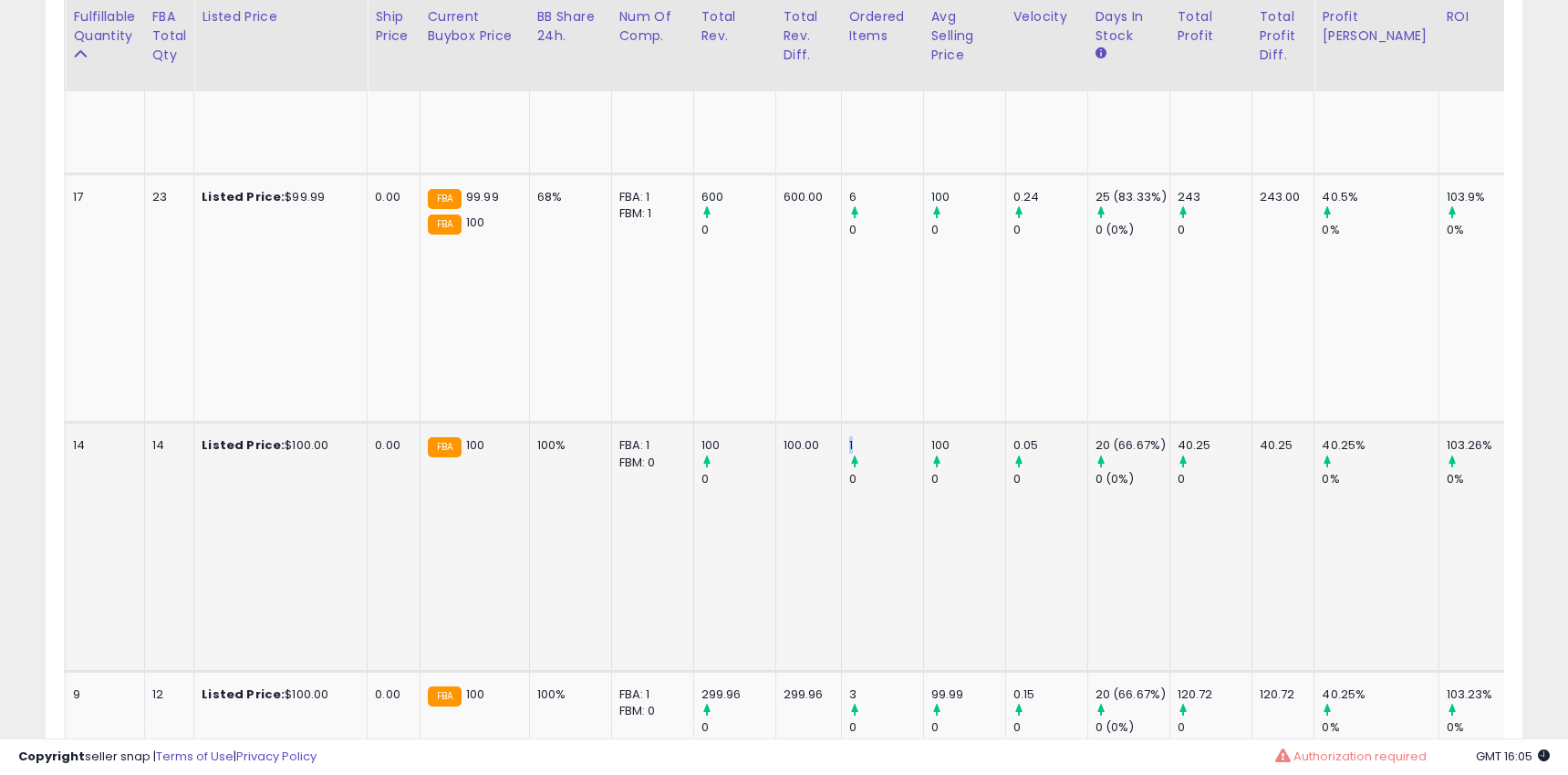
drag, startPoint x: 1062, startPoint y: 279, endPoint x: 1129, endPoint y: 282, distance: 67.1
click at [1135, 422] on tr "Allbirds Womens Tree Breezer, Knit Ballet Flats, Slip-On Everyday Round Toe Sho…" at bounding box center [1553, 546] width 5605 height 248
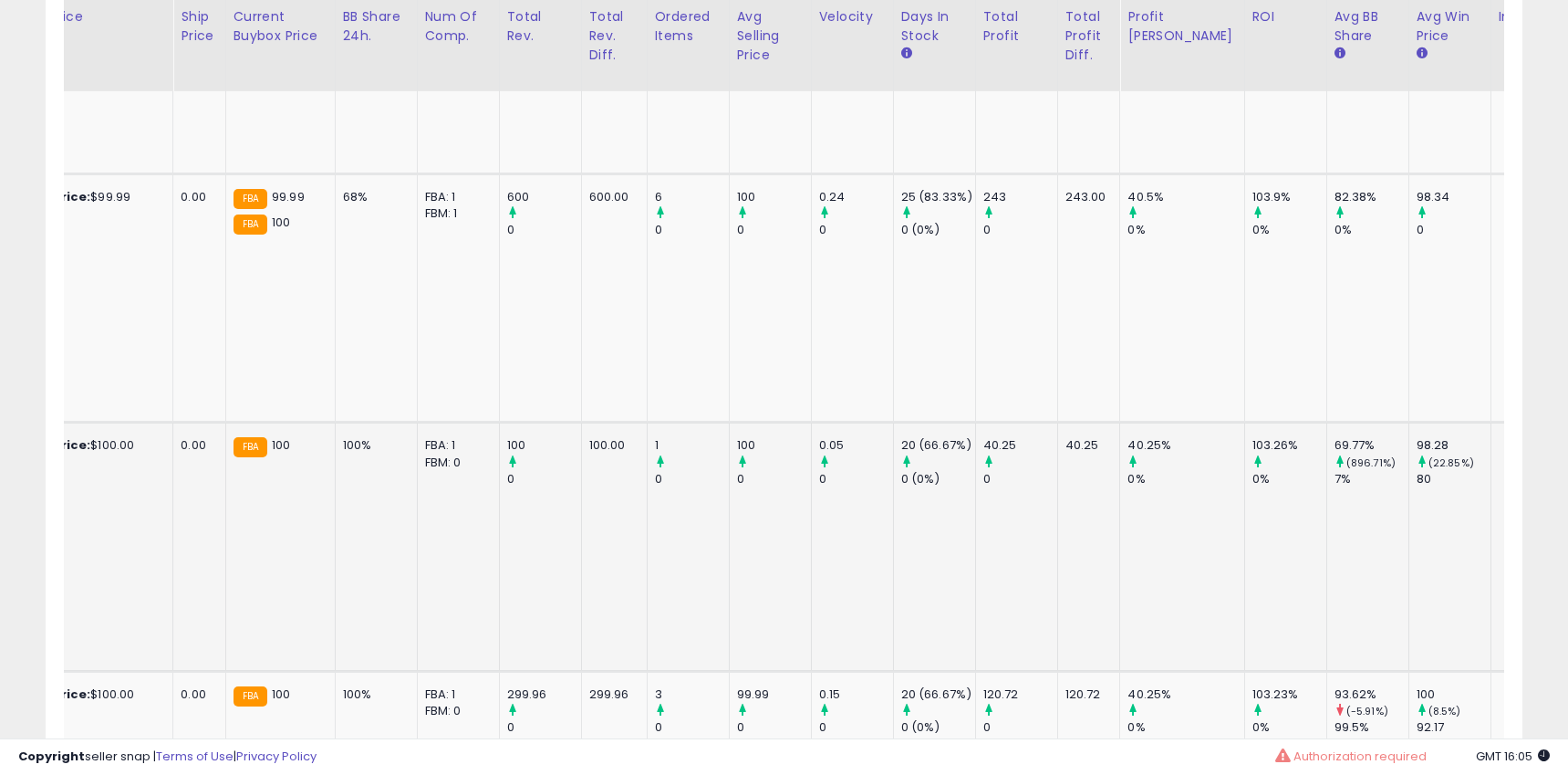
drag, startPoint x: 1288, startPoint y: 283, endPoint x: 1230, endPoint y: 320, distance: 68.8
click at [1334, 437] on div "69.77% (896.71%) 7%" at bounding box center [1364, 462] width 60 height 51
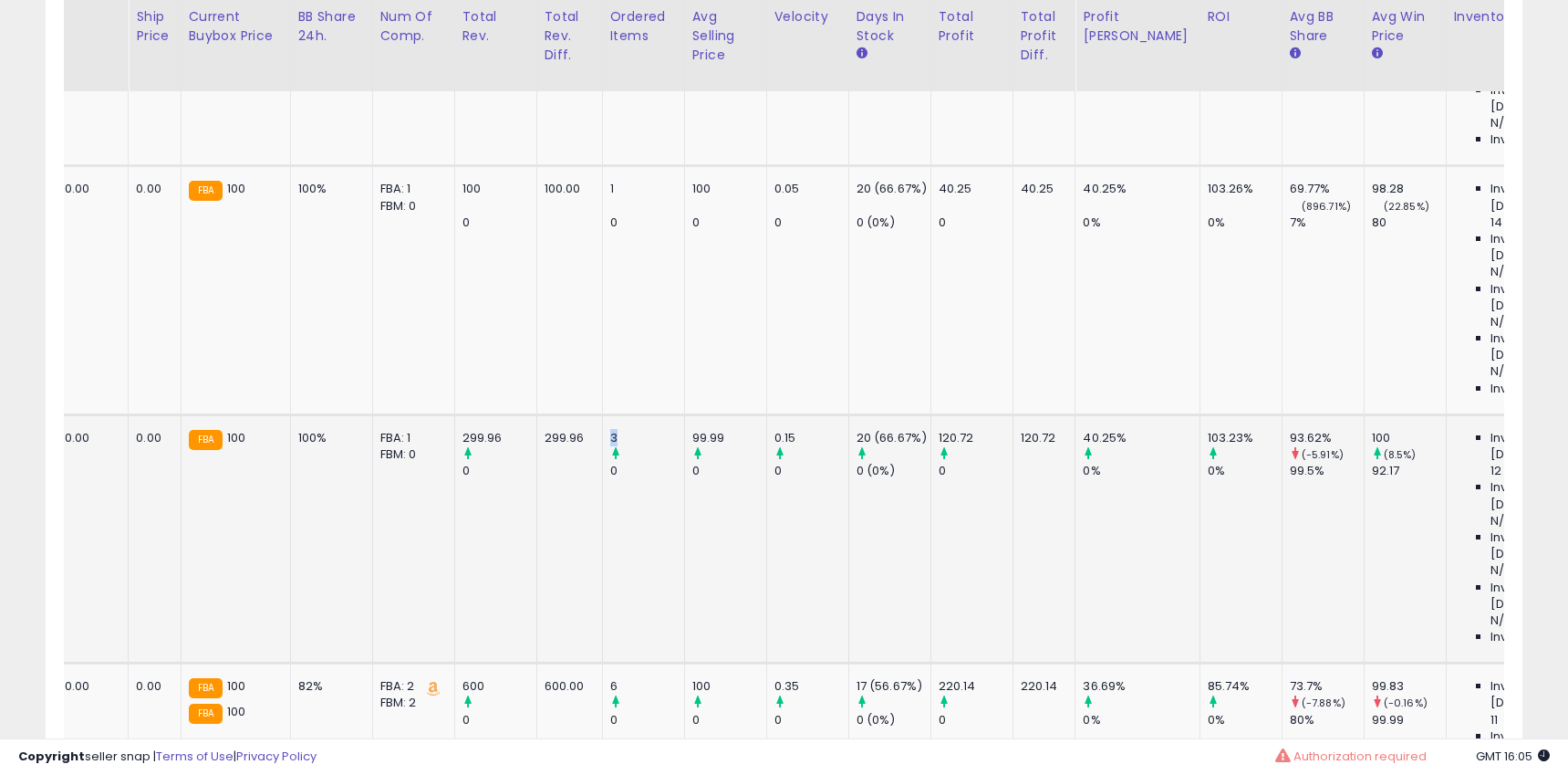
drag, startPoint x: 581, startPoint y: 212, endPoint x: 702, endPoint y: 214, distance: 121.0
click at [634, 415] on td "3 0" at bounding box center [643, 538] width 82 height 248
drag, startPoint x: 1227, startPoint y: 213, endPoint x: 1257, endPoint y: 219, distance: 30.6
click at [1289, 430] on div "93.62%" at bounding box center [1326, 438] width 74 height 17
click at [632, 430] on div "3" at bounding box center [646, 438] width 74 height 17
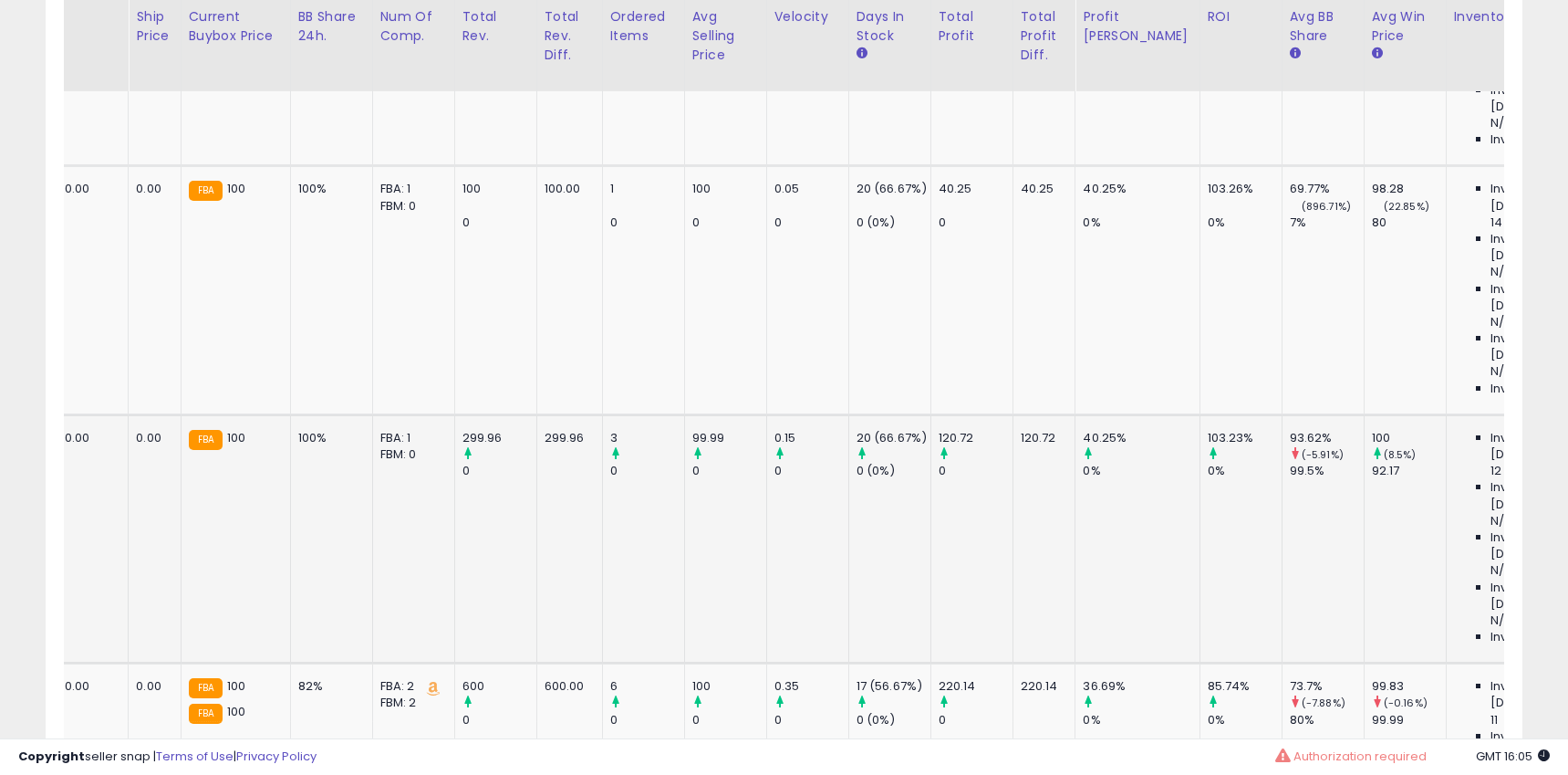
click at [884, 415] on tr "Allbirds Womens Tree Breezer, Knit Ballet Flats, Slip-On Everyday Round Toe Sho…" at bounding box center [1314, 538] width 5605 height 248
drag, startPoint x: 590, startPoint y: 213, endPoint x: 603, endPoint y: 233, distance: 23.9
click at [611, 430] on div "3" at bounding box center [646, 438] width 74 height 17
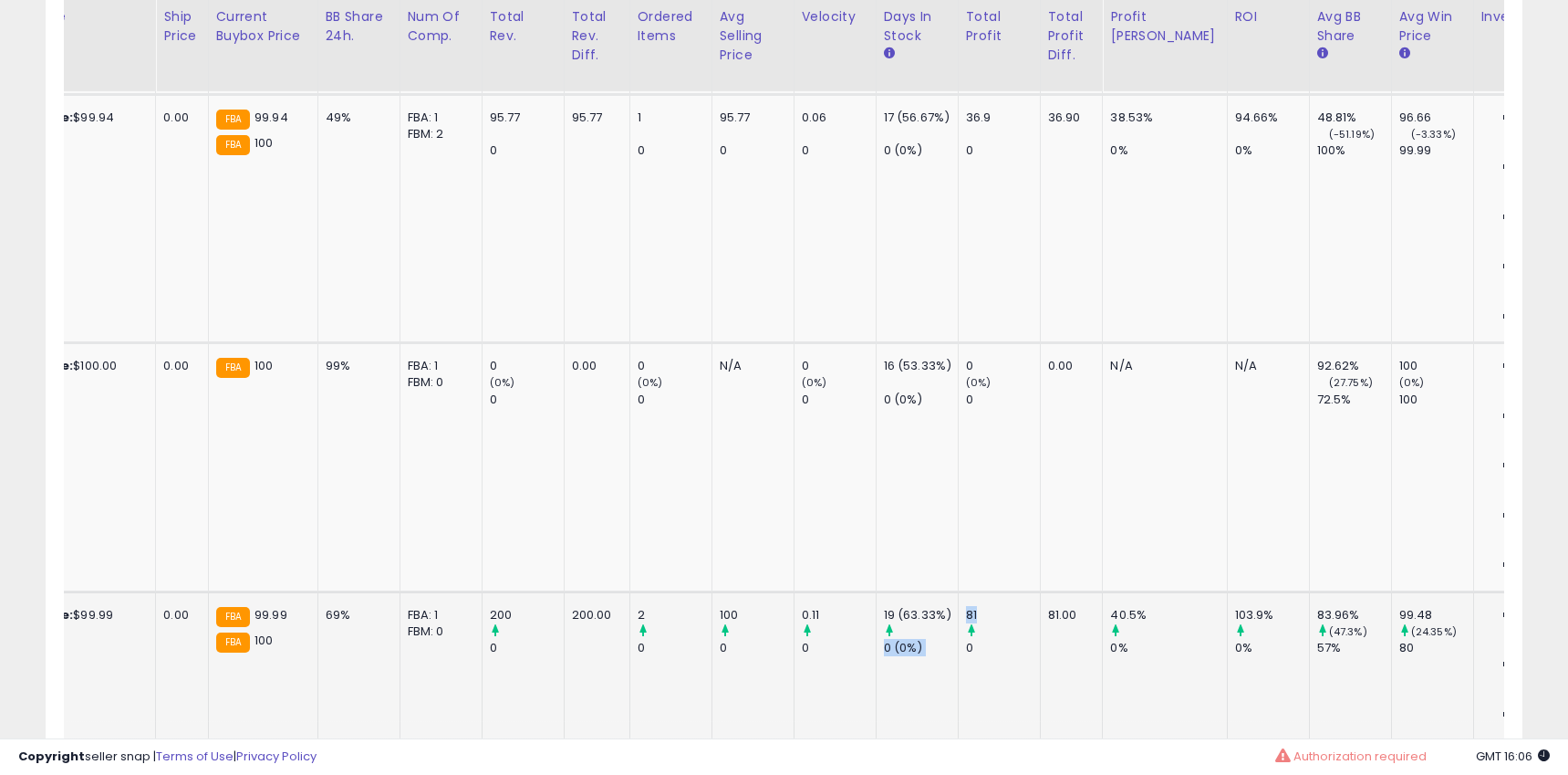
drag, startPoint x: 959, startPoint y: 166, endPoint x: 919, endPoint y: 172, distance: 40.4
click at [962, 592] on tr "Allbirds Womens Tree Breezer, Knit Ballet Flats, Slip-On Everyday Round Toe Sho…" at bounding box center [1342, 715] width 5605 height 248
click at [884, 607] on div "19 (63.33%)" at bounding box center [921, 615] width 74 height 17
drag, startPoint x: 855, startPoint y: 165, endPoint x: 899, endPoint y: 166, distance: 44.0
click at [899, 592] on tr "Allbirds Womens Tree Breezer, Knit Ballet Flats, Slip-On Everyday Round Toe Sho…" at bounding box center [1342, 715] width 5605 height 248
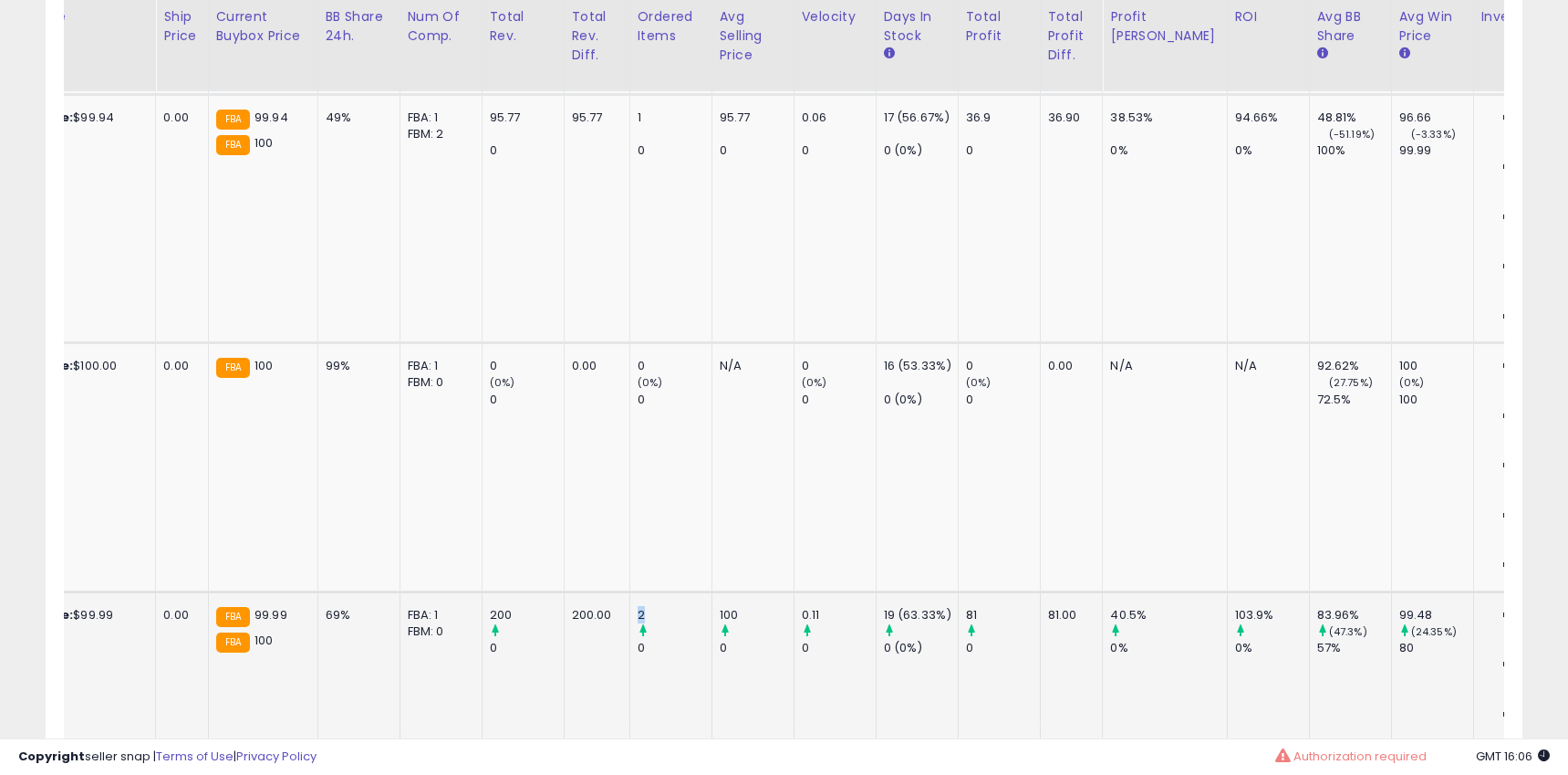
drag, startPoint x: 624, startPoint y: 167, endPoint x: 721, endPoint y: 171, distance: 97.1
click at [671, 607] on div "2" at bounding box center [674, 615] width 74 height 17
click at [1317, 607] on div "83.96%" at bounding box center [1354, 615] width 74 height 17
drag, startPoint x: 619, startPoint y: 166, endPoint x: 137, endPoint y: 179, distance: 482.2
click at [637, 607] on div "2" at bounding box center [674, 615] width 74 height 17
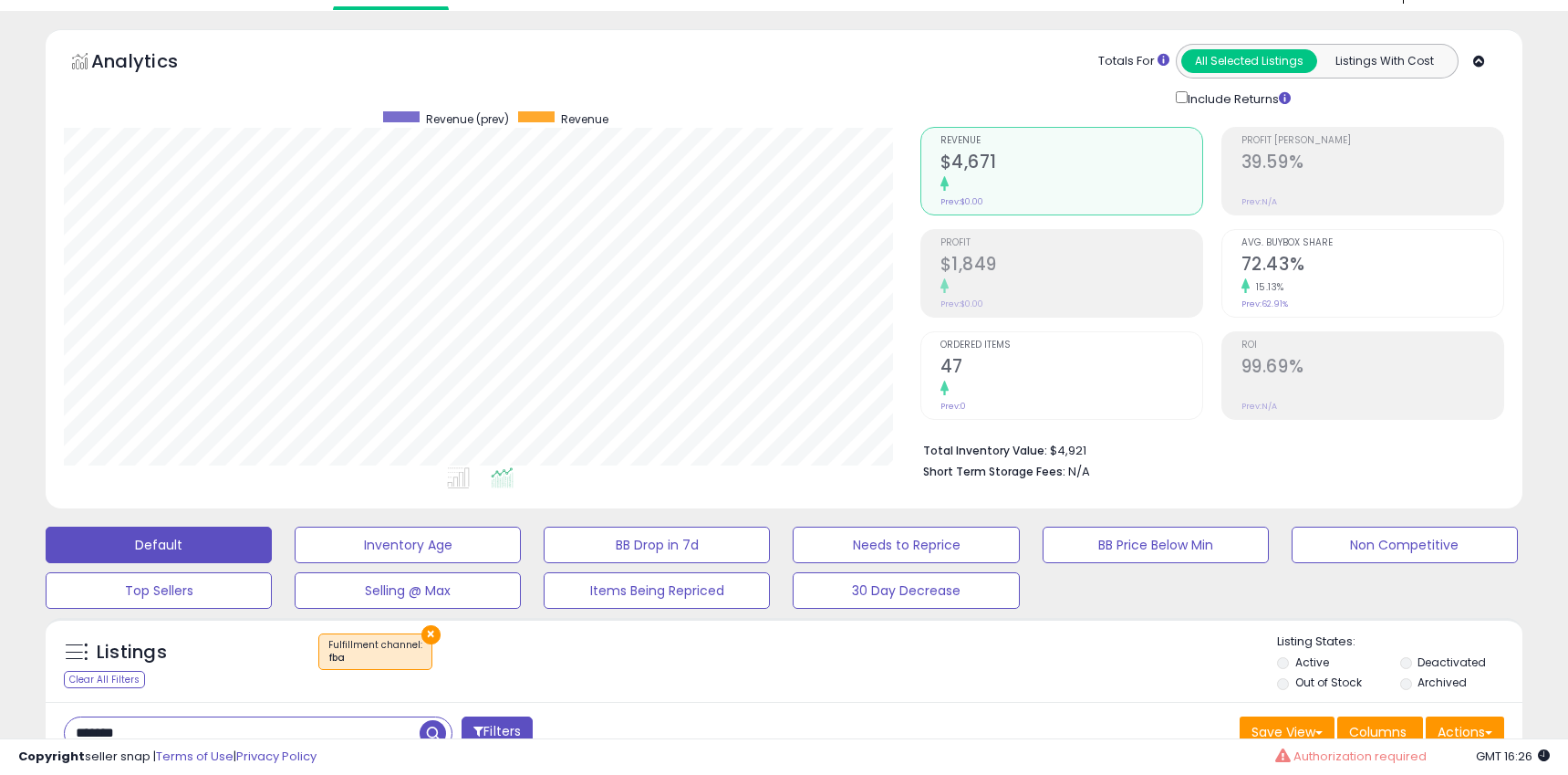
scroll to position [0, 0]
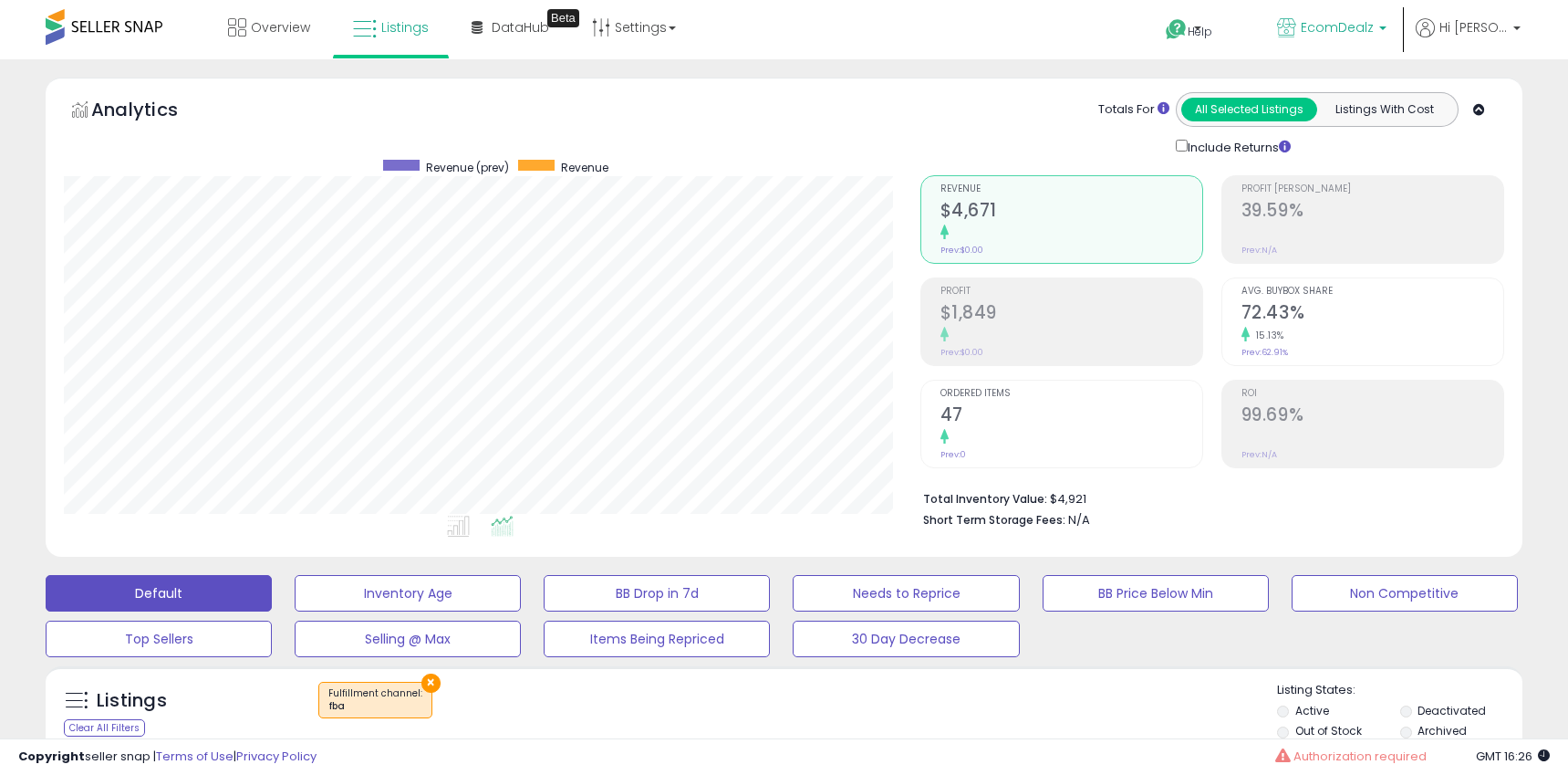
click at [1325, 30] on span "EcomDealz" at bounding box center [1337, 26] width 73 height 18
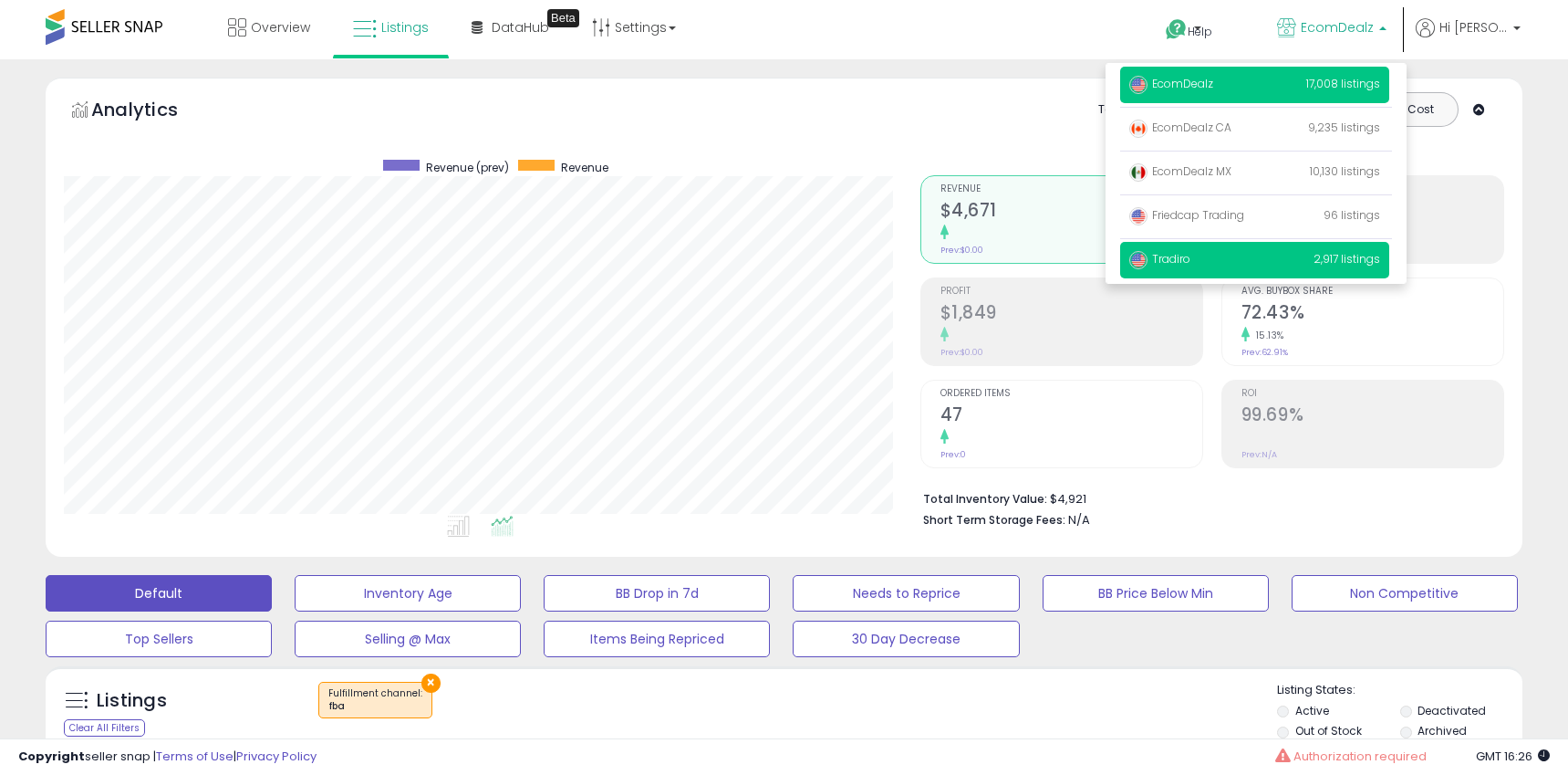
click at [1180, 262] on span "Tradiro" at bounding box center [1159, 258] width 61 height 16
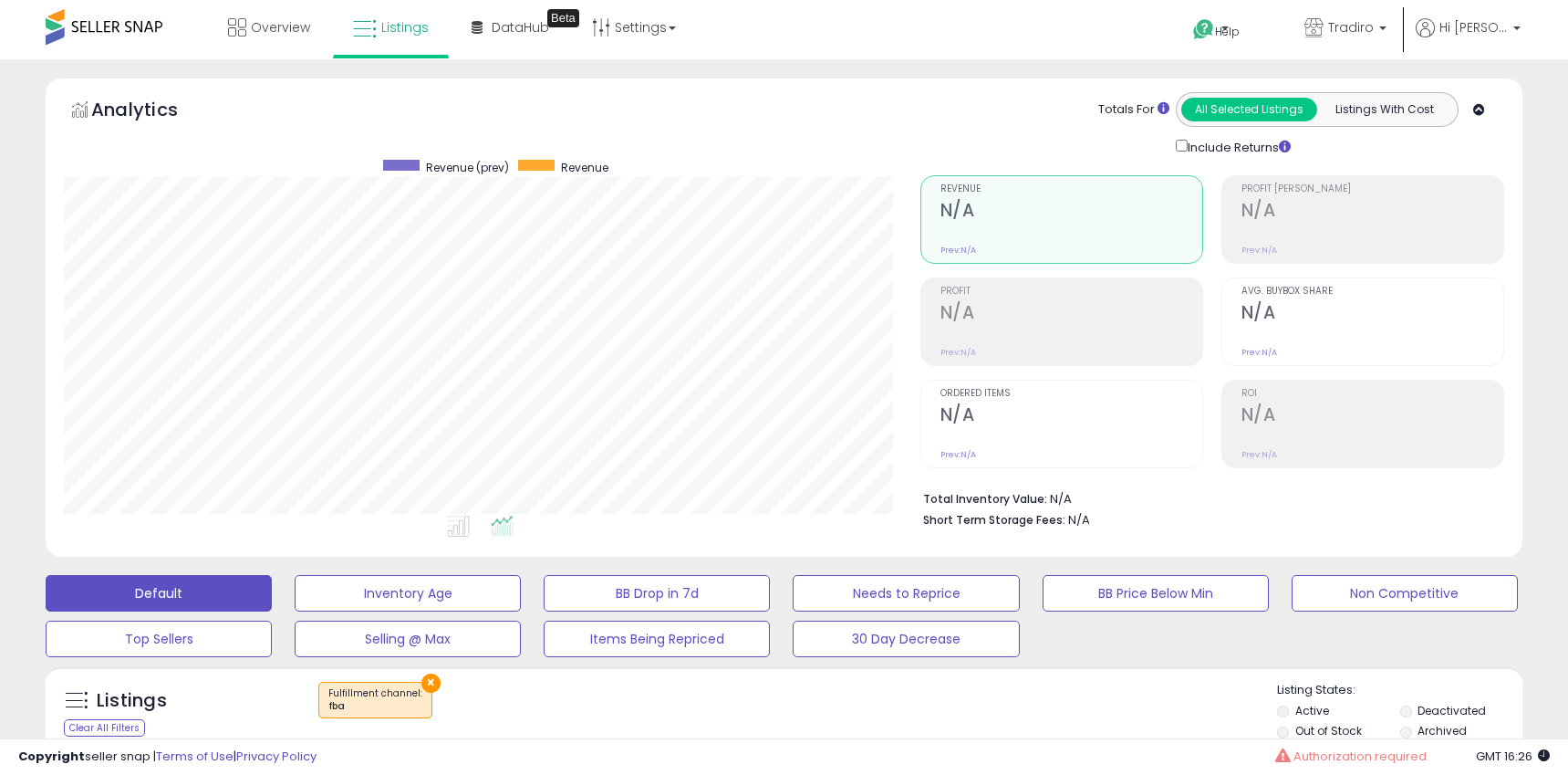
scroll to position [344, 0]
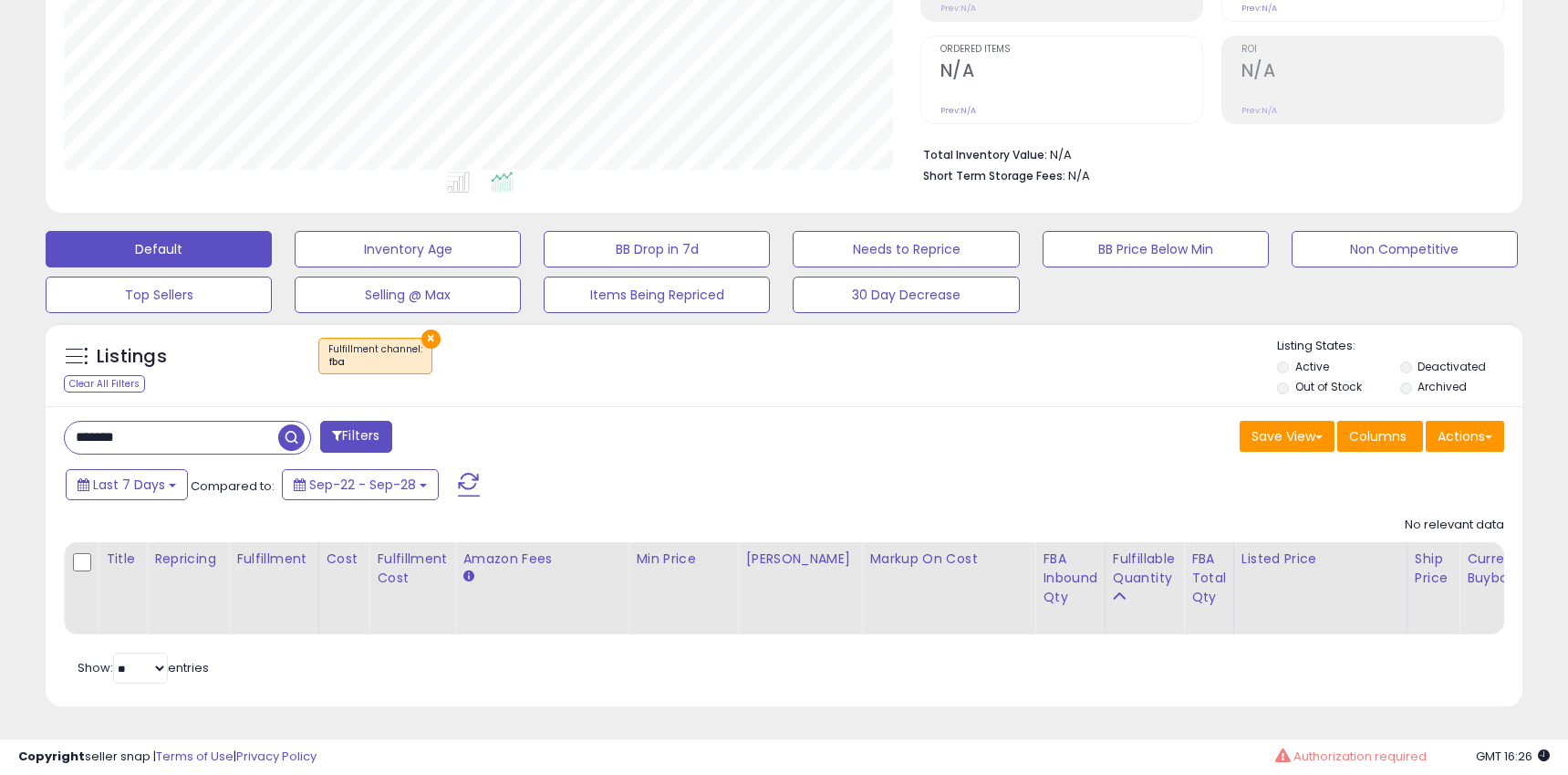
click at [172, 437] on input "*******" at bounding box center [171, 437] width 213 height 32
click at [172, 437] on input "*******" at bounding box center [241, 437] width 355 height 32
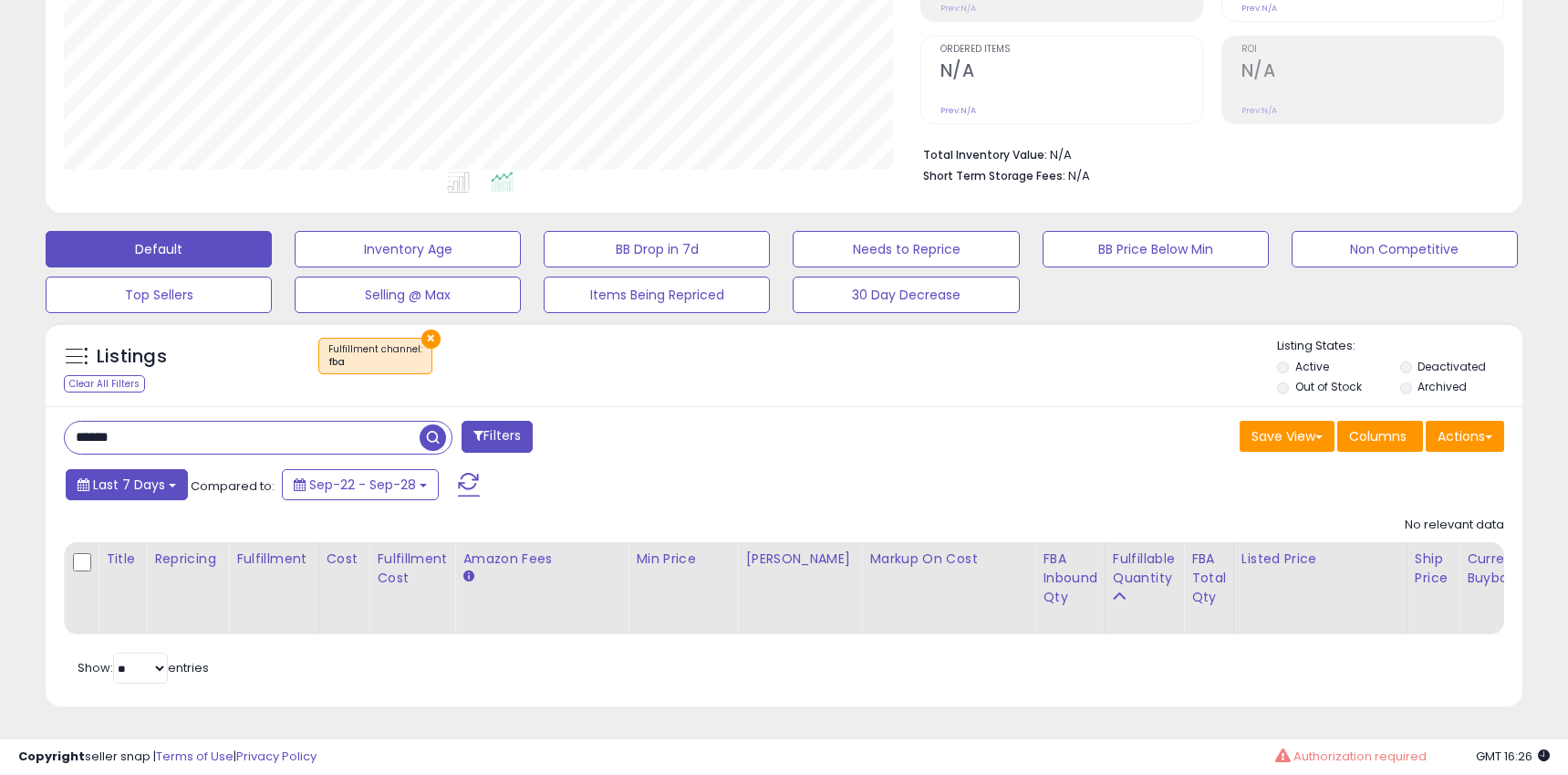
type input "******"
click at [116, 478] on span "Last 7 Days" at bounding box center [128, 484] width 72 height 18
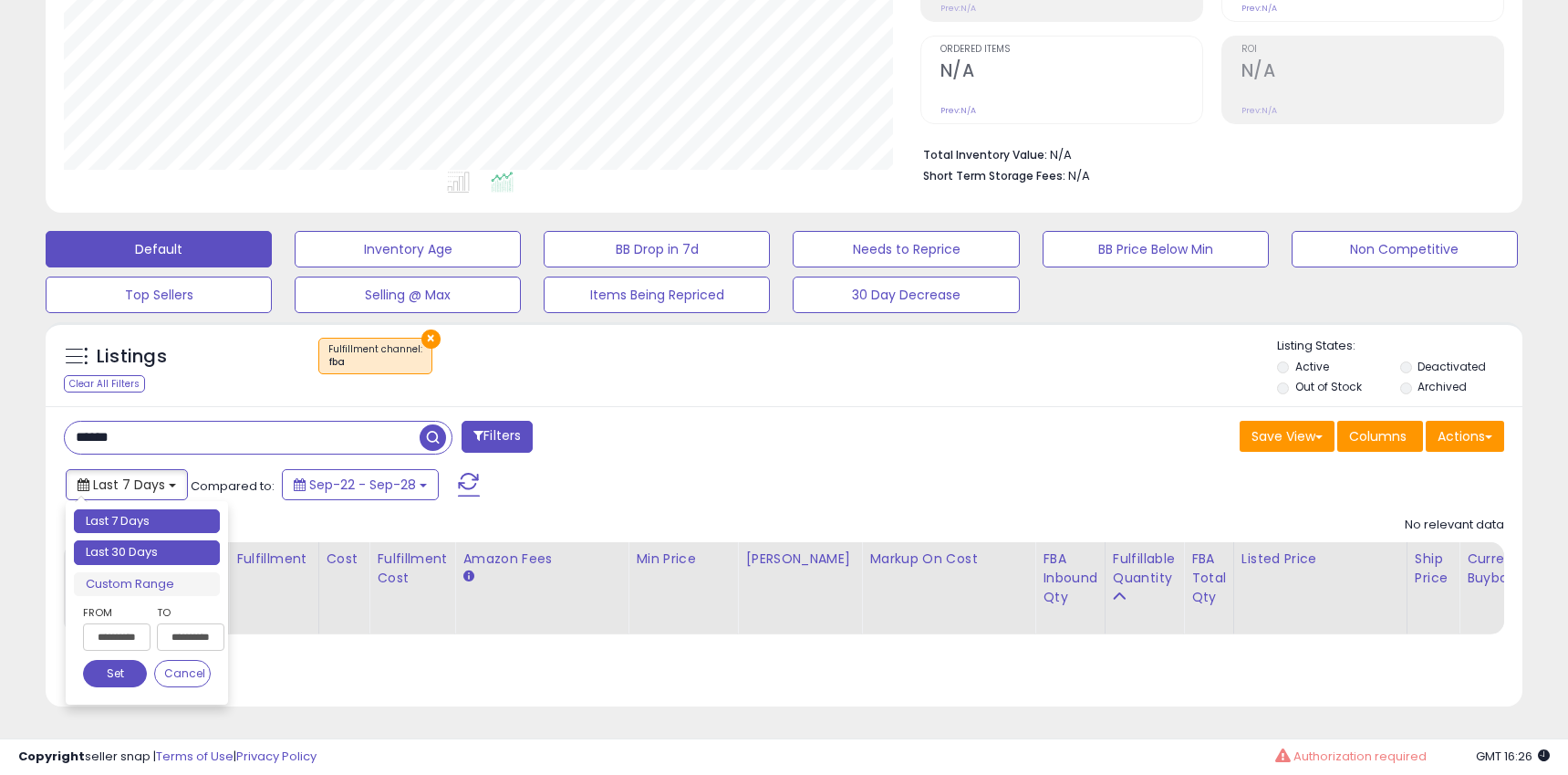
type input "**********"
click at [138, 557] on li "Last 30 Days" at bounding box center [147, 552] width 146 height 24
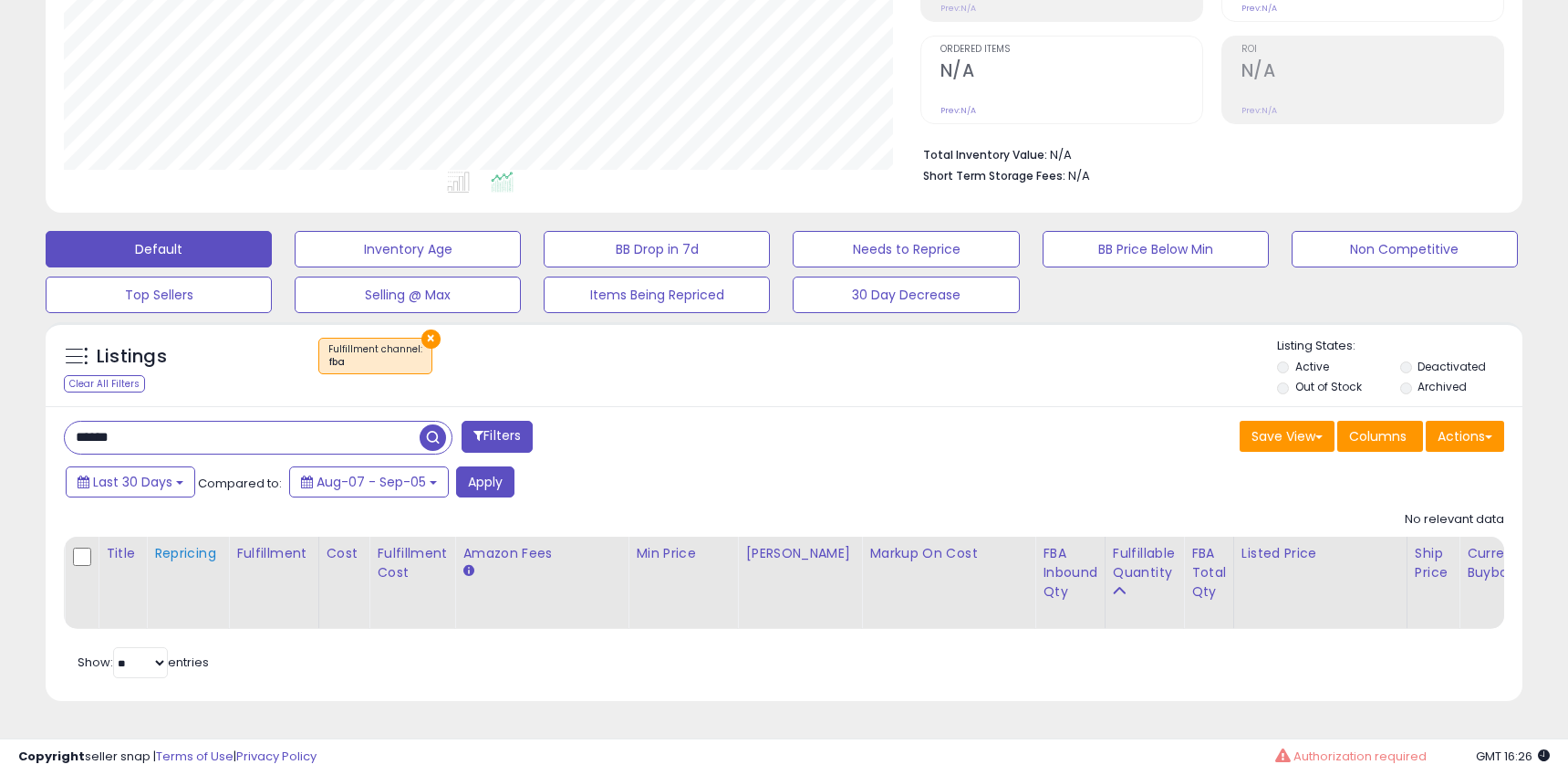
scroll to position [339, 0]
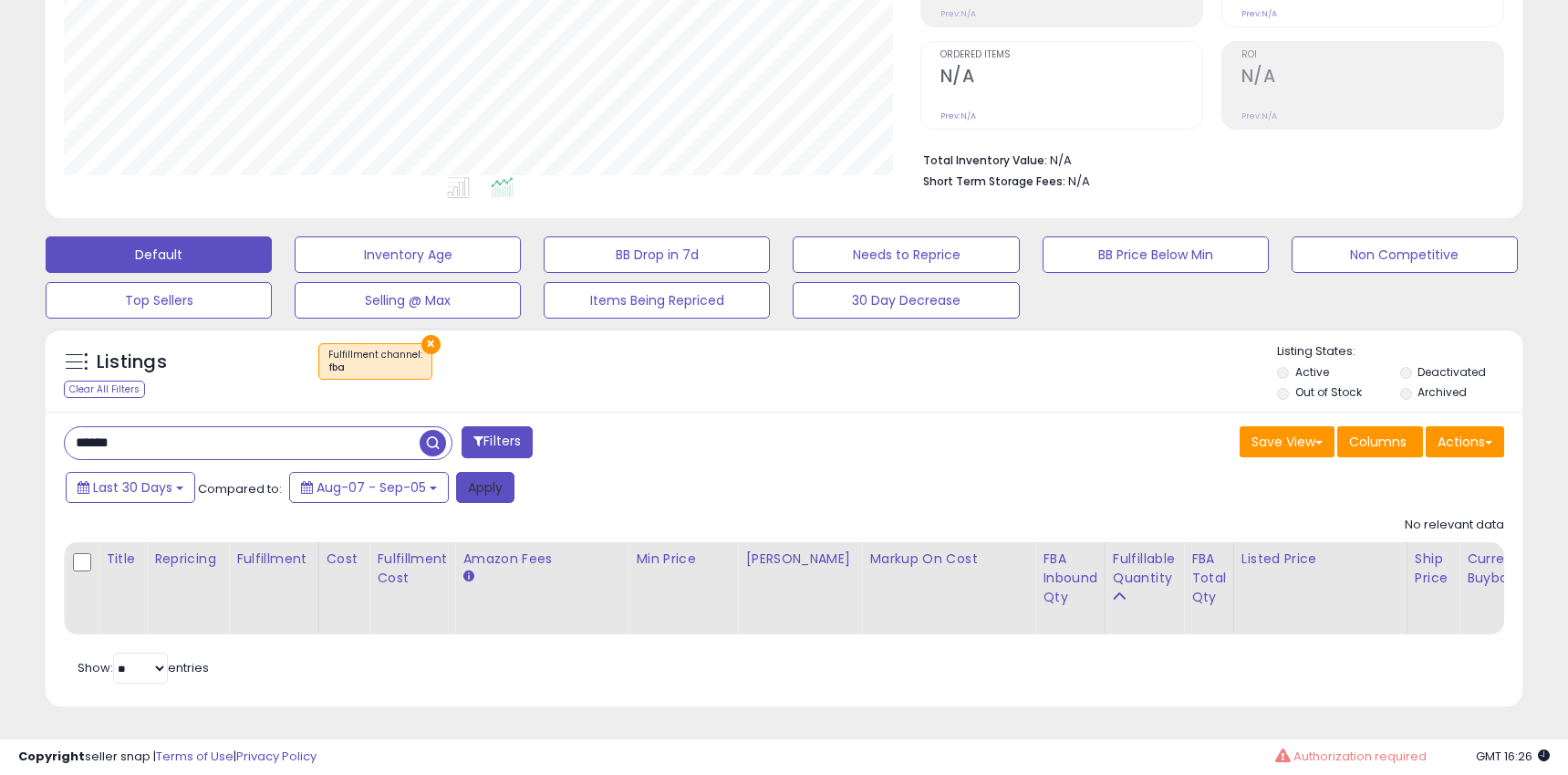
click at [502, 489] on button "Apply" at bounding box center [485, 487] width 58 height 31
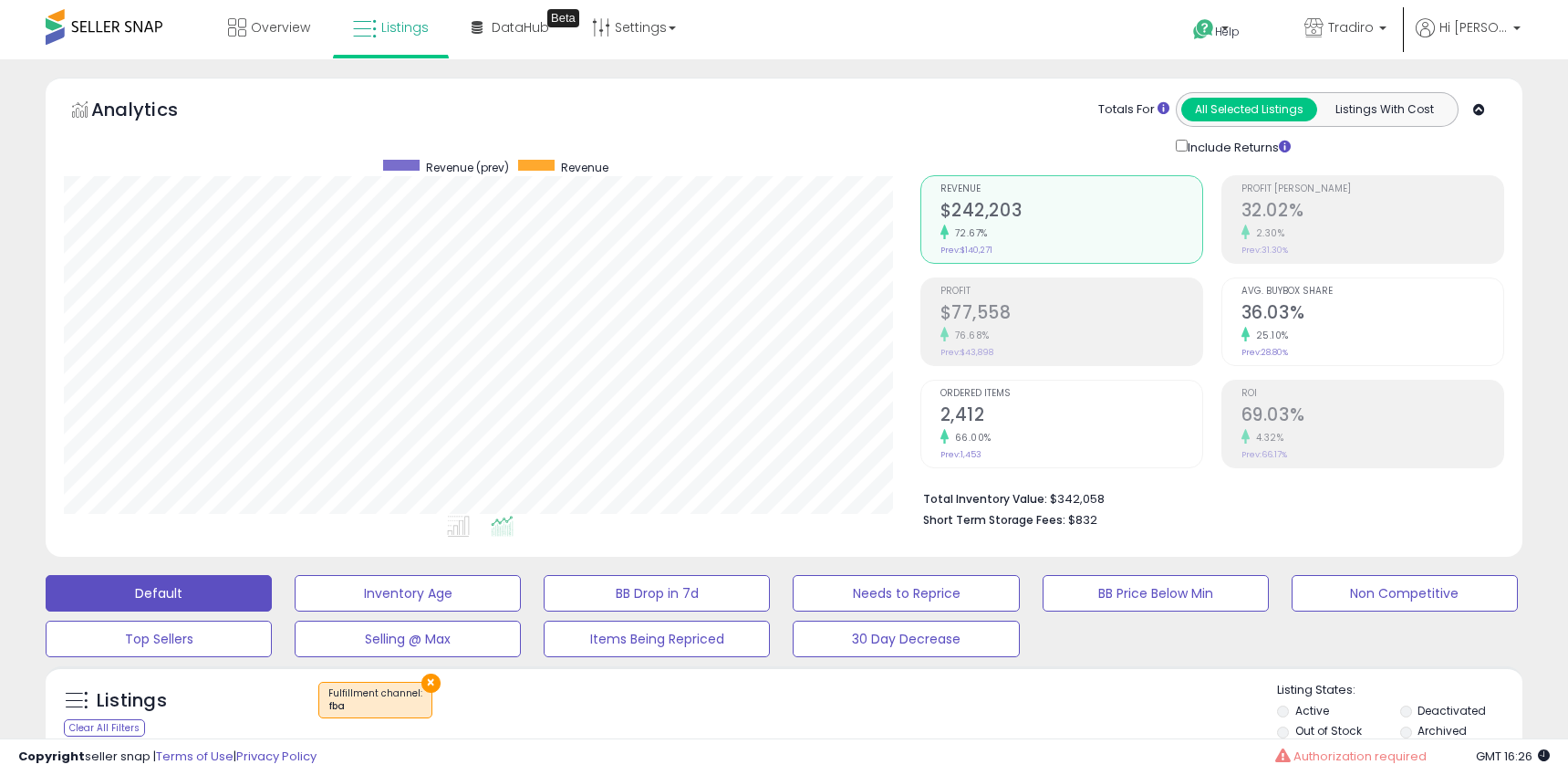
scroll to position [374, 855]
drag, startPoint x: 1047, startPoint y: 496, endPoint x: 1095, endPoint y: 503, distance: 48.5
type textarea "*******"
click at [1089, 494] on li "Total Inventory Value: $342,058" at bounding box center [1207, 497] width 567 height 22
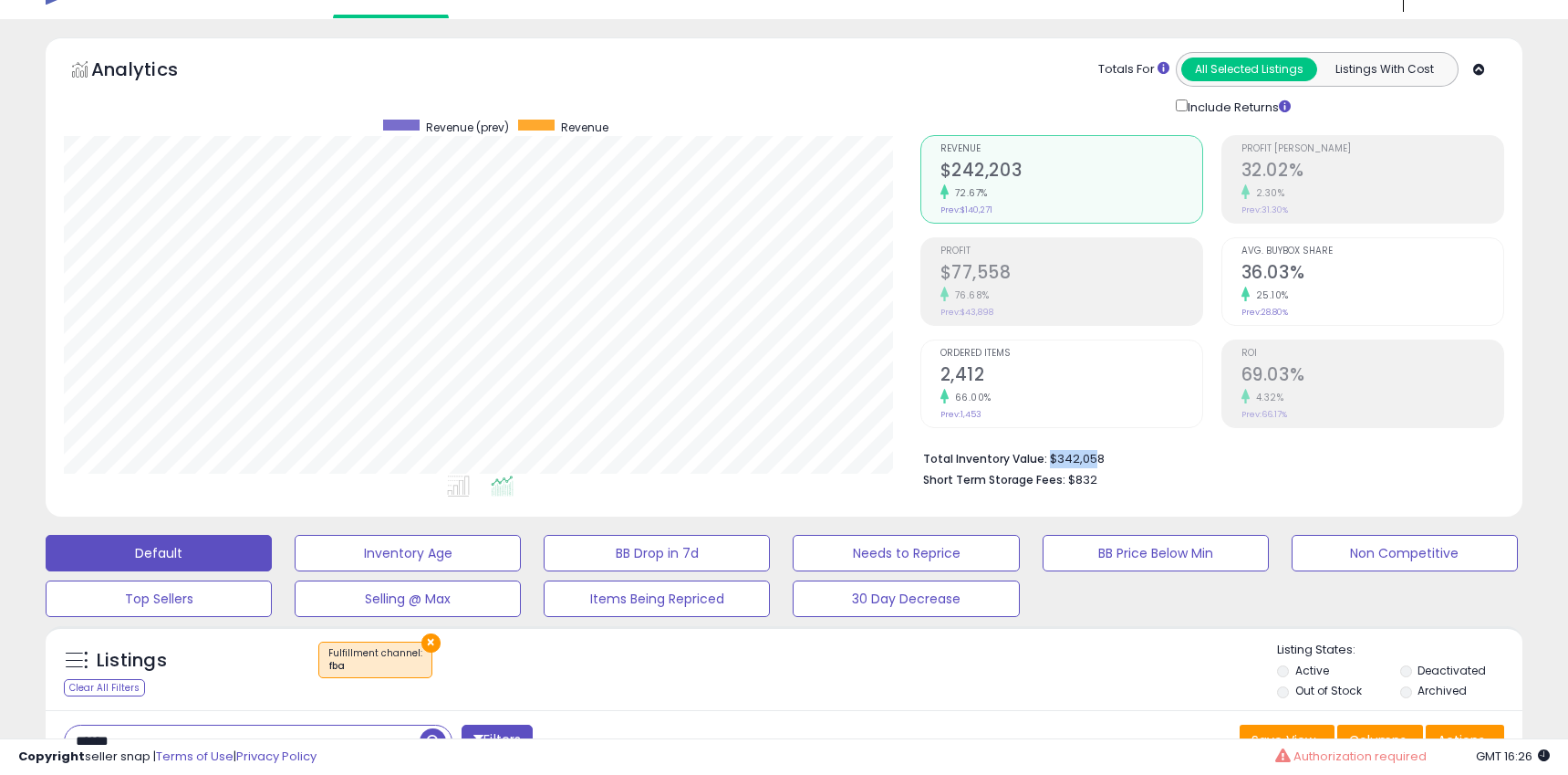
scroll to position [49, 0]
